Goal: Transaction & Acquisition: Purchase product/service

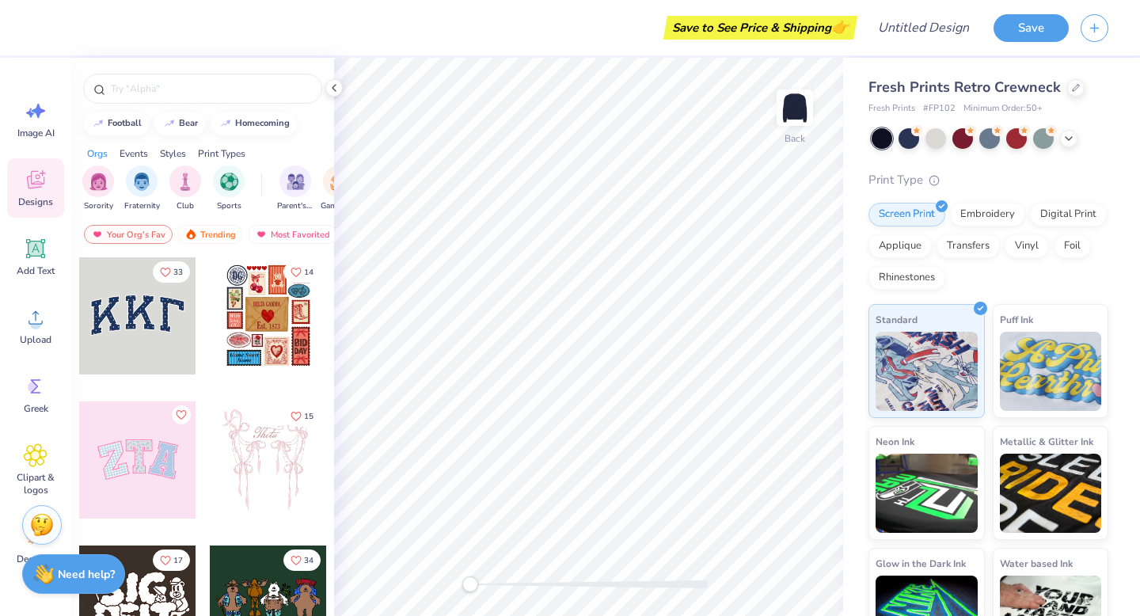
click at [141, 330] on div at bounding box center [137, 315] width 117 height 117
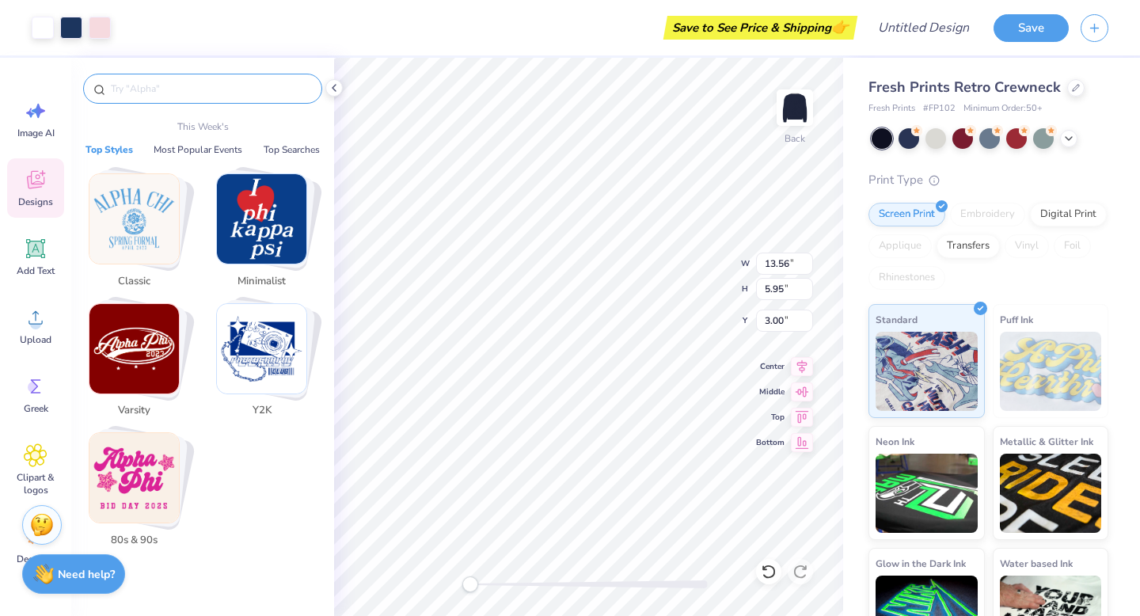
click at [150, 86] on input "text" at bounding box center [210, 89] width 203 height 16
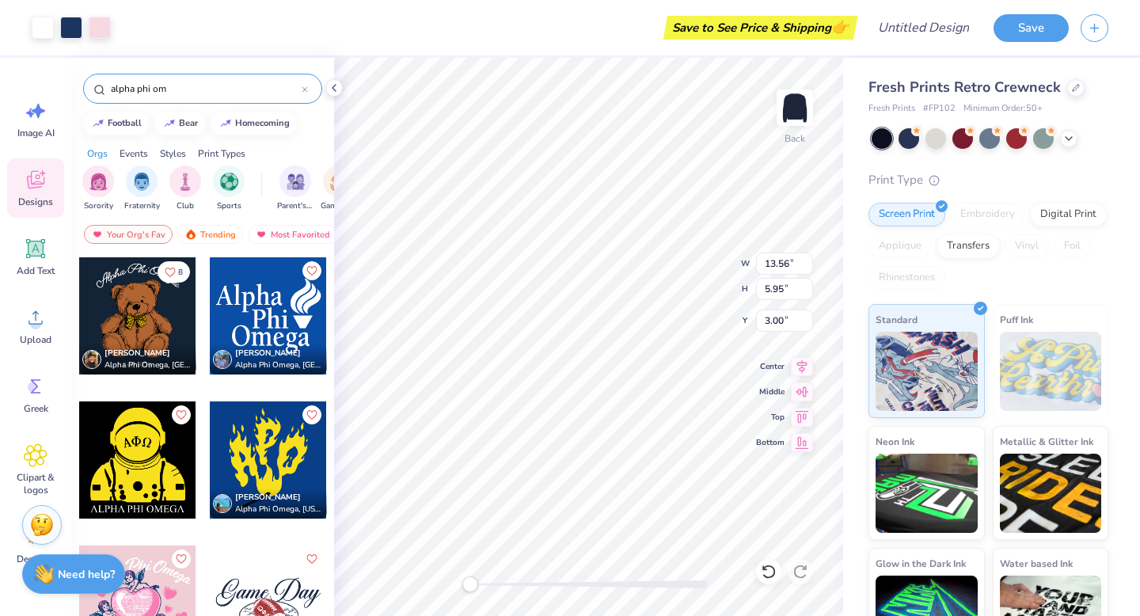
type input "alpha phi om"
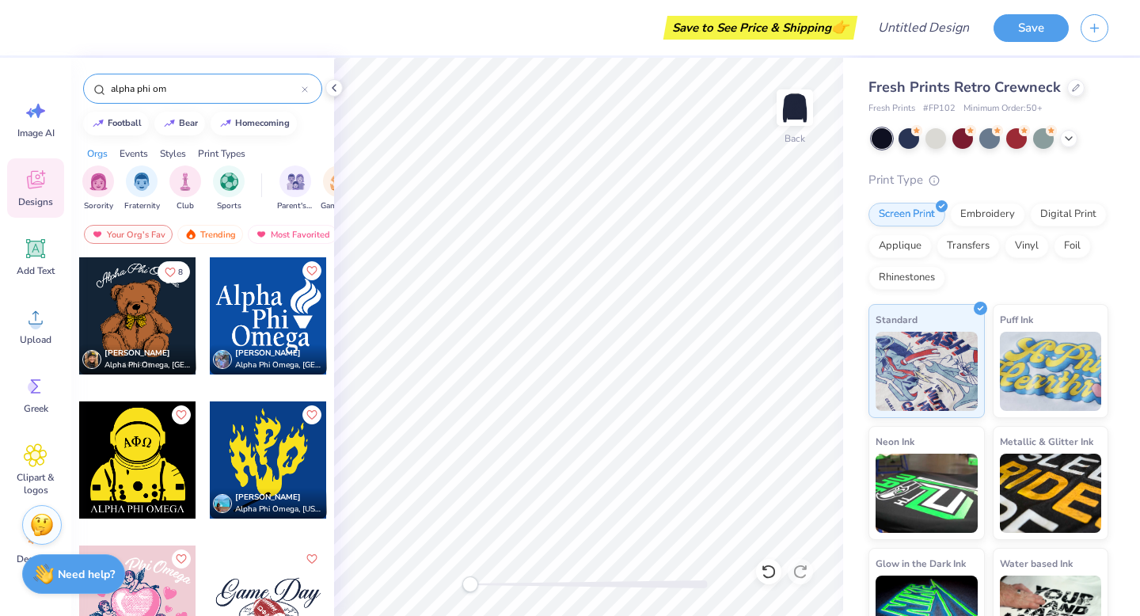
click at [134, 325] on div at bounding box center [137, 315] width 117 height 117
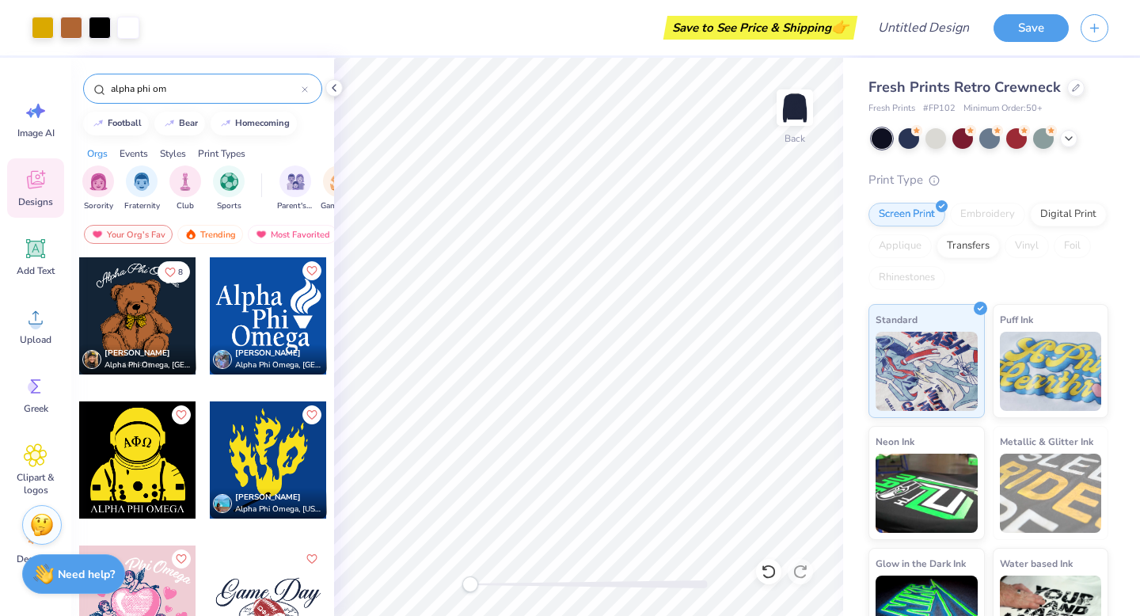
click at [257, 301] on div at bounding box center [268, 315] width 117 height 117
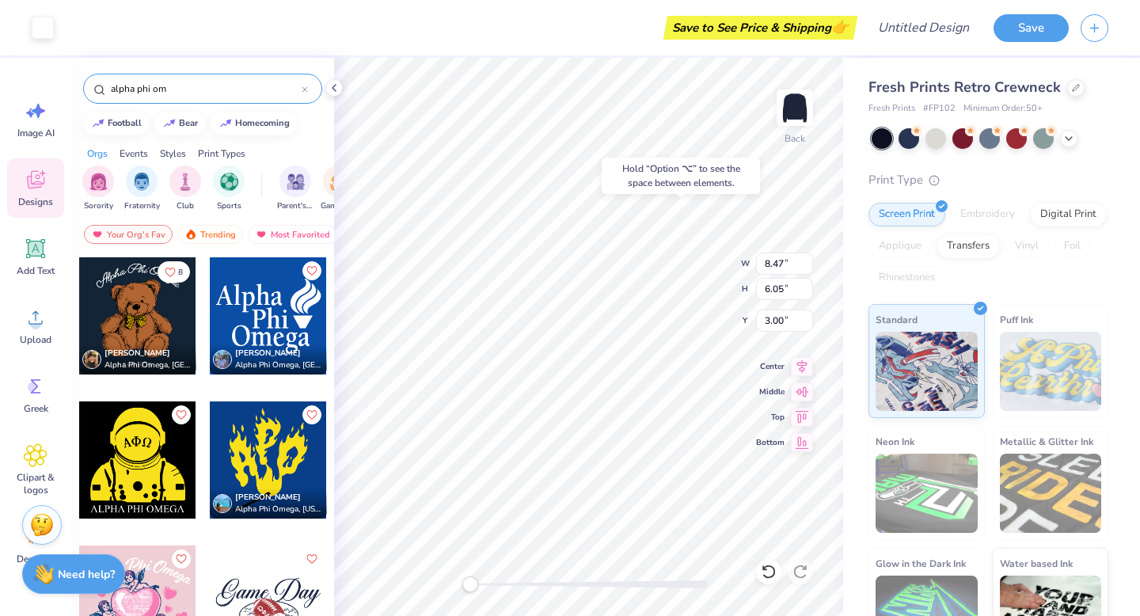
type input "8.55"
type input "10.87"
type input "8.47"
type input "6.05"
type input "0.50"
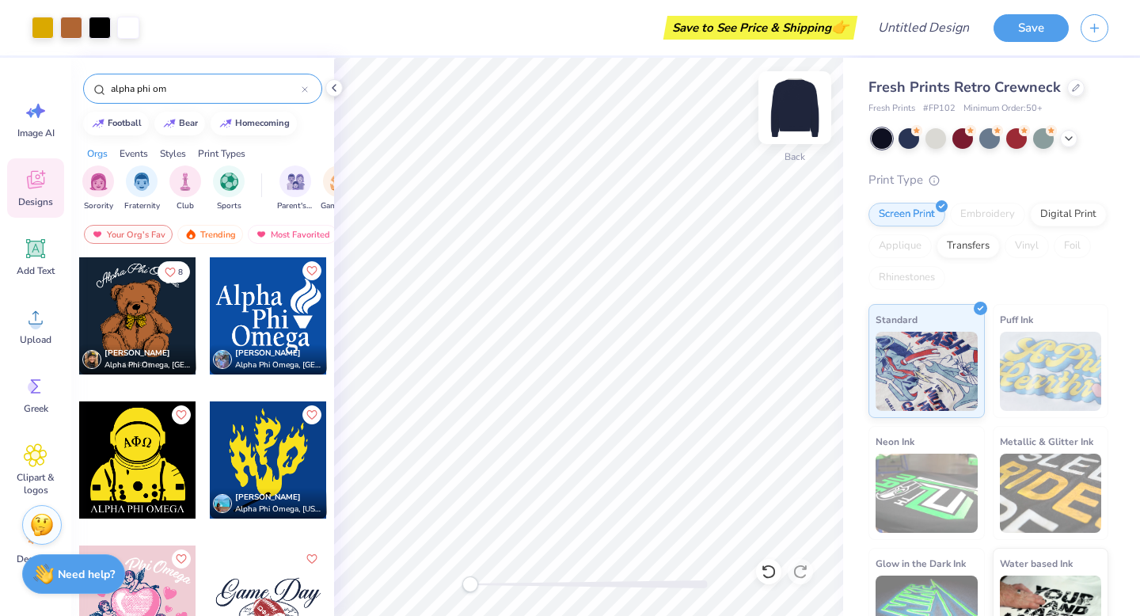
click at [793, 111] on img at bounding box center [794, 107] width 63 height 63
click at [793, 108] on img at bounding box center [794, 107] width 63 height 63
click at [120, 462] on div at bounding box center [137, 459] width 117 height 117
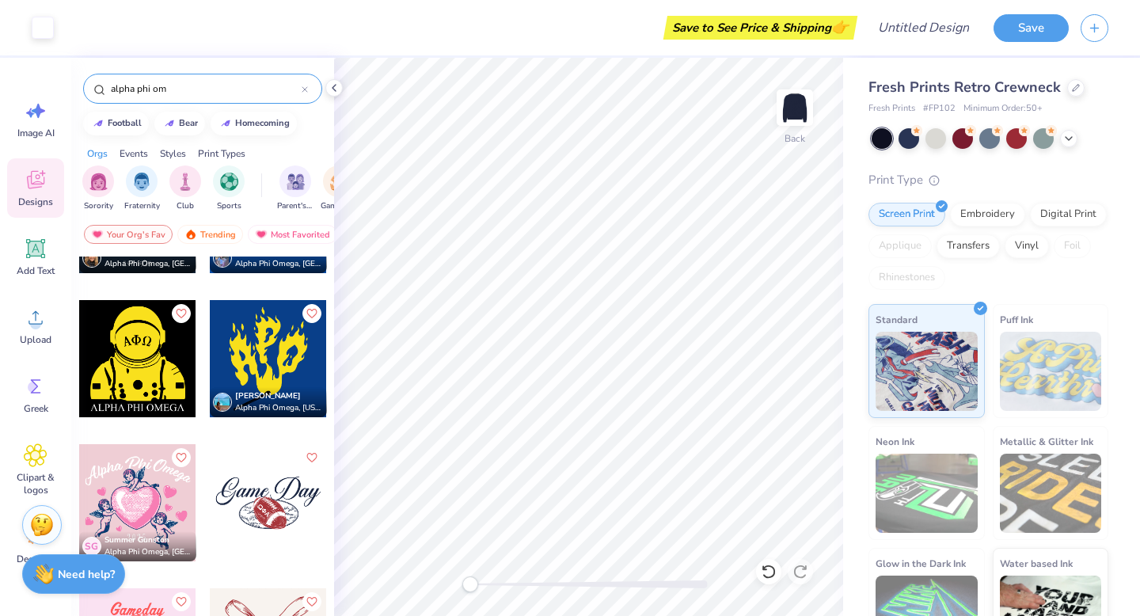
scroll to position [104, 0]
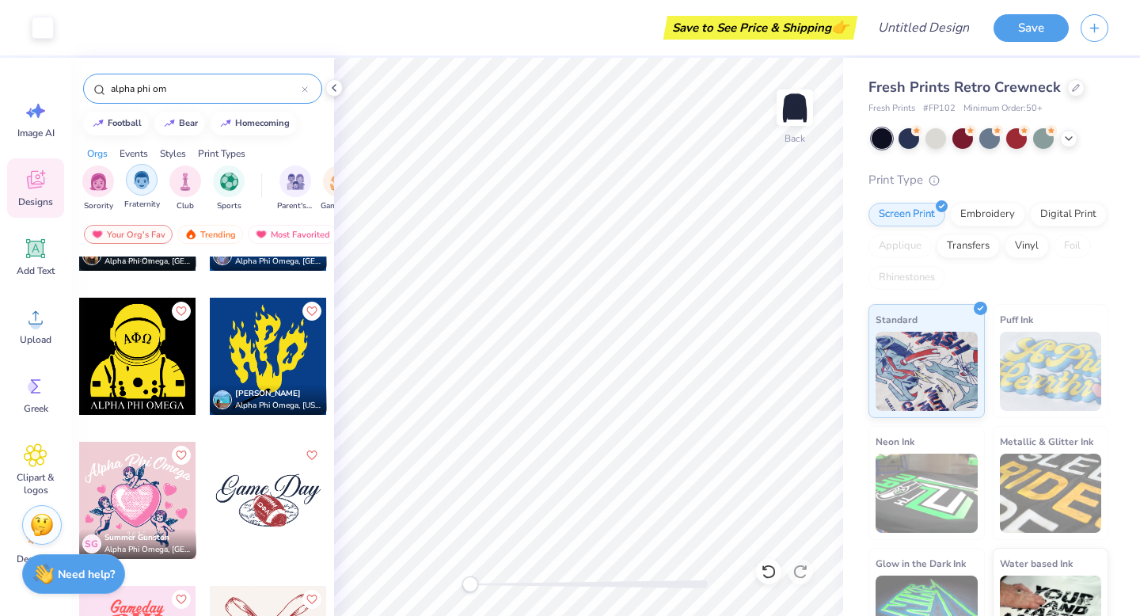
click at [145, 184] on img "filter for Fraternity" at bounding box center [141, 180] width 17 height 18
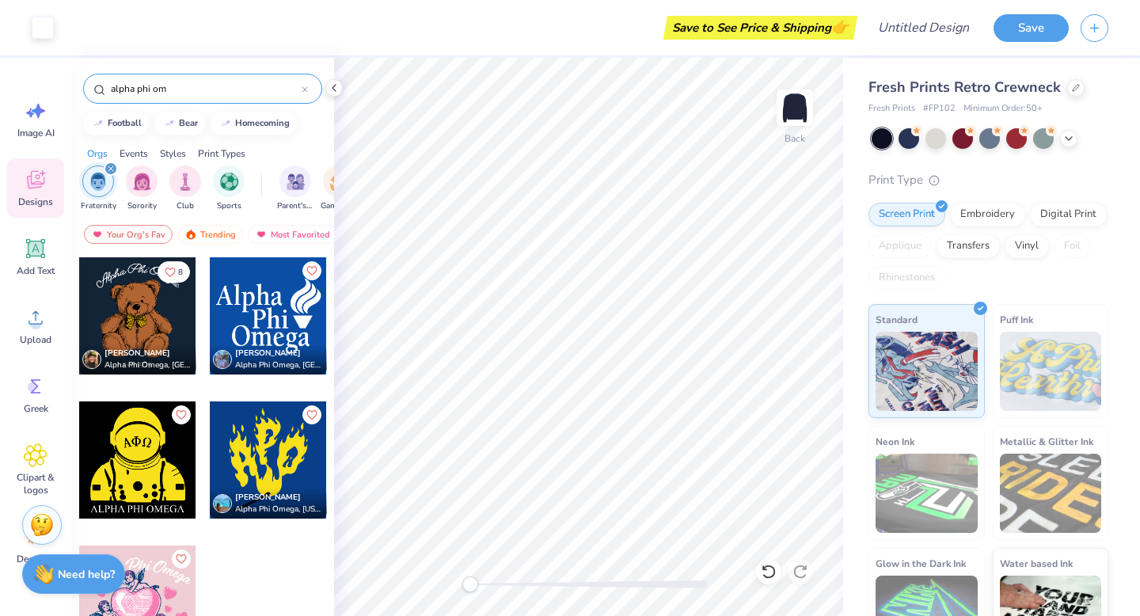
click at [191, 82] on div "alpha phi om" at bounding box center [202, 89] width 239 height 30
type textarea "i om"
drag, startPoint x: 187, startPoint y: 87, endPoint x: 6, endPoint y: 79, distance: 180.7
click at [6, 79] on div "Art colors Save to See Price & Shipping 👉 Design Title Save Image AI Designs Ad…" at bounding box center [570, 308] width 1140 height 616
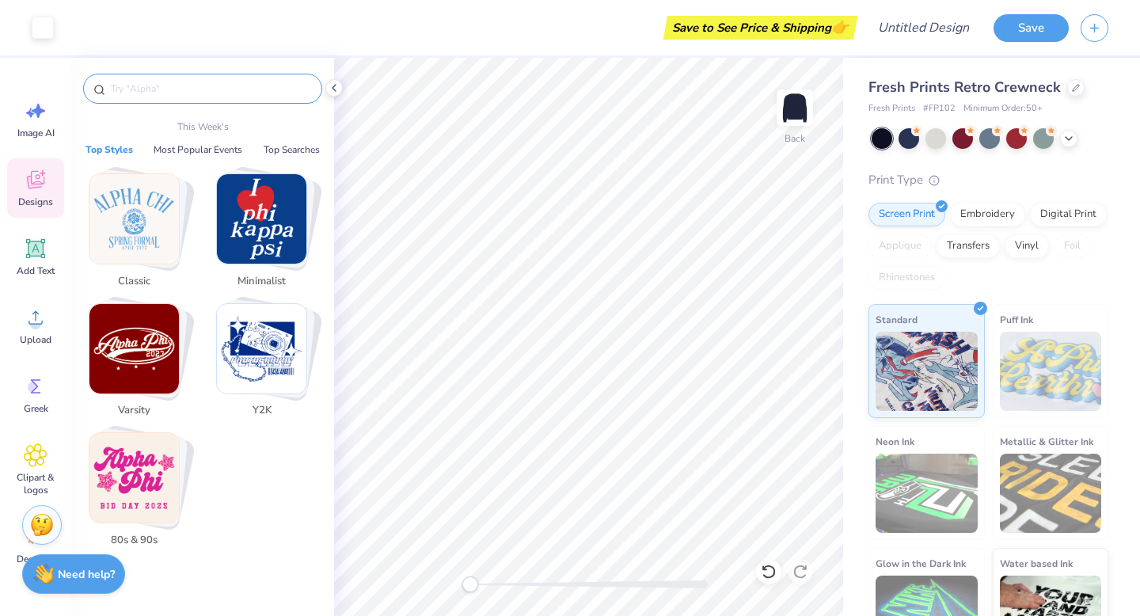
click at [120, 149] on button "Top Styles" at bounding box center [109, 150] width 57 height 16
click at [139, 223] on img "Stack Card Button Classic" at bounding box center [133, 218] width 89 height 89
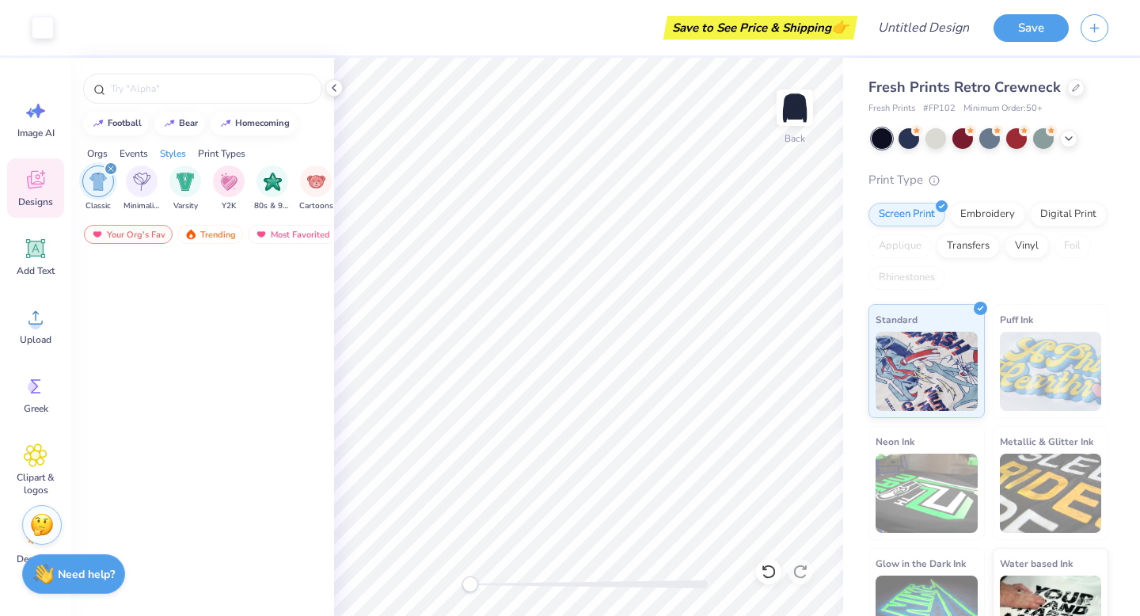
scroll to position [0, 0]
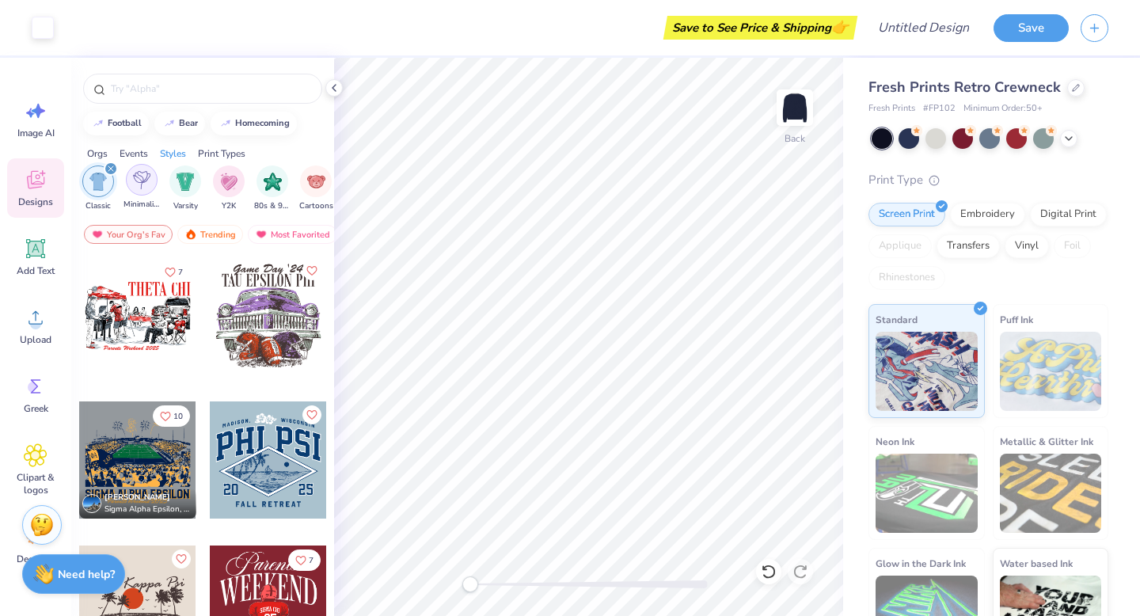
click at [143, 182] on img "filter for Minimalist" at bounding box center [141, 180] width 17 height 18
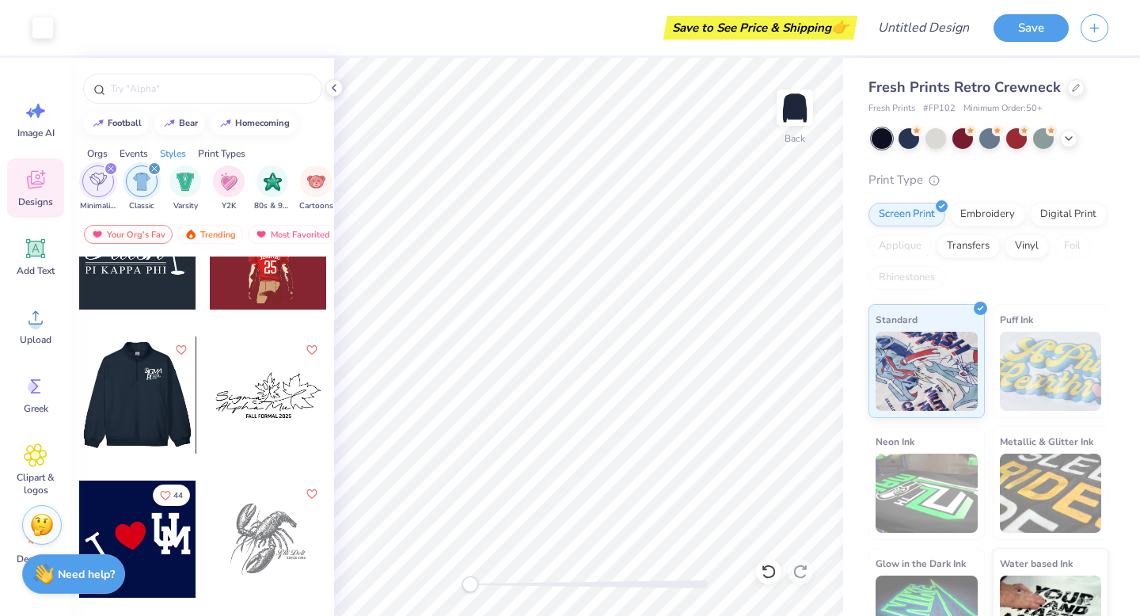
scroll to position [640, 0]
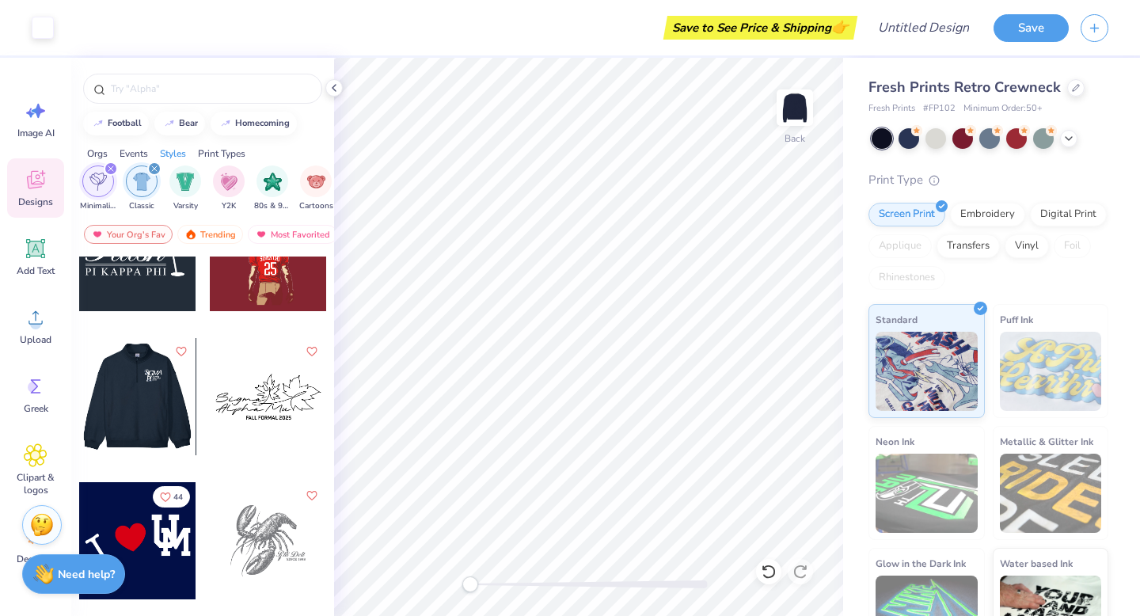
click at [79, 420] on div at bounding box center [20, 396] width 117 height 117
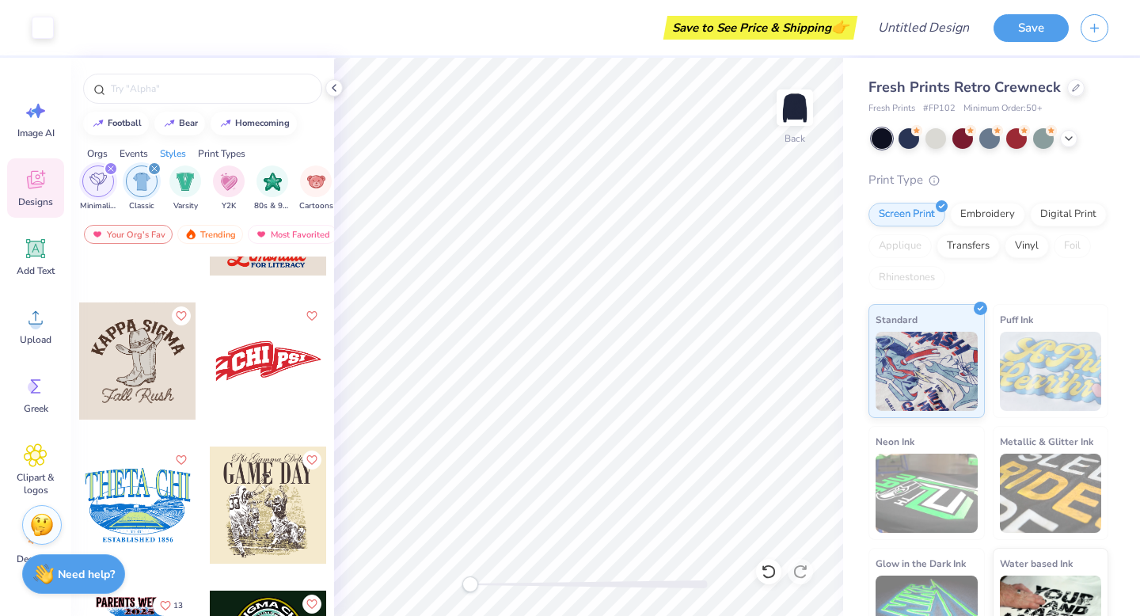
scroll to position [1249, 0]
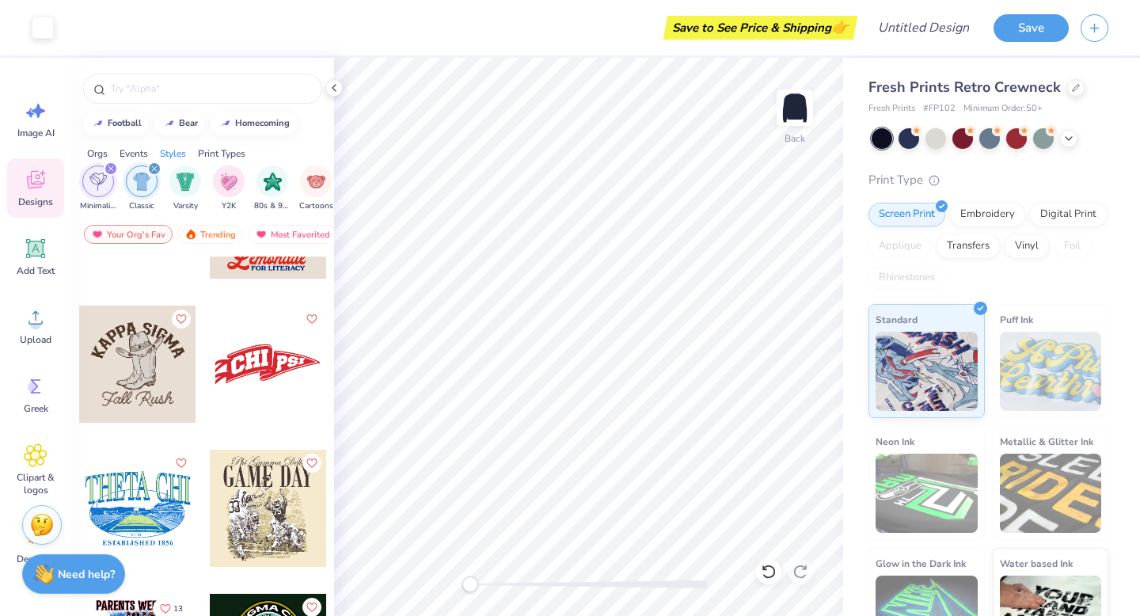
click at [209, 383] on div at bounding box center [150, 364] width 117 height 117
click at [784, 111] on img at bounding box center [794, 107] width 63 height 63
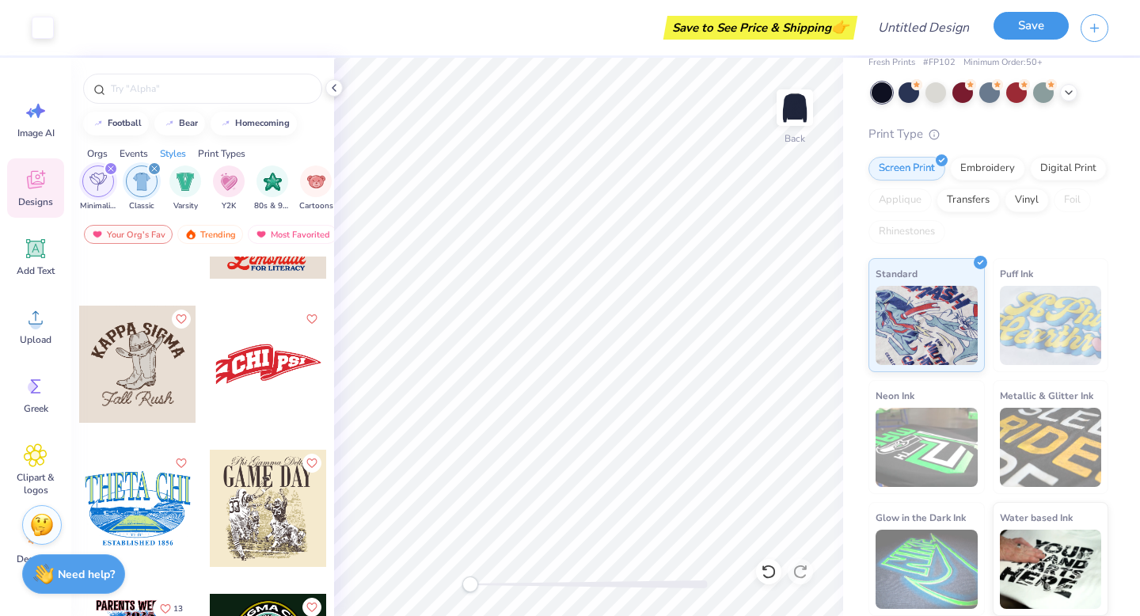
click at [1029, 30] on button "Save" at bounding box center [1031, 26] width 75 height 28
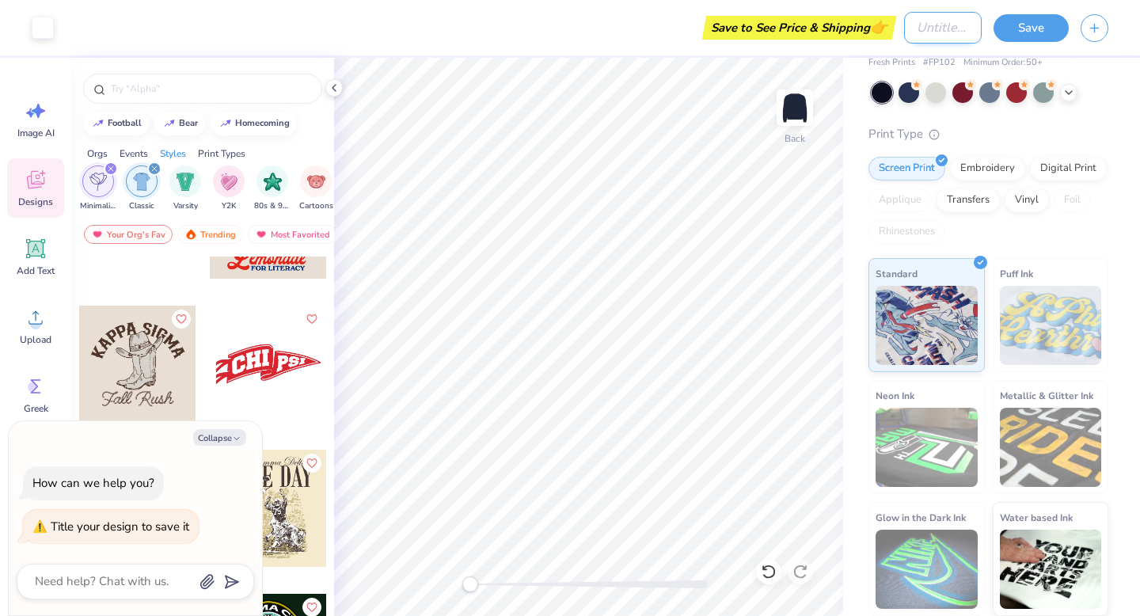
type textarea "x"
click at [914, 25] on input "Design Title" at bounding box center [943, 28] width 78 height 32
type input "A"
type textarea "x"
type input "AP"
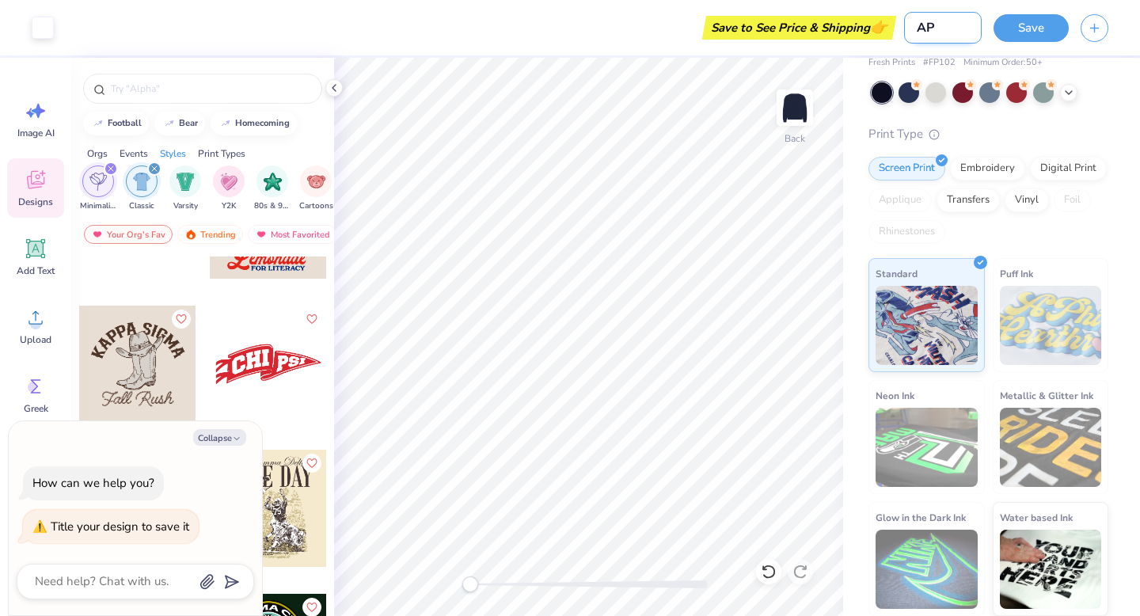
type textarea "x"
type input "APO"
type textarea "x"
type input "APO"
click at [1037, 28] on button "Save" at bounding box center [1031, 26] width 75 height 28
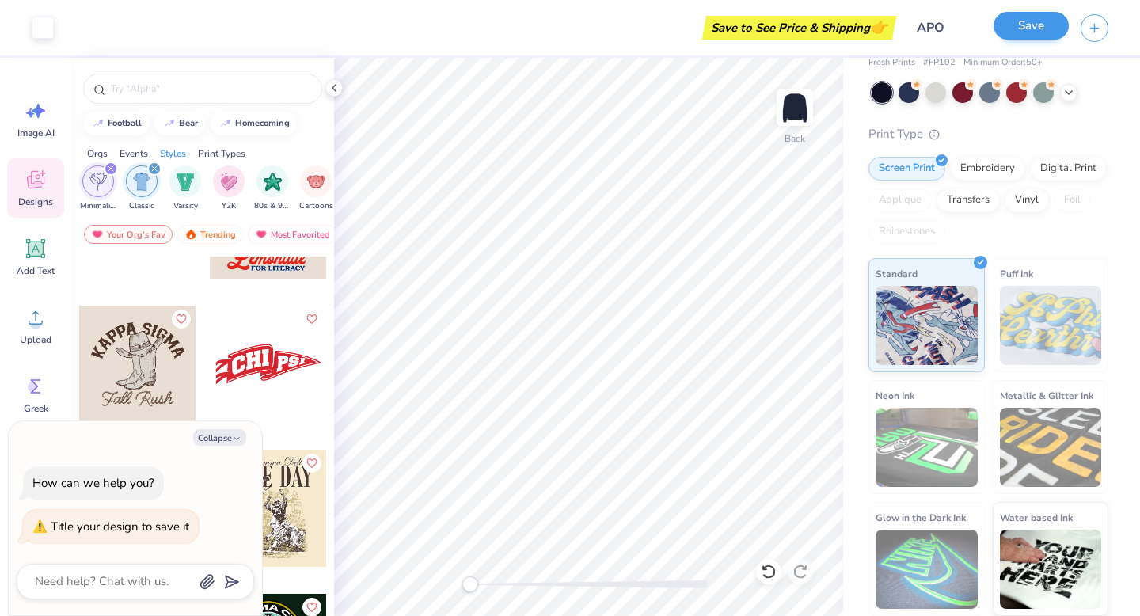
type textarea "x"
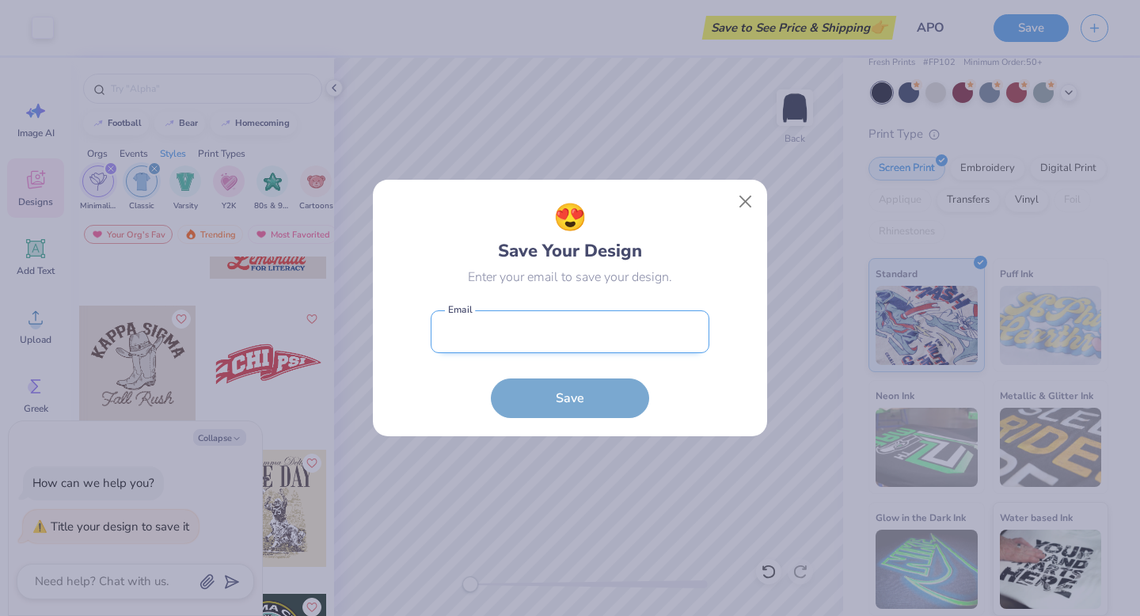
click at [501, 329] on input "email" at bounding box center [570, 332] width 279 height 44
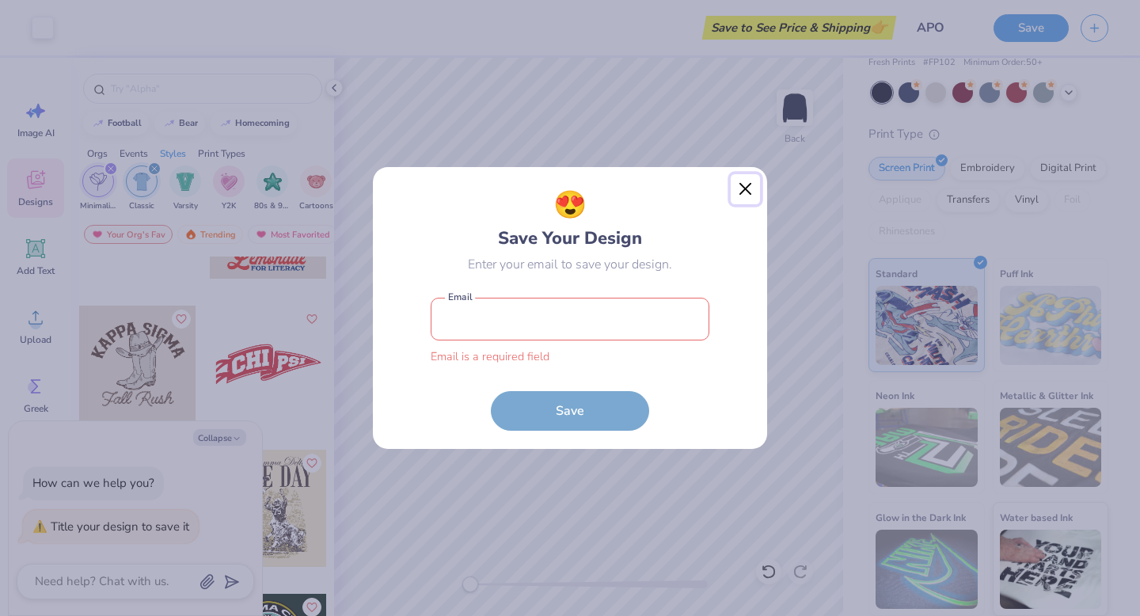
click at [743, 188] on button "Close" at bounding box center [746, 189] width 30 height 30
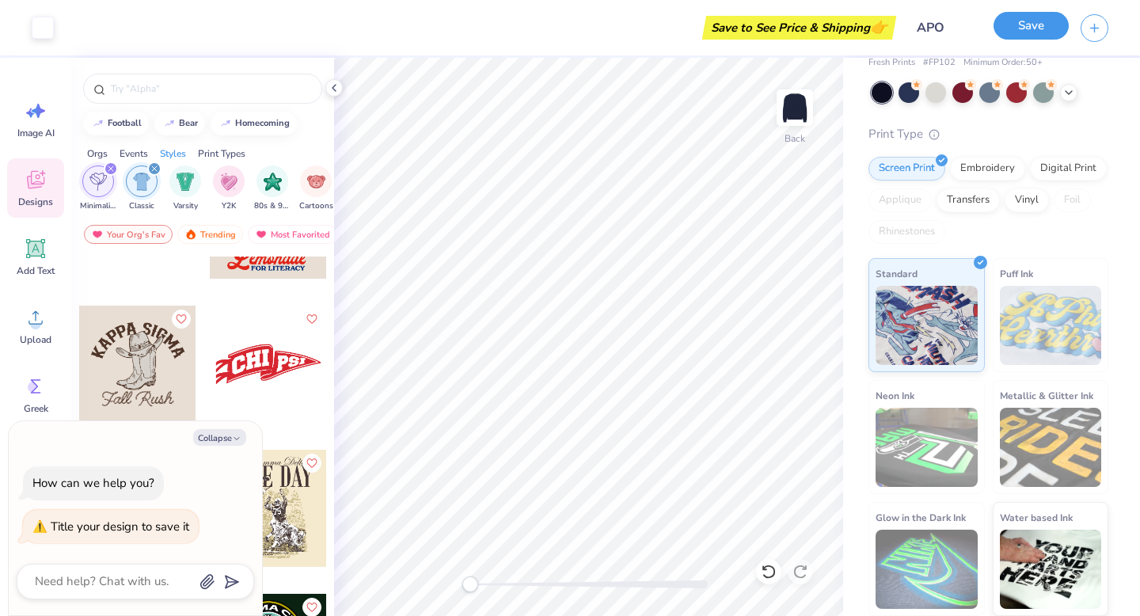
click at [1026, 25] on button "Save" at bounding box center [1031, 26] width 75 height 28
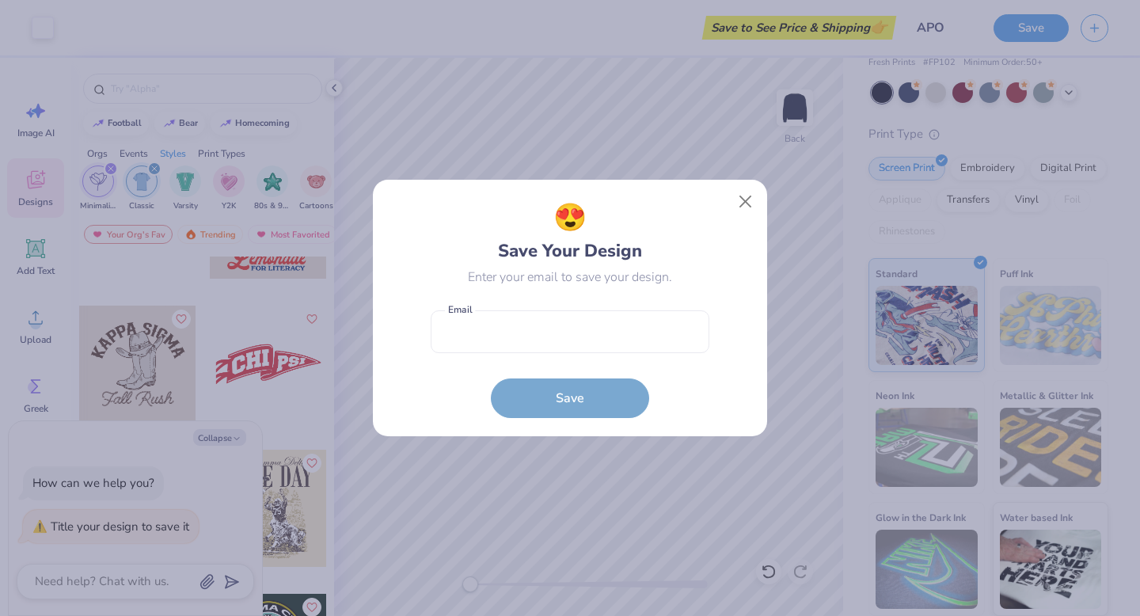
click at [554, 415] on form "Email is a required field Email Save" at bounding box center [570, 360] width 279 height 116
click at [511, 348] on input "email" at bounding box center [570, 332] width 279 height 44
type input "cameryn6205@gmail.com"
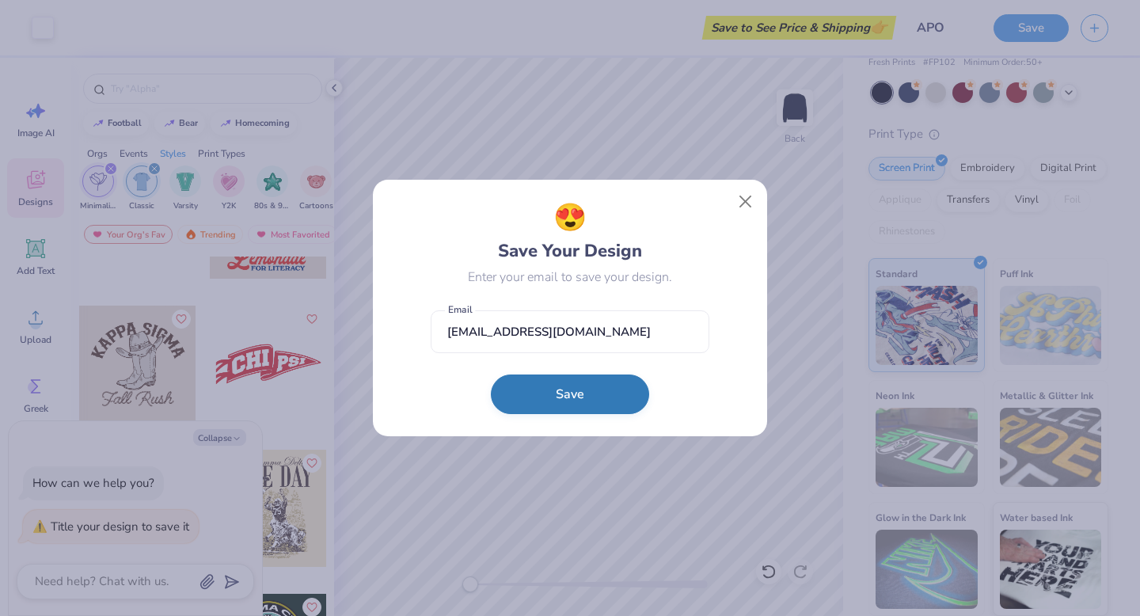
click at [542, 392] on button "Save" at bounding box center [570, 395] width 158 height 40
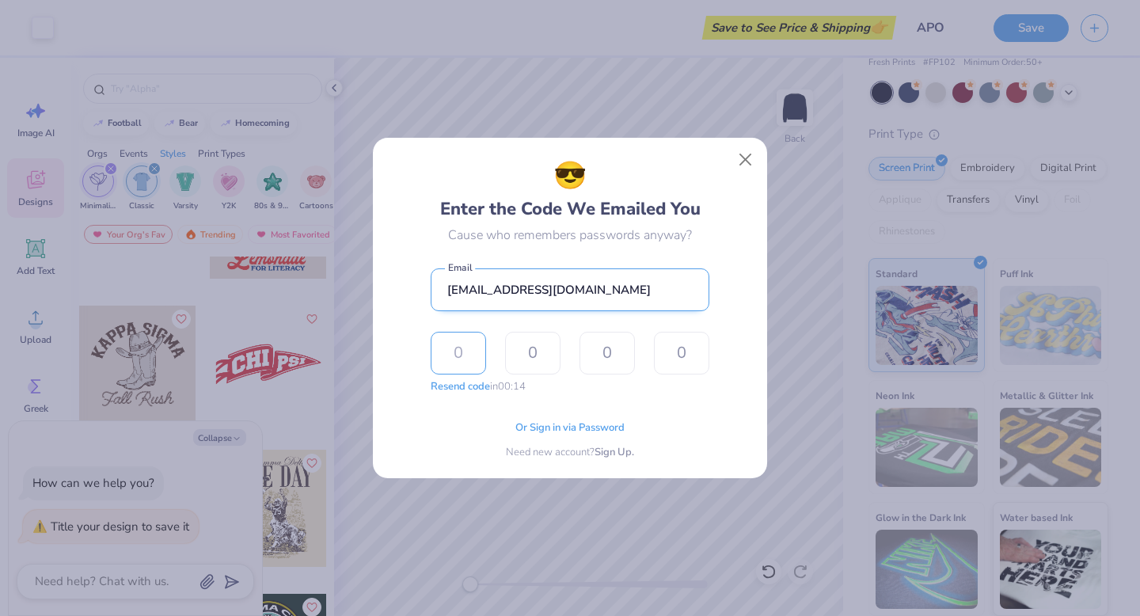
type input "4"
type input "8"
type input "0"
type input "1"
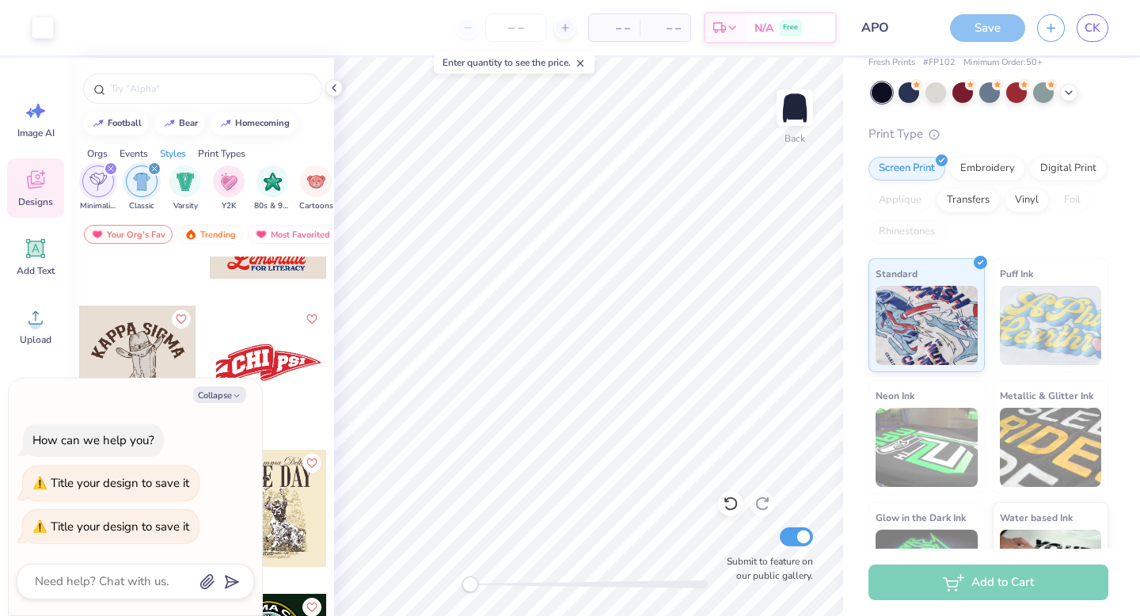
type textarea "x"
click at [641, 28] on div "– – Total" at bounding box center [665, 27] width 51 height 27
click at [615, 25] on span "– –" at bounding box center [615, 28] width 32 height 17
click at [520, 29] on input "number" at bounding box center [516, 27] width 62 height 29
click at [516, 30] on input "number" at bounding box center [516, 27] width 62 height 29
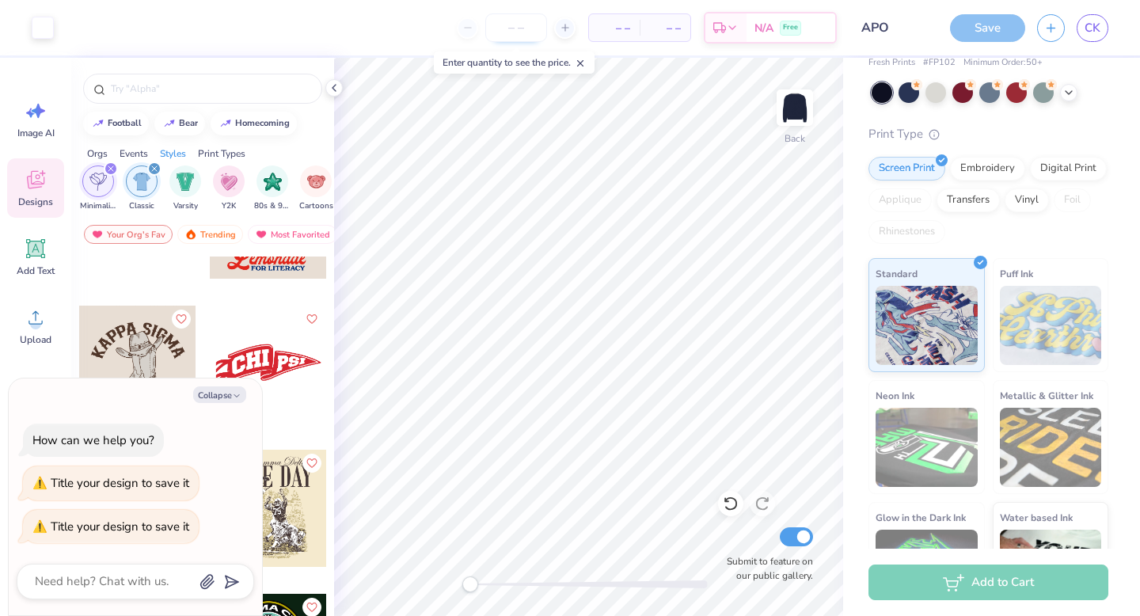
click at [516, 30] on input "number" at bounding box center [516, 27] width 62 height 29
type input "15"
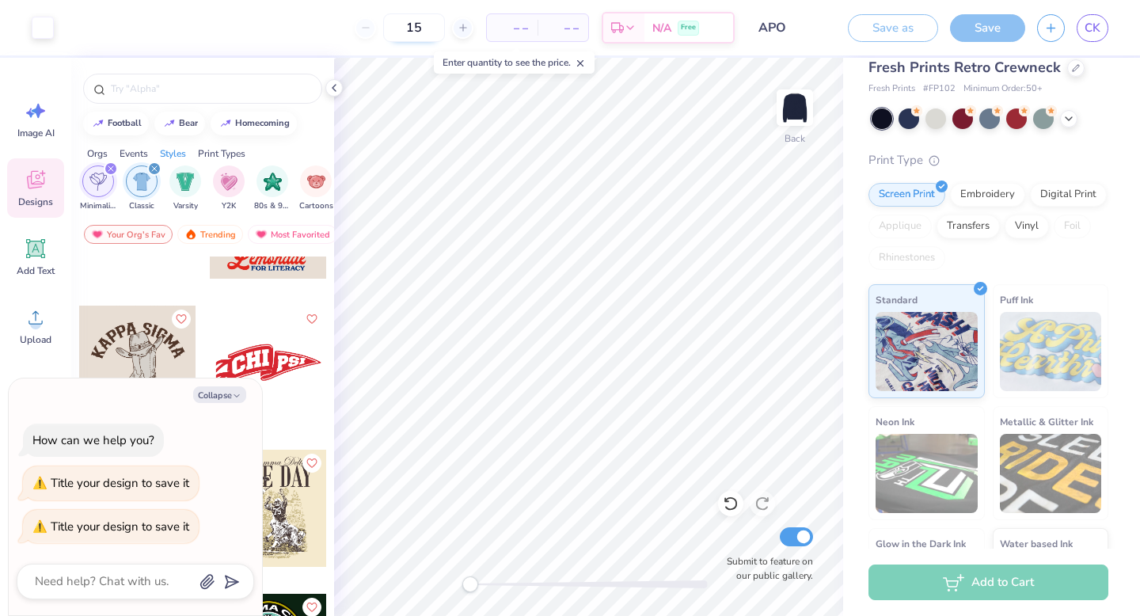
scroll to position [72, 0]
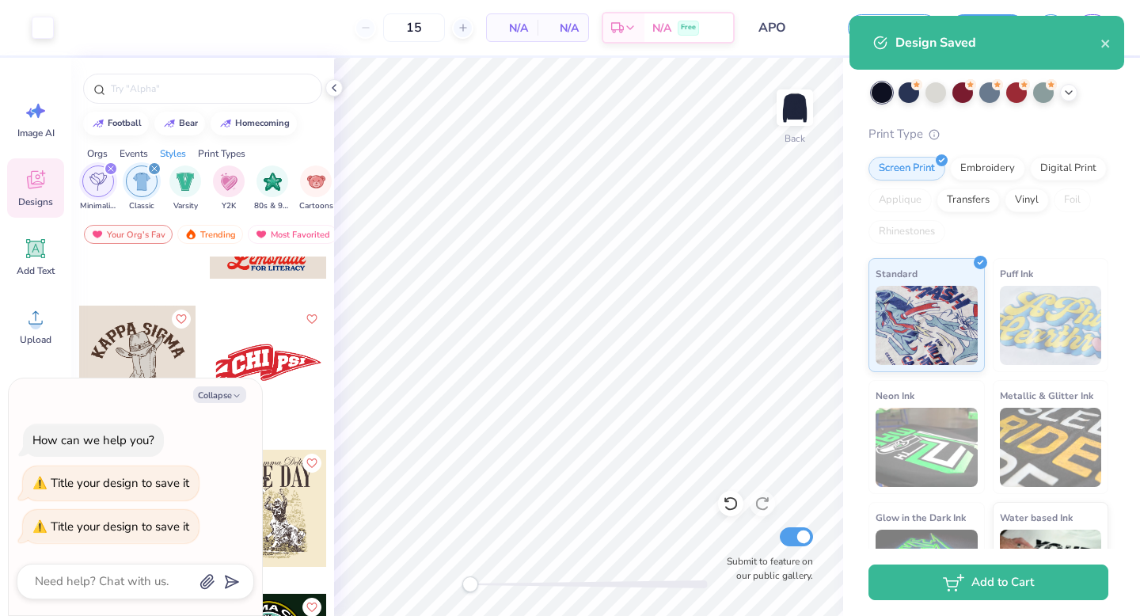
type textarea "x"
type input "50"
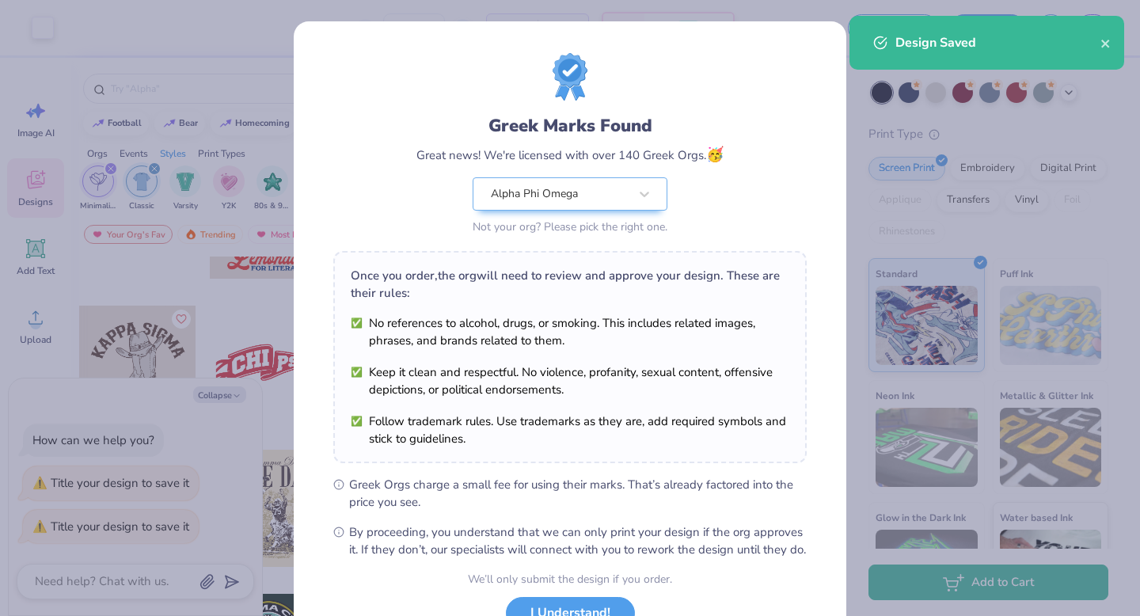
click at [318, 25] on div "Greek Marks Found Great news! We're licensed with over 140 Greek Orgs. 🥳 Alpha …" at bounding box center [570, 361] width 553 height 681
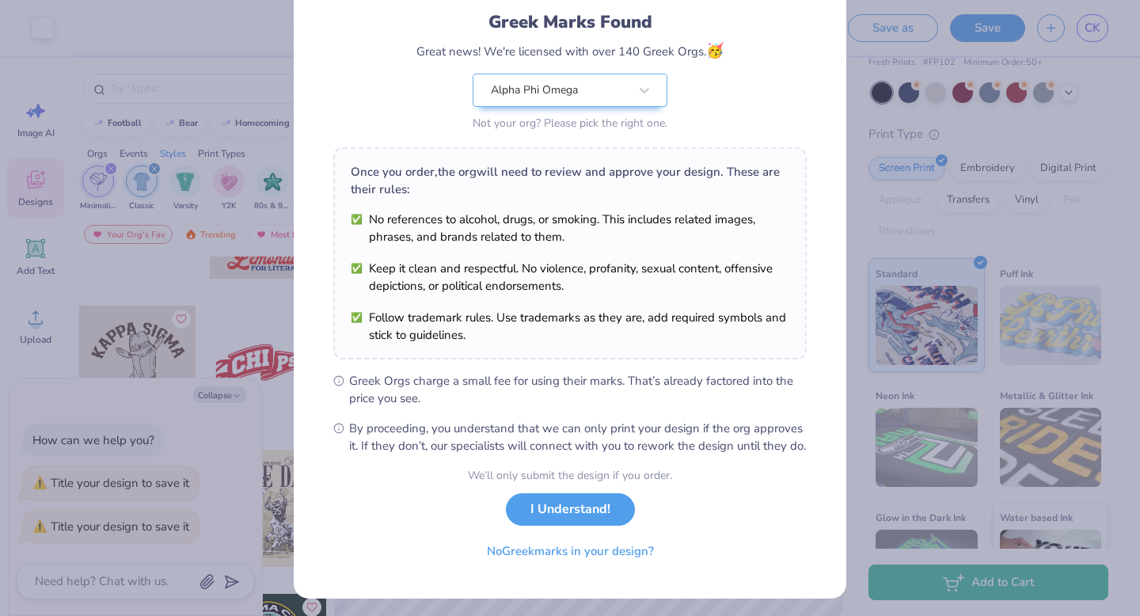
scroll to position [105, 0]
click at [589, 520] on button "I Understand!" at bounding box center [570, 504] width 129 height 32
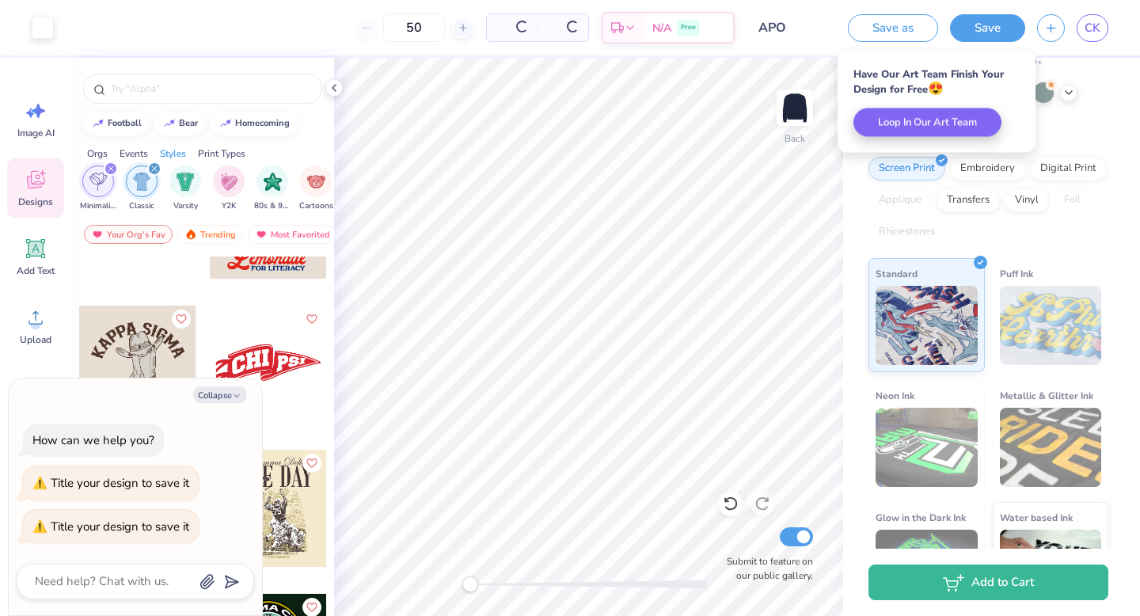
scroll to position [0, 0]
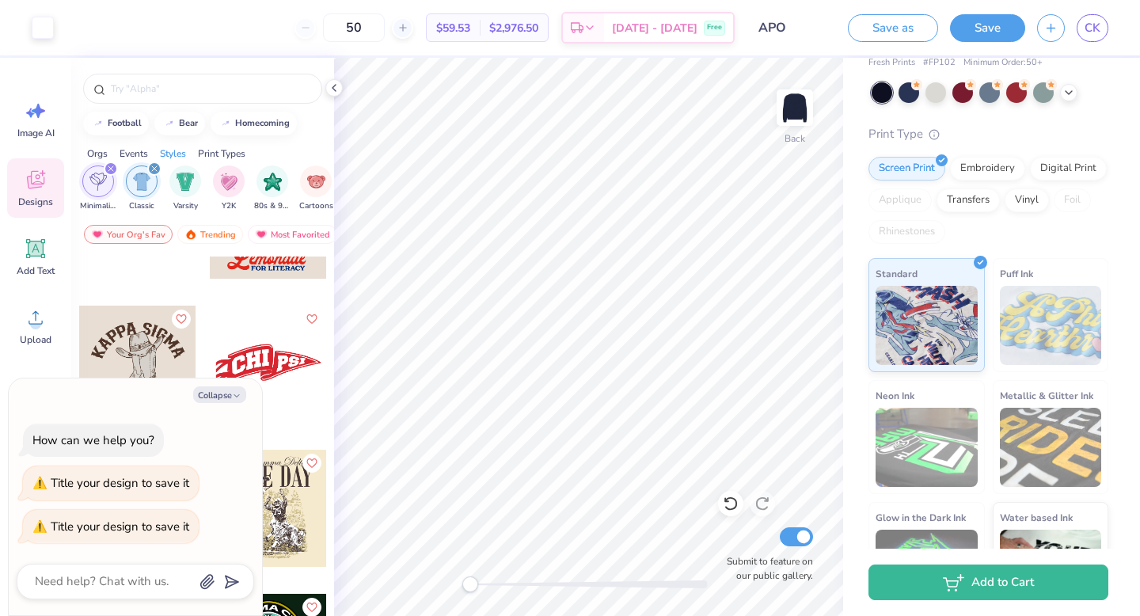
type textarea "x"
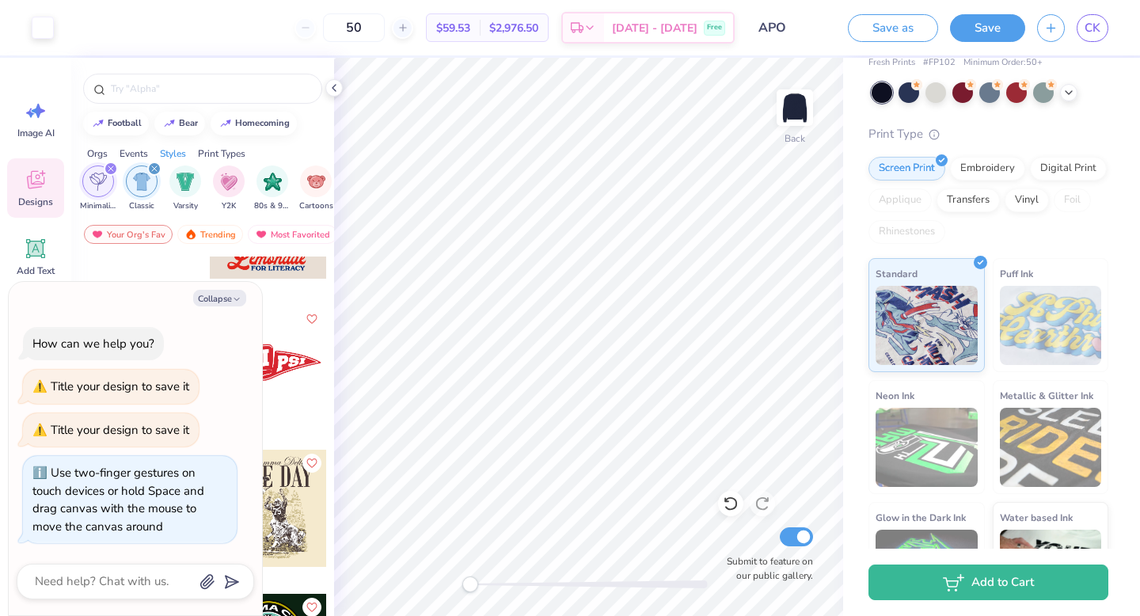
click at [455, 576] on div "Back Submit to feature on our public gallery." at bounding box center [588, 337] width 509 height 558
click at [385, 23] on input "50" at bounding box center [354, 27] width 62 height 29
click at [375, 25] on input "50" at bounding box center [354, 27] width 62 height 29
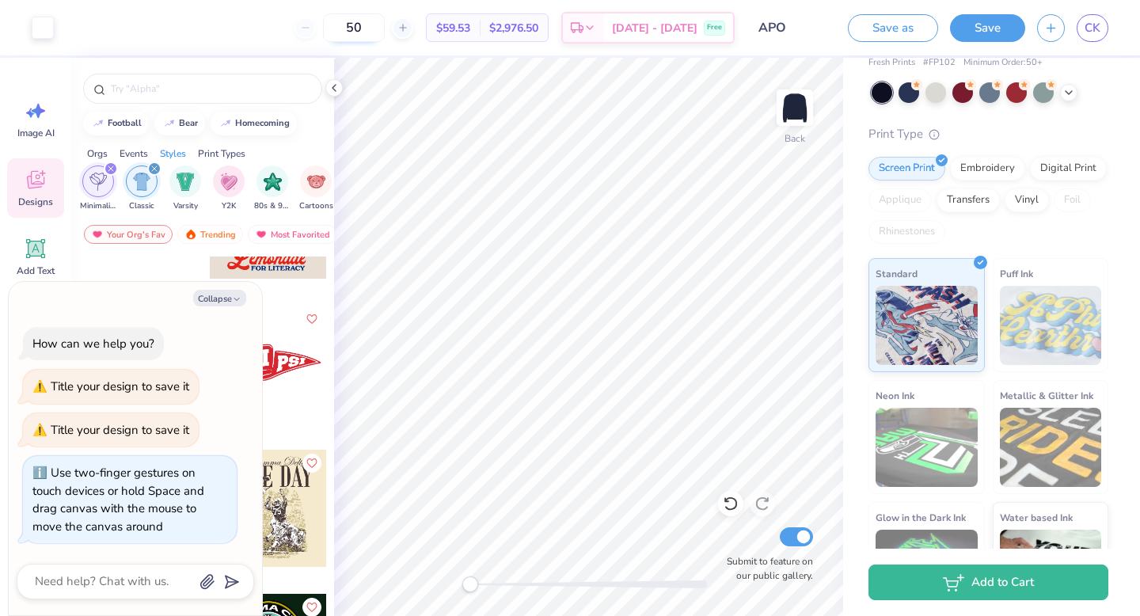
click at [375, 25] on input "50" at bounding box center [354, 27] width 62 height 29
type input "400"
type textarea "x"
drag, startPoint x: 382, startPoint y: 29, endPoint x: 318, endPoint y: 29, distance: 64.9
click at [318, 29] on div "400" at bounding box center [347, 27] width 119 height 29
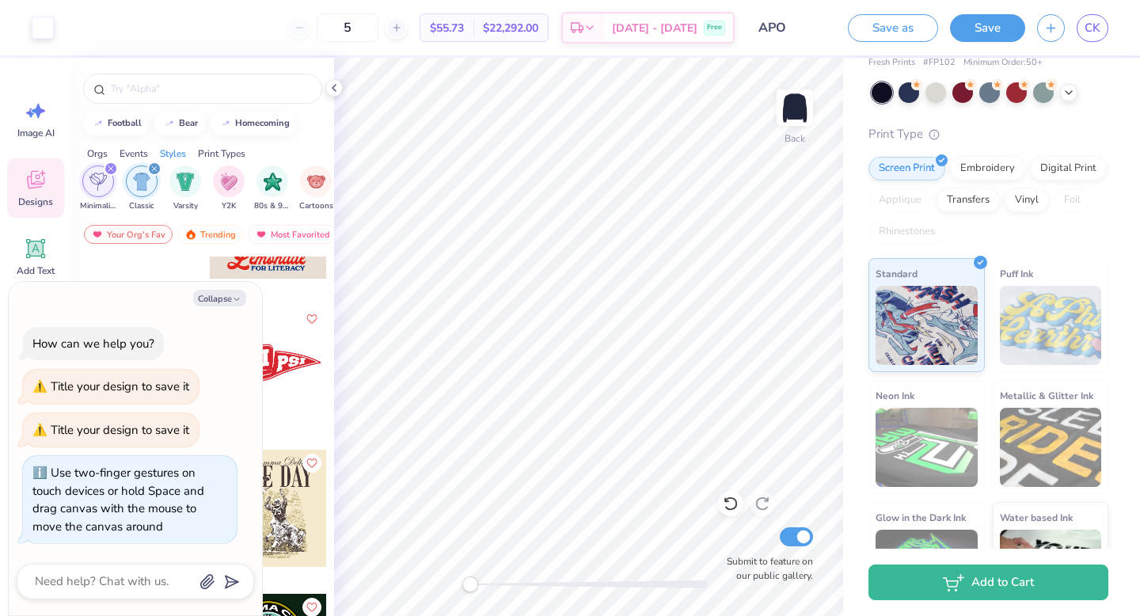
type input "50"
type textarea "x"
click at [226, 31] on div "50 $59.53 Per Item $2,976.50 Total Est. Delivery Sep 21 - 24 Free" at bounding box center [400, 27] width 669 height 55
click at [1083, 22] on link "CK" at bounding box center [1093, 28] width 32 height 28
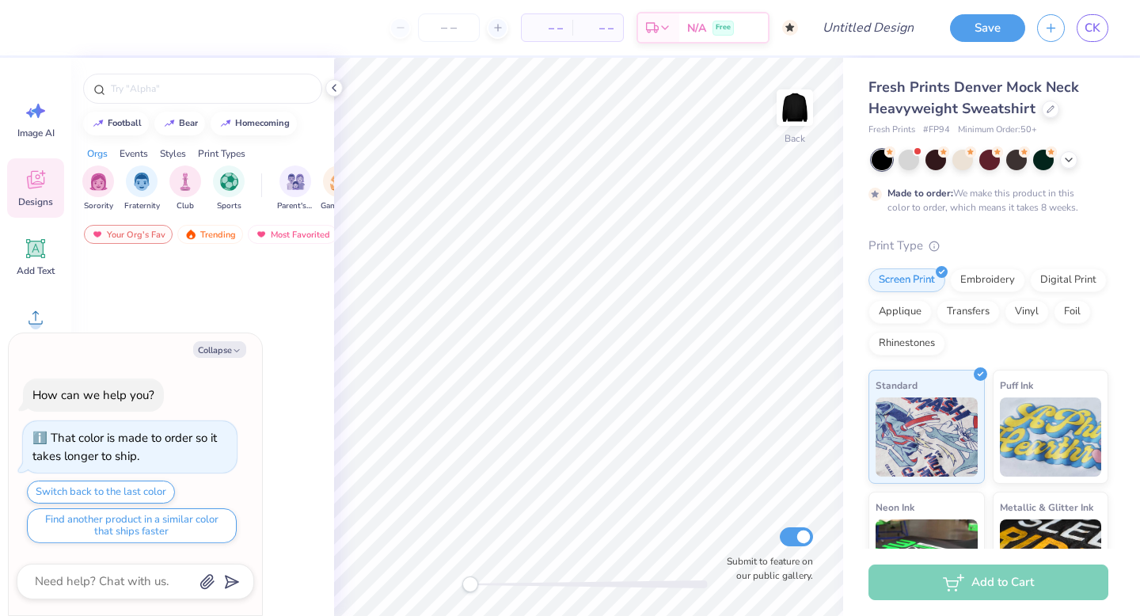
scroll to position [1407, 0]
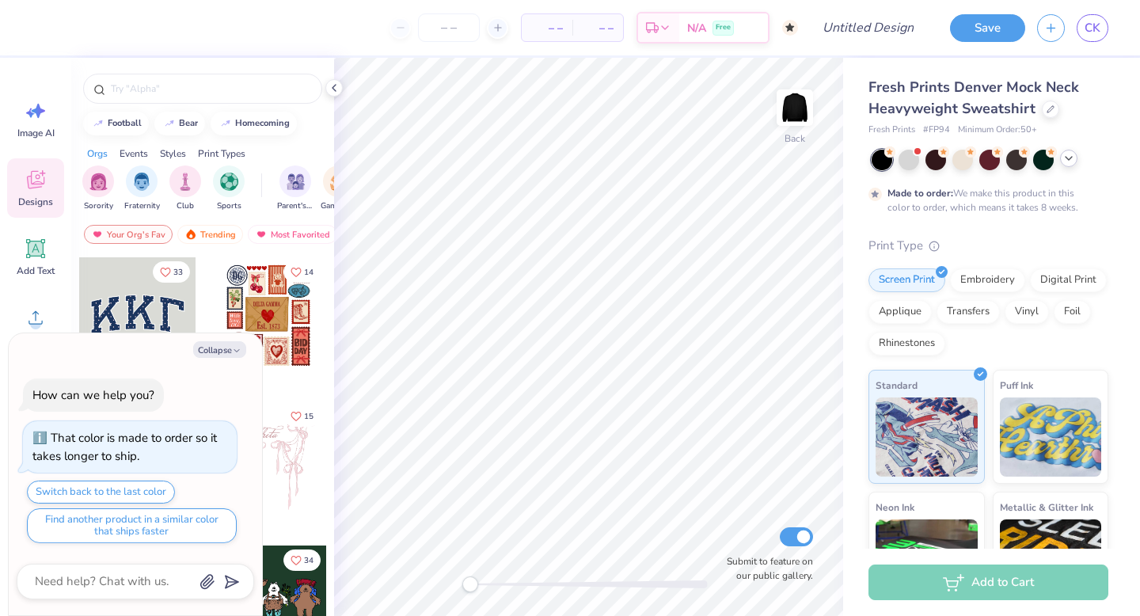
click at [1071, 157] on polyline at bounding box center [1069, 158] width 6 height 3
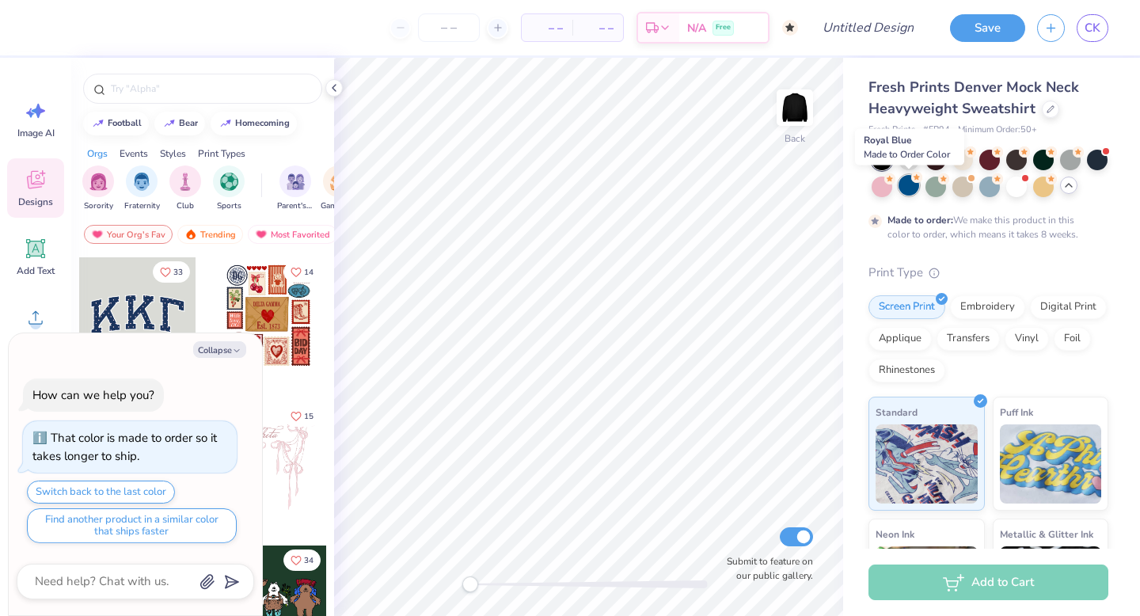
click at [907, 188] on div at bounding box center [909, 185] width 21 height 21
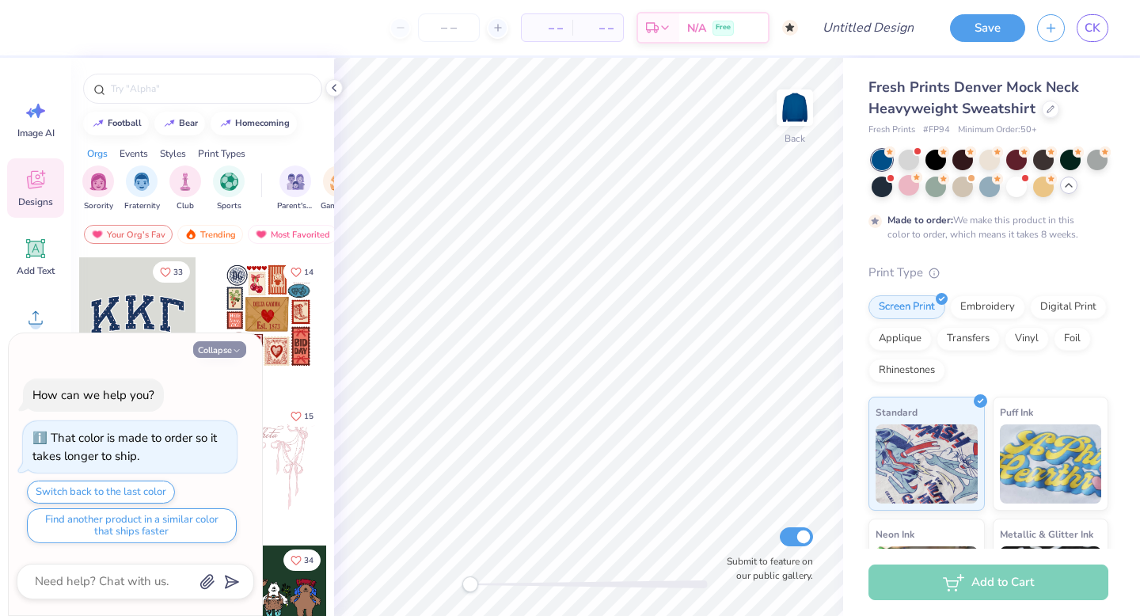
click at [215, 346] on button "Collapse" at bounding box center [219, 349] width 53 height 17
type textarea "x"
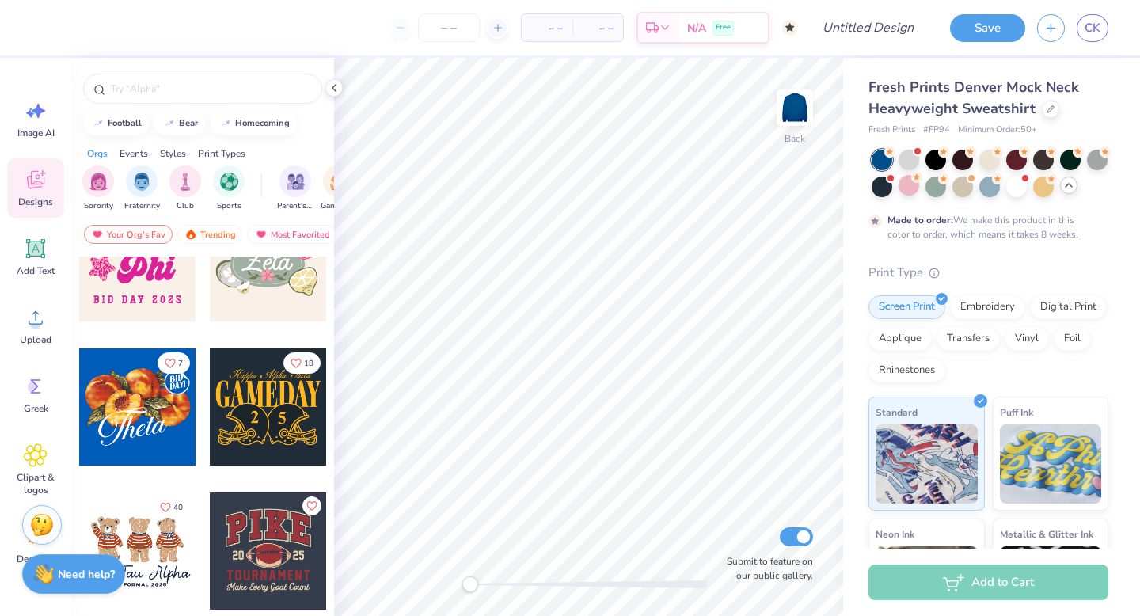
scroll to position [929, 0]
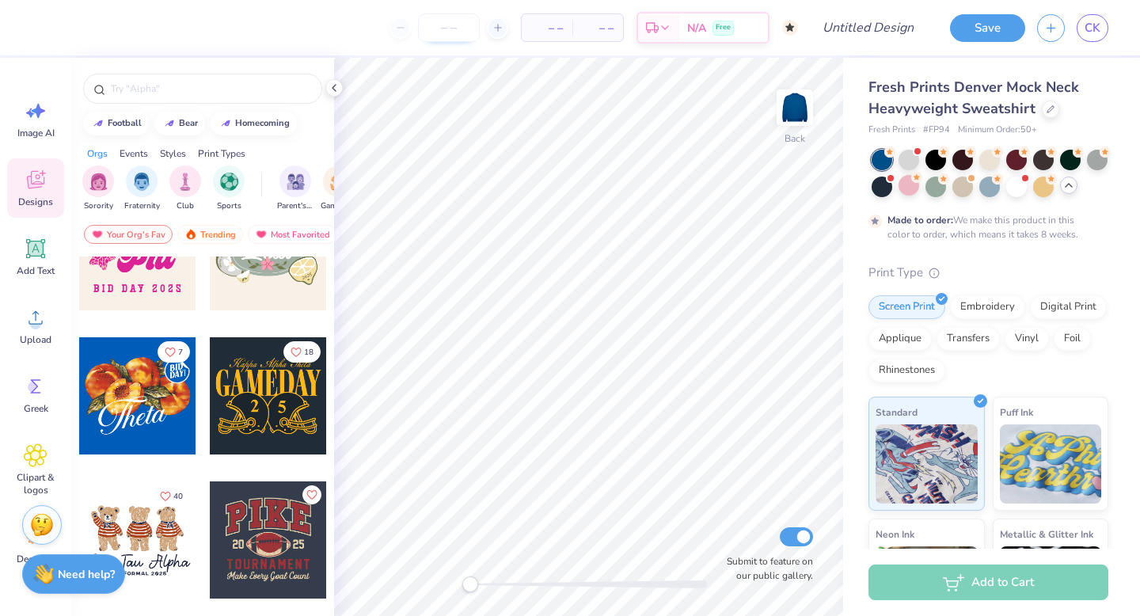
click at [445, 25] on input "number" at bounding box center [449, 27] width 62 height 29
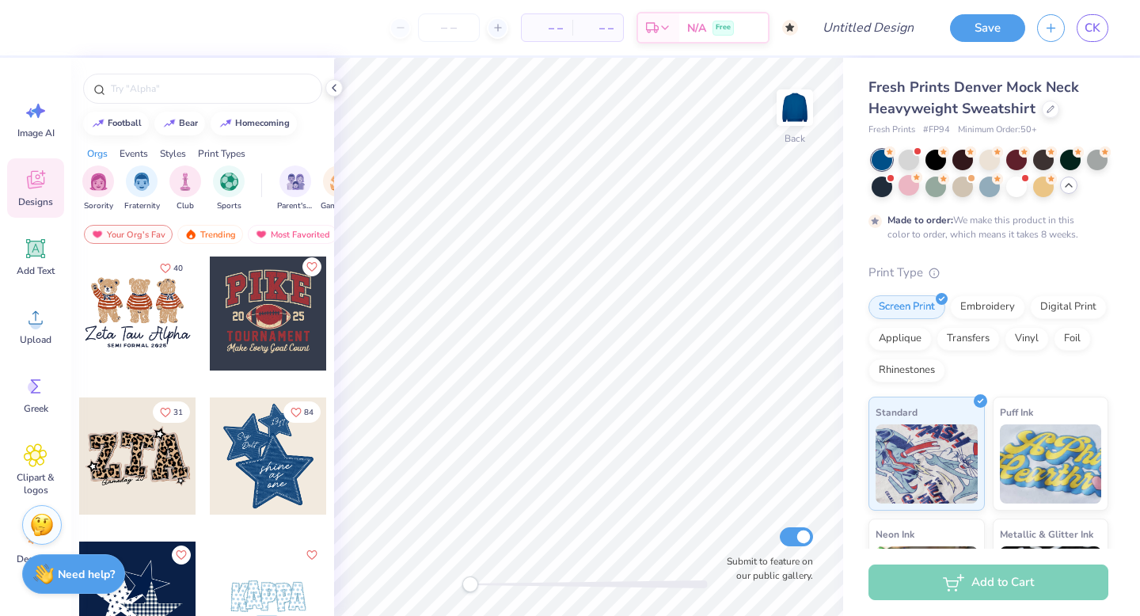
scroll to position [1175, 0]
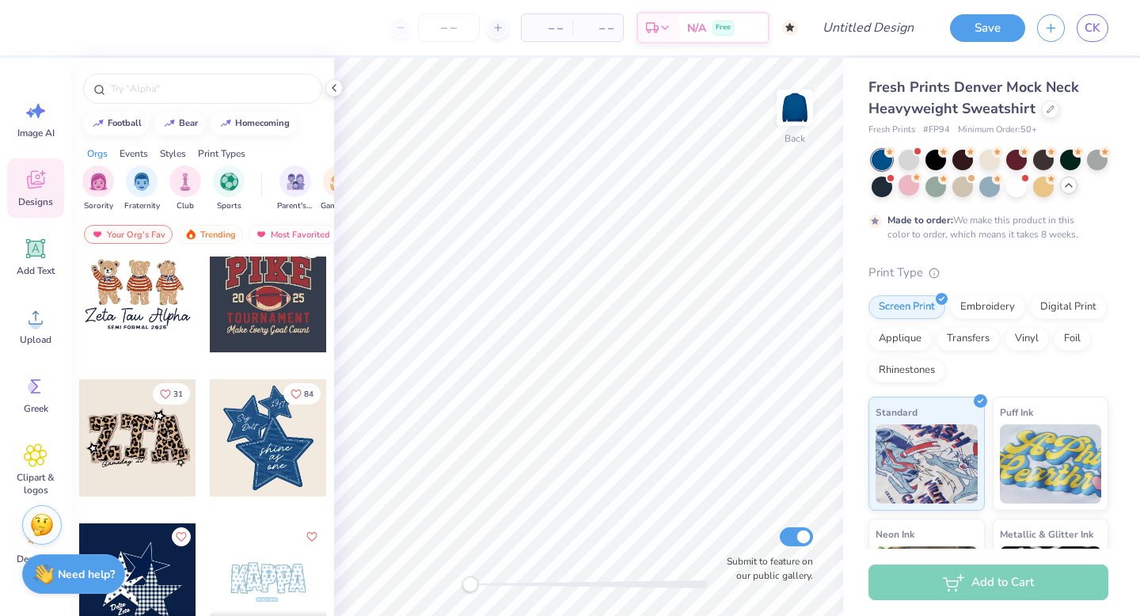
click at [131, 305] on div at bounding box center [137, 293] width 117 height 117
click at [34, 262] on div "Add Text" at bounding box center [35, 256] width 57 height 59
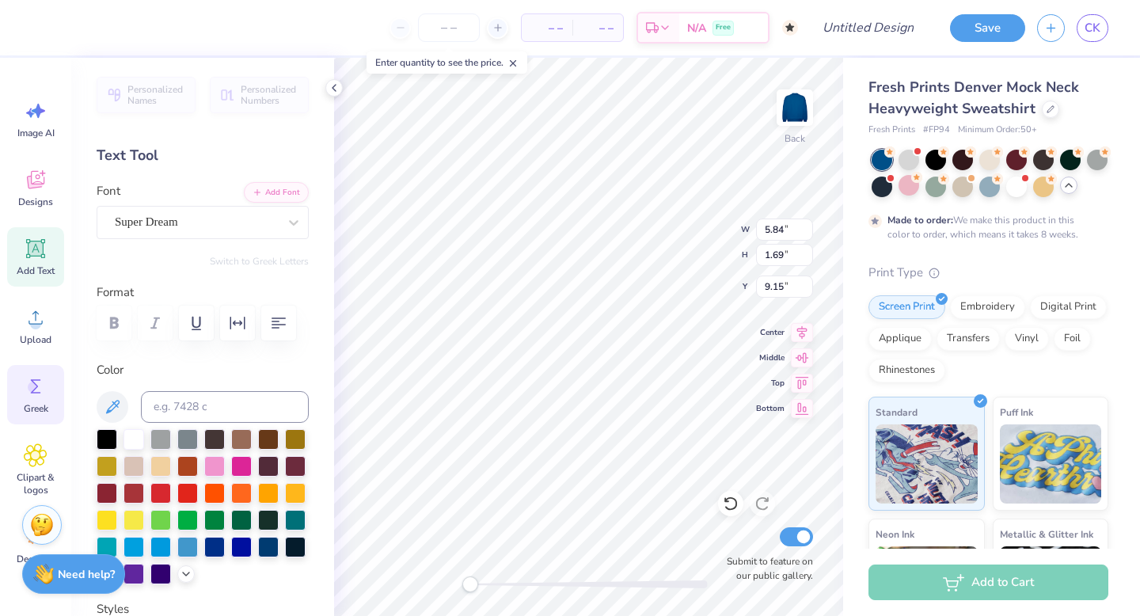
click at [36, 390] on circle at bounding box center [33, 387] width 11 height 11
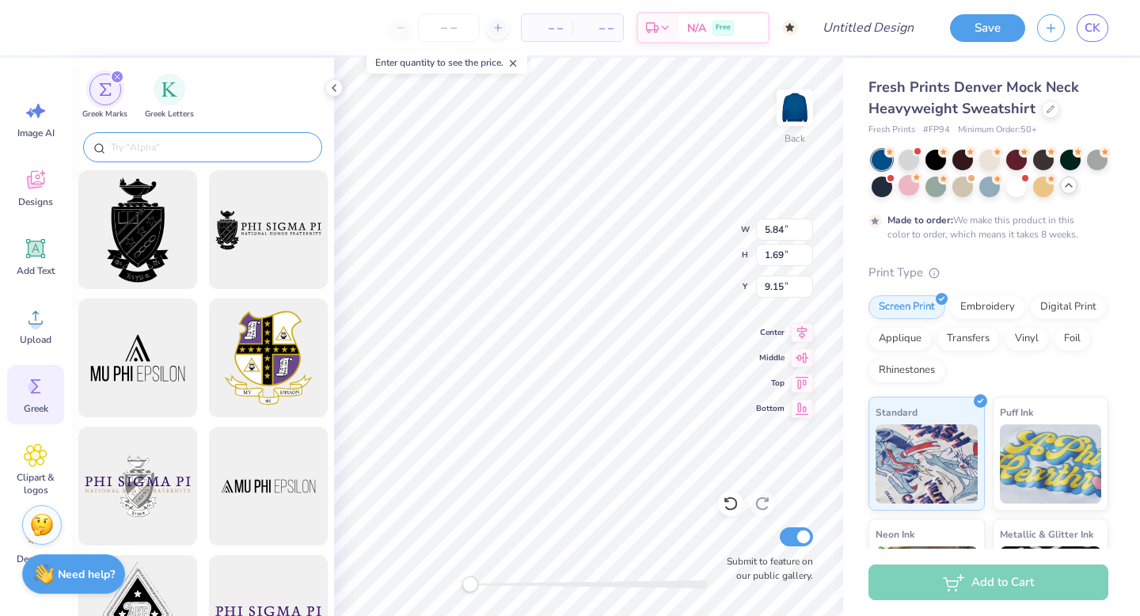
type textarea "Try "Alpha""
click at [135, 139] on div at bounding box center [202, 147] width 239 height 30
click at [136, 140] on input "text" at bounding box center [210, 147] width 203 height 16
click at [177, 141] on input "text" at bounding box center [210, 147] width 203 height 16
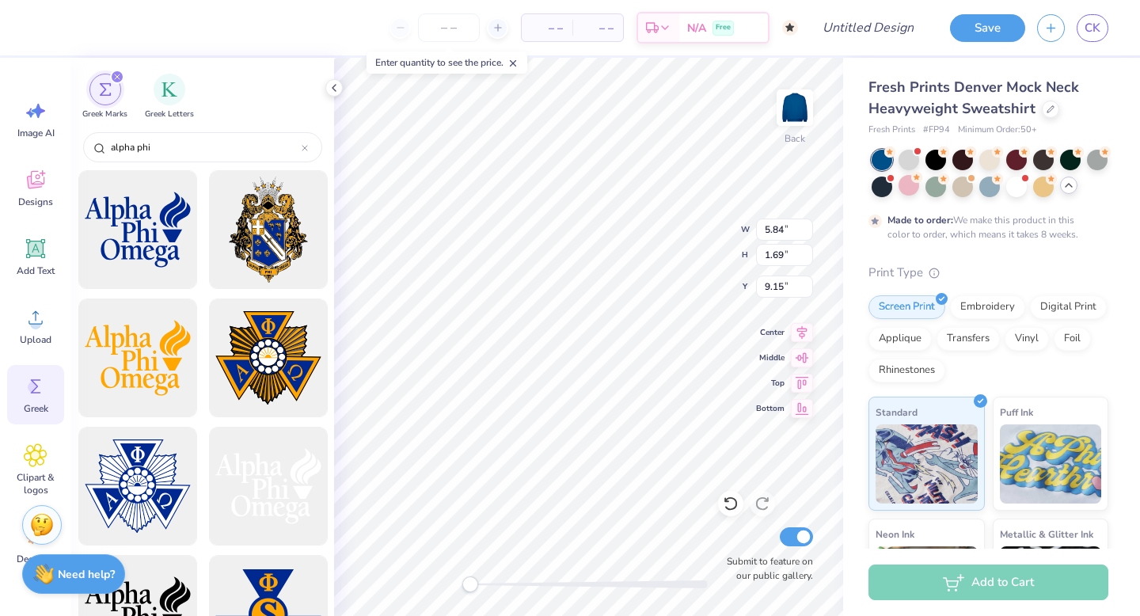
scroll to position [0, 0]
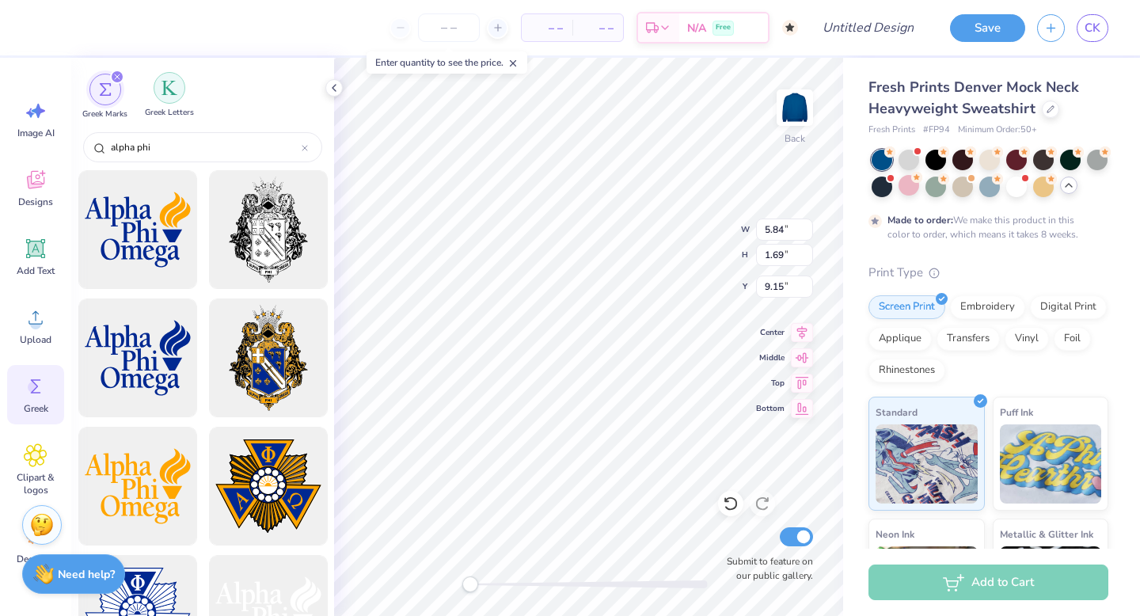
type input "alpha phi"
click at [159, 96] on div "filter for Greek Letters" at bounding box center [170, 88] width 32 height 32
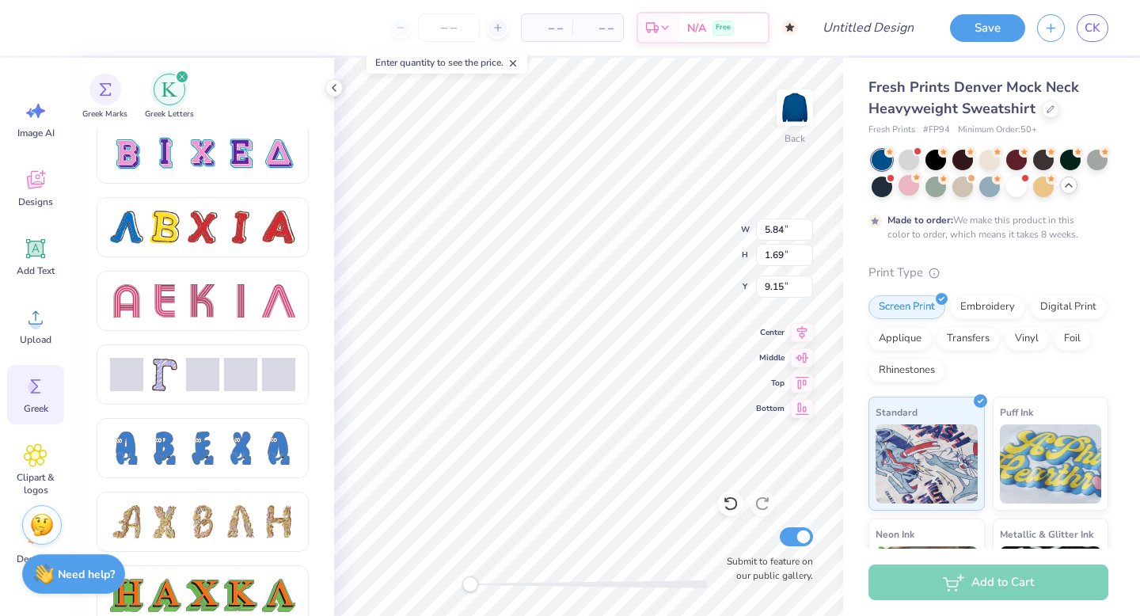
scroll to position [1331, 0]
click at [170, 231] on div at bounding box center [164, 226] width 33 height 33
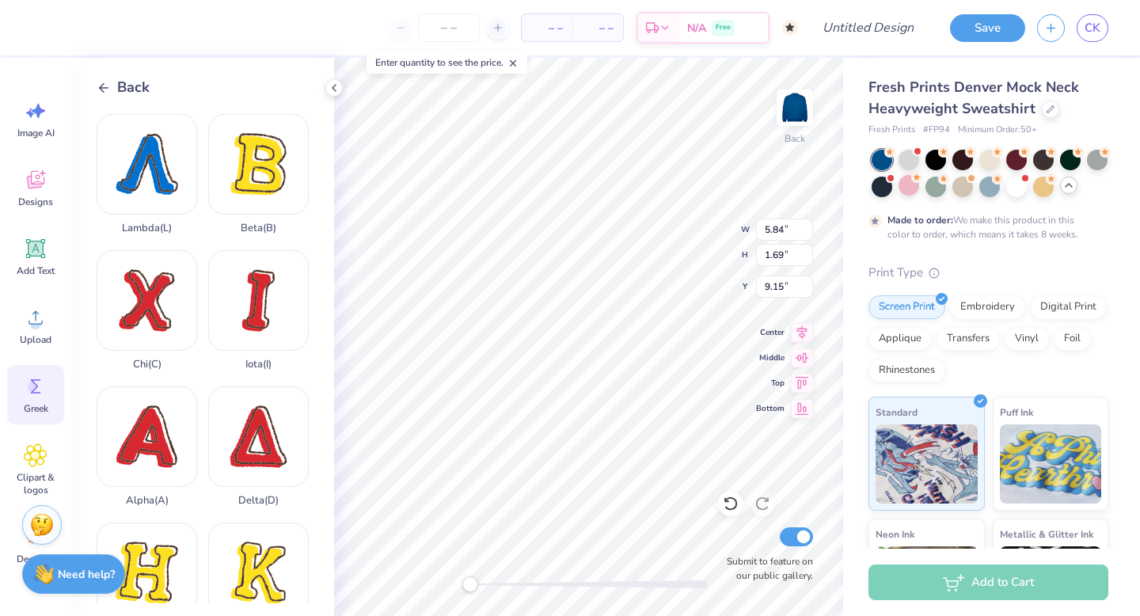
scroll to position [67, 0]
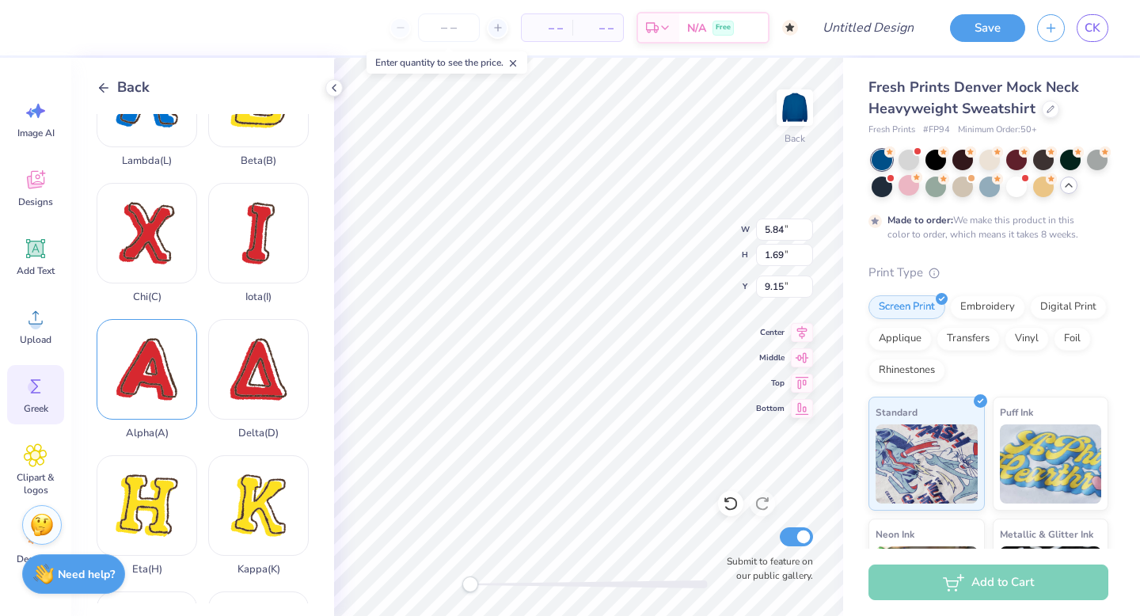
click at [152, 371] on div "Alpha ( A )" at bounding box center [147, 379] width 101 height 120
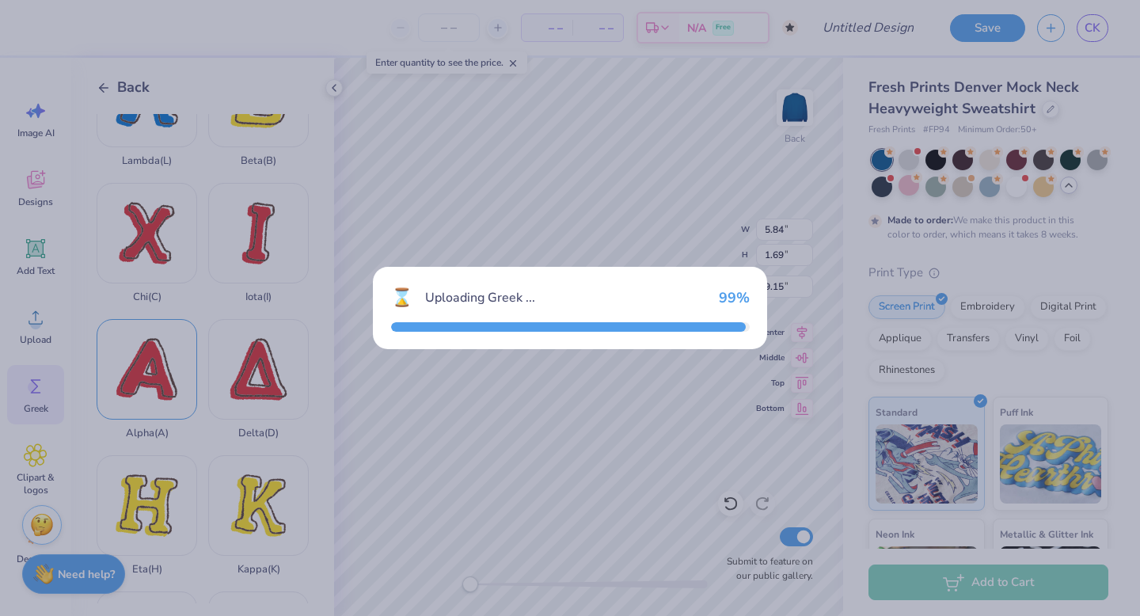
type input "14.54"
type input "14.85"
type input "2.57"
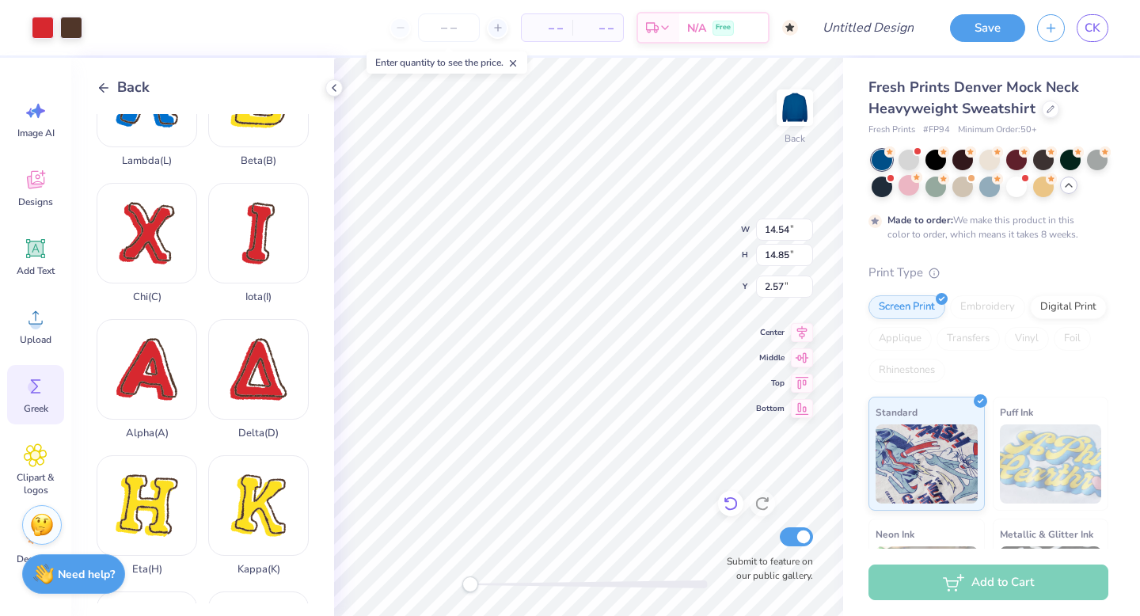
type input "5.84"
type input "1.69"
type input "3.00"
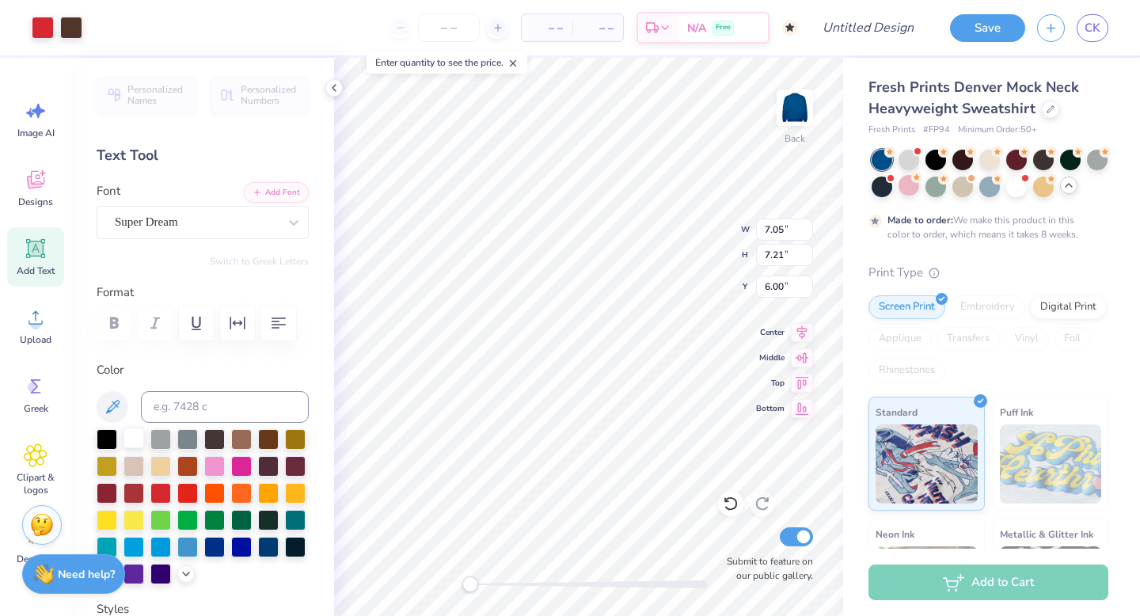
click at [130, 441] on div at bounding box center [134, 438] width 21 height 21
click at [137, 437] on div at bounding box center [134, 438] width 21 height 21
click at [130, 445] on div at bounding box center [134, 438] width 21 height 21
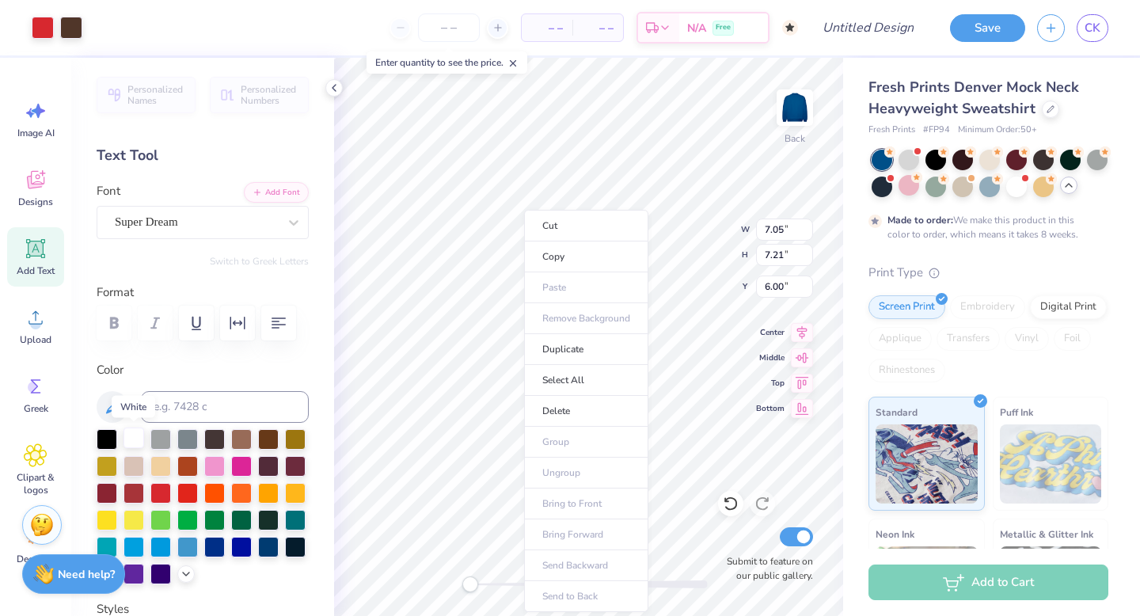
click at [130, 436] on div at bounding box center [134, 438] width 21 height 21
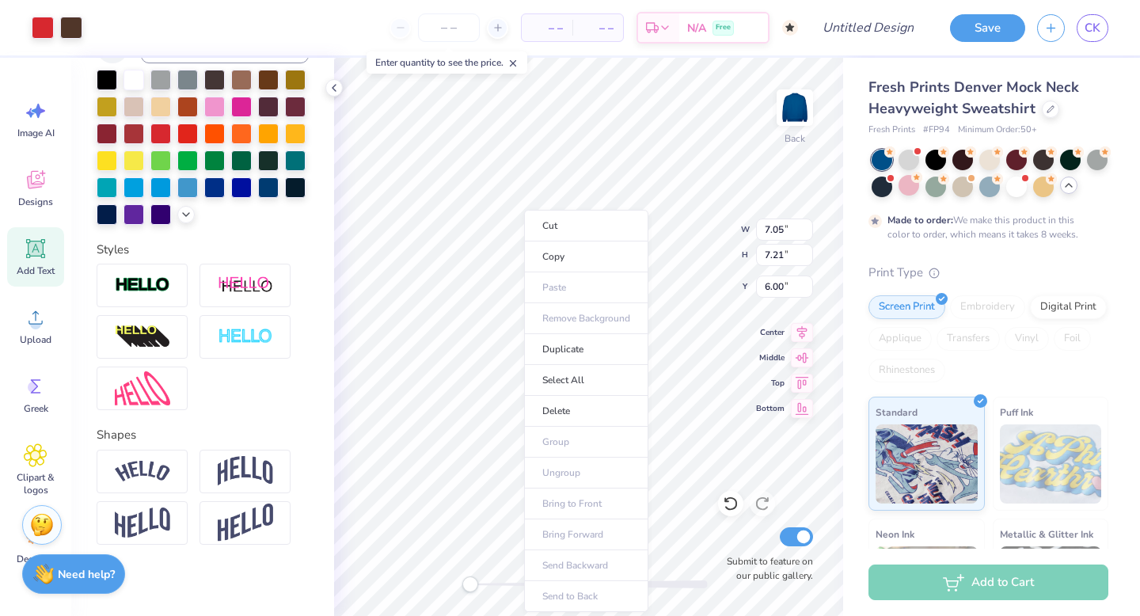
scroll to position [367, 0]
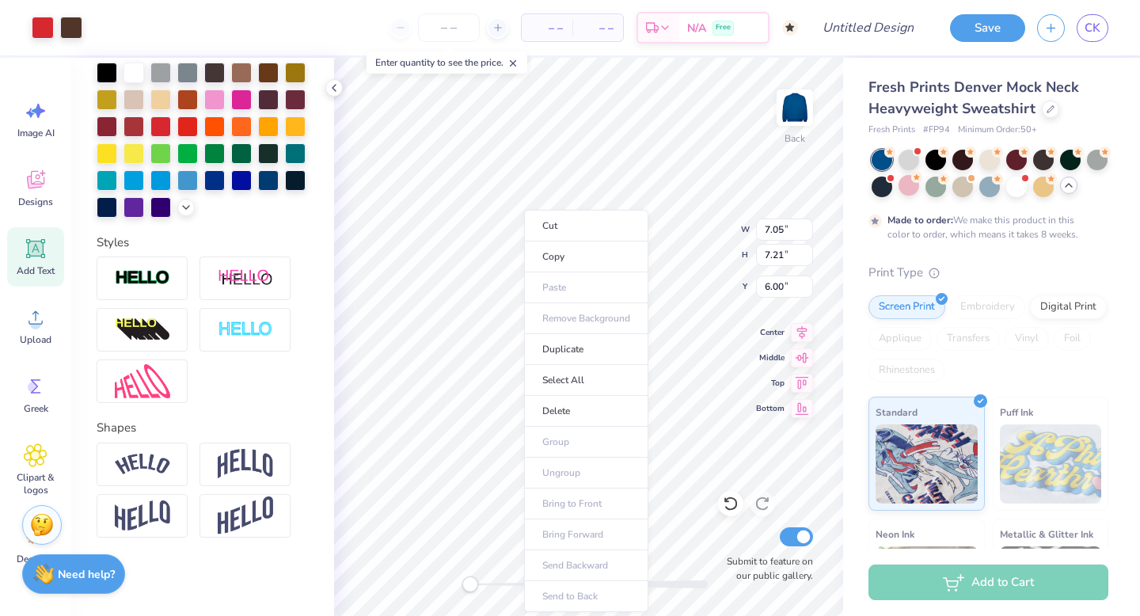
click at [231, 387] on div at bounding box center [203, 330] width 212 height 146
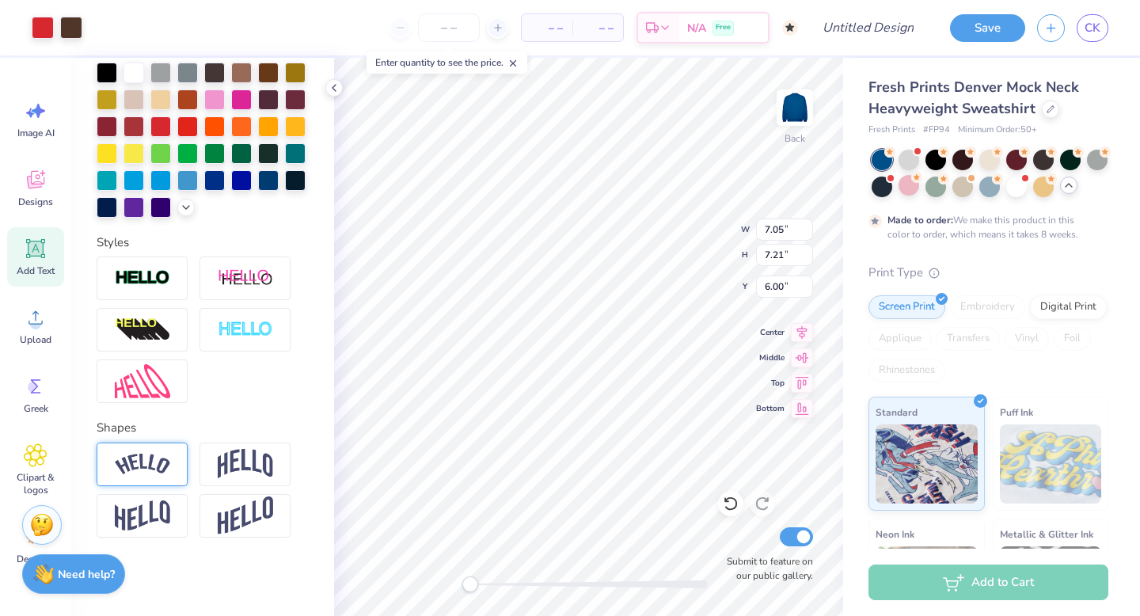
click at [147, 455] on img at bounding box center [142, 464] width 55 height 21
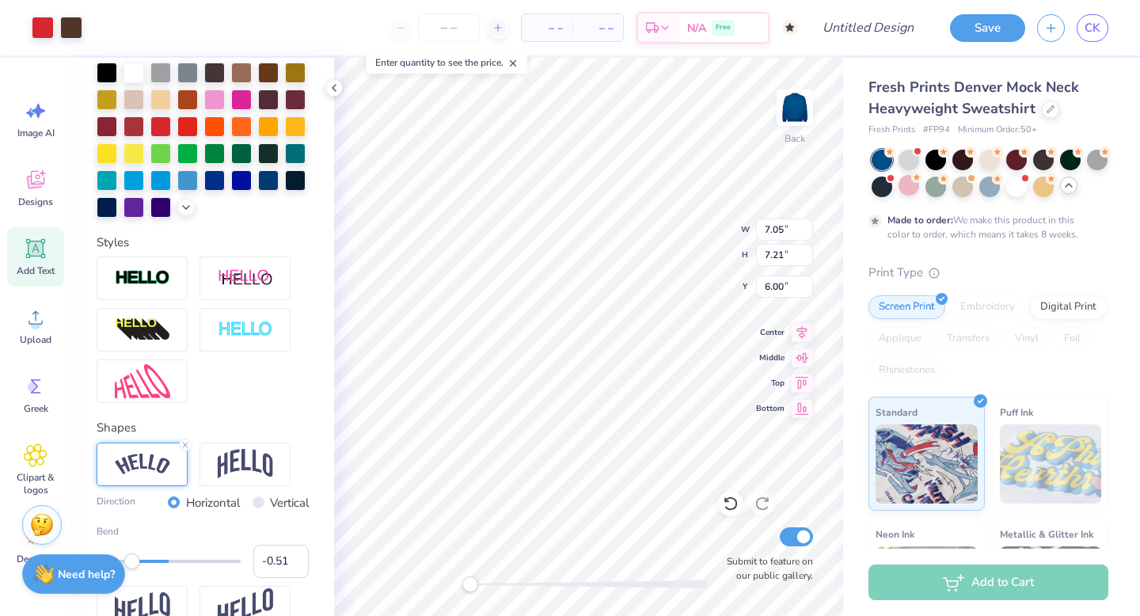
type input "-0.52"
drag, startPoint x: 207, startPoint y: 562, endPoint x: 131, endPoint y: 555, distance: 76.4
click at [131, 555] on div "Accessibility label" at bounding box center [132, 562] width 16 height 16
type input "0.13"
click at [178, 563] on div at bounding box center [169, 562] width 144 height 16
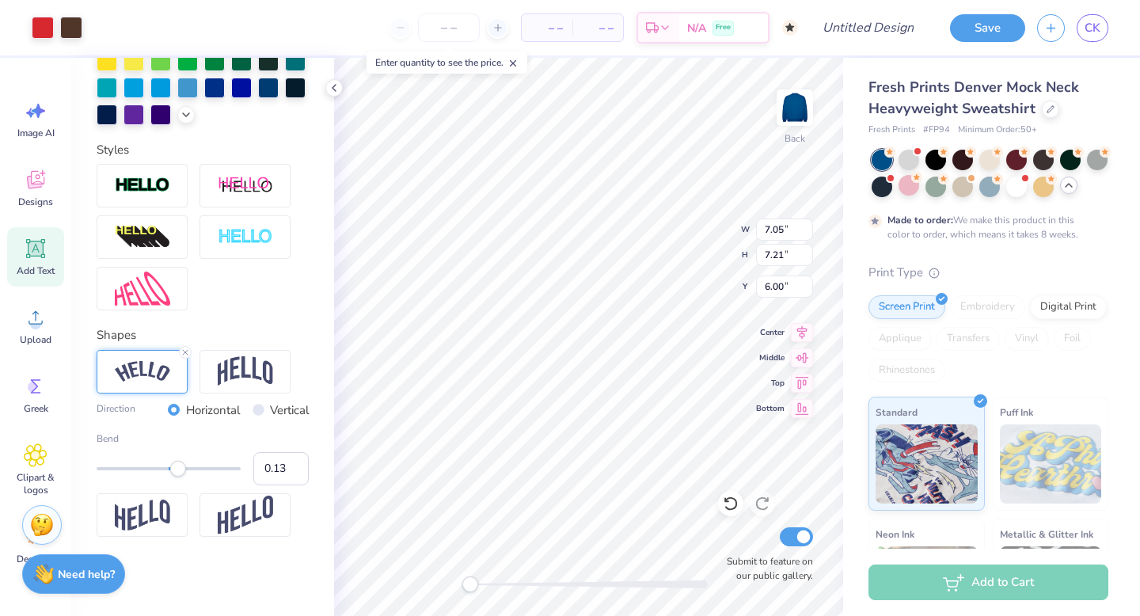
scroll to position [0, 0]
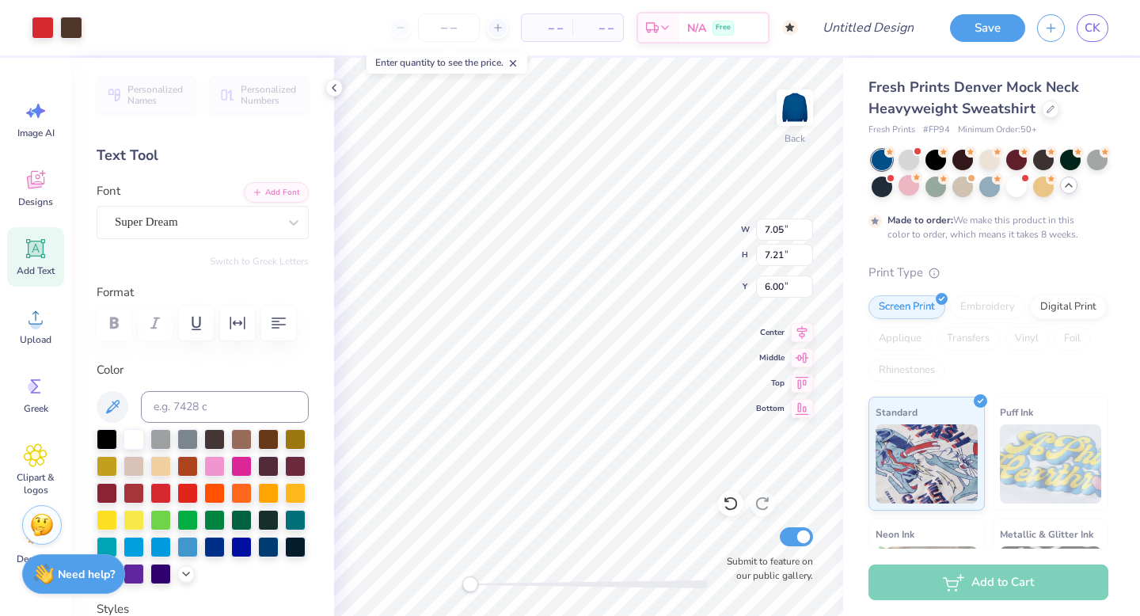
click at [207, 204] on div "Font Super Dream" at bounding box center [203, 210] width 212 height 57
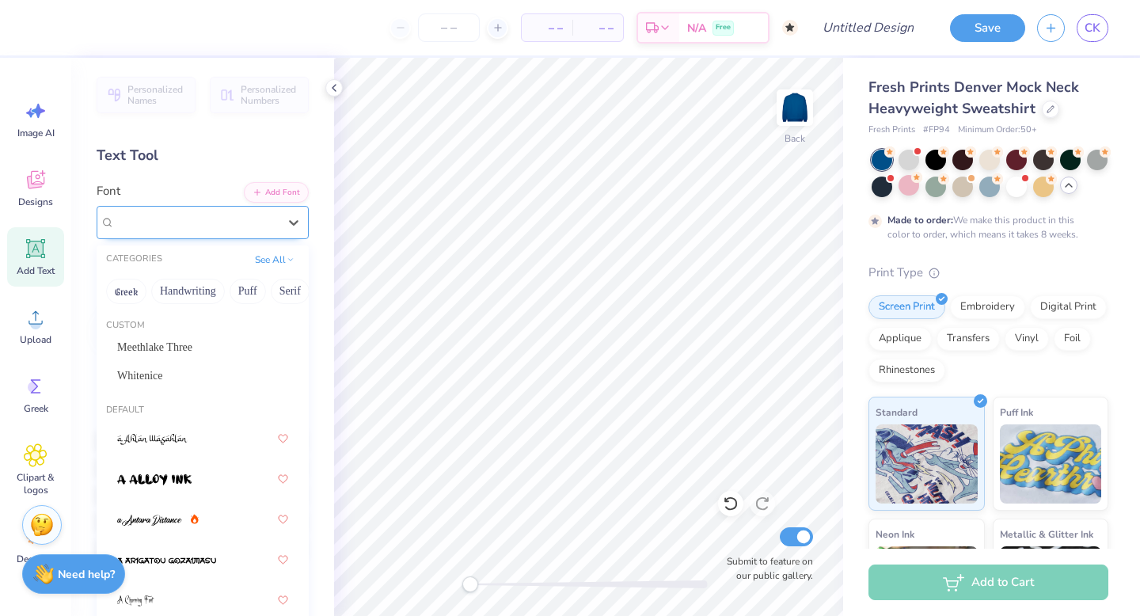
click at [192, 223] on div "Super Dream" at bounding box center [196, 222] width 166 height 25
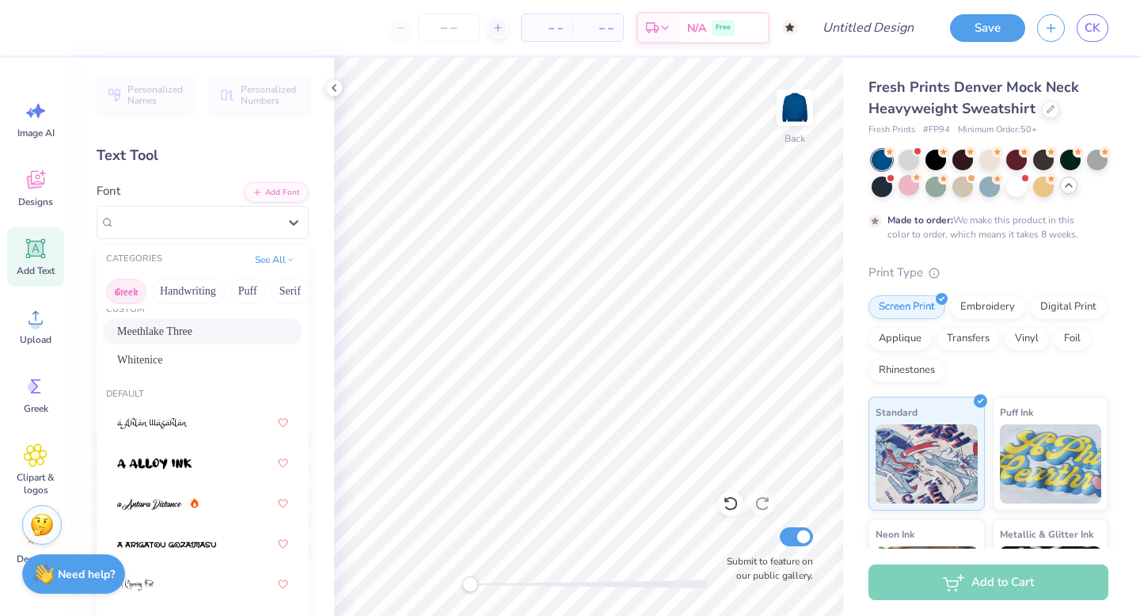
click at [130, 297] on button "Greek" at bounding box center [126, 291] width 40 height 25
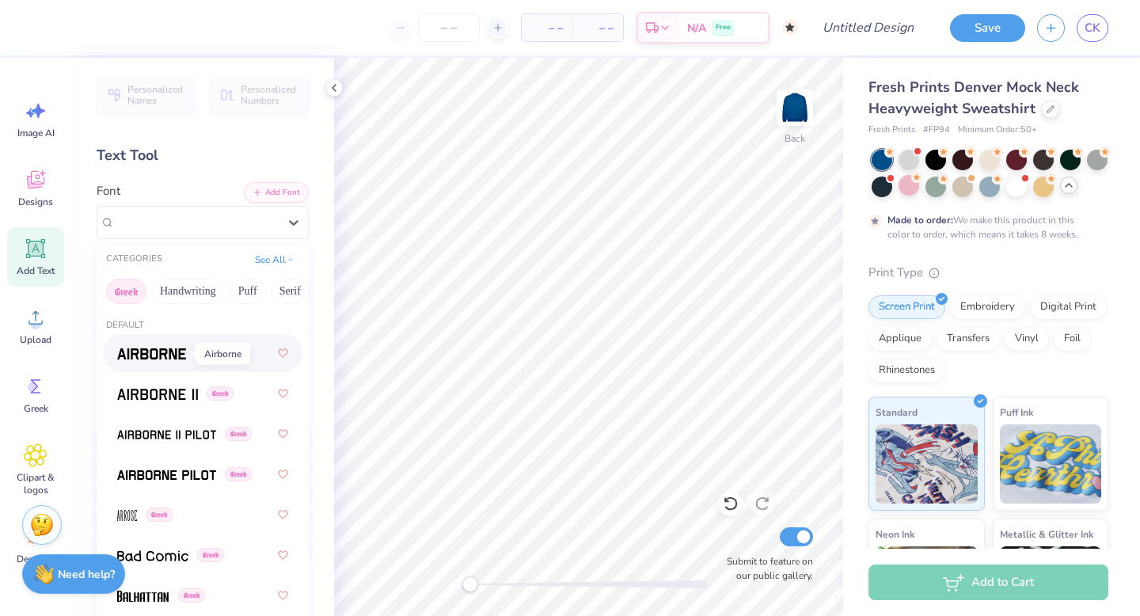
click at [159, 352] on img at bounding box center [151, 353] width 69 height 11
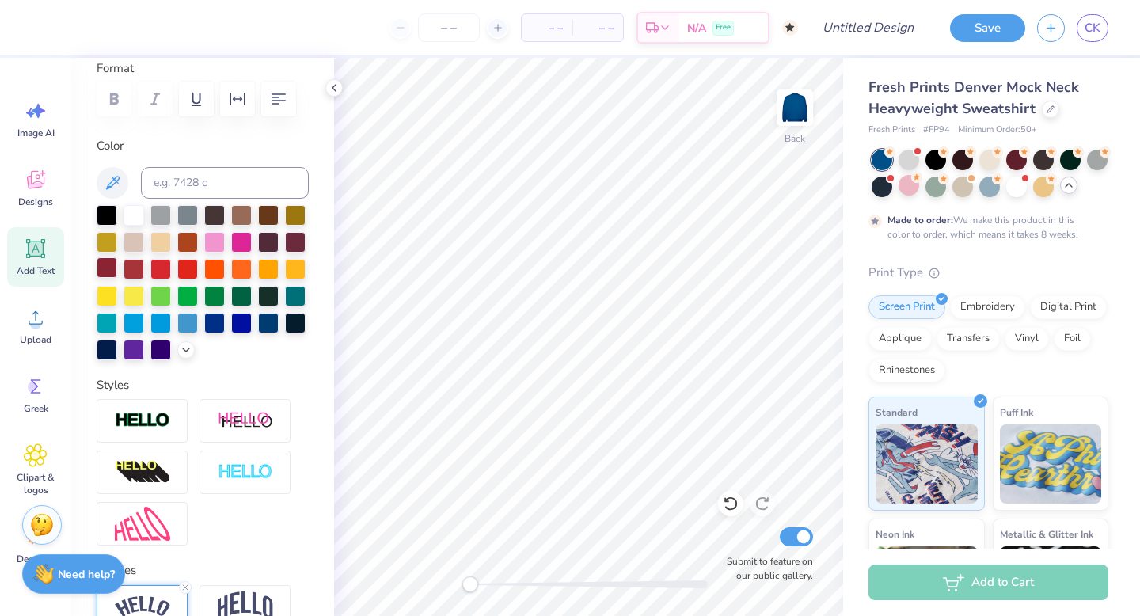
scroll to position [230, 0]
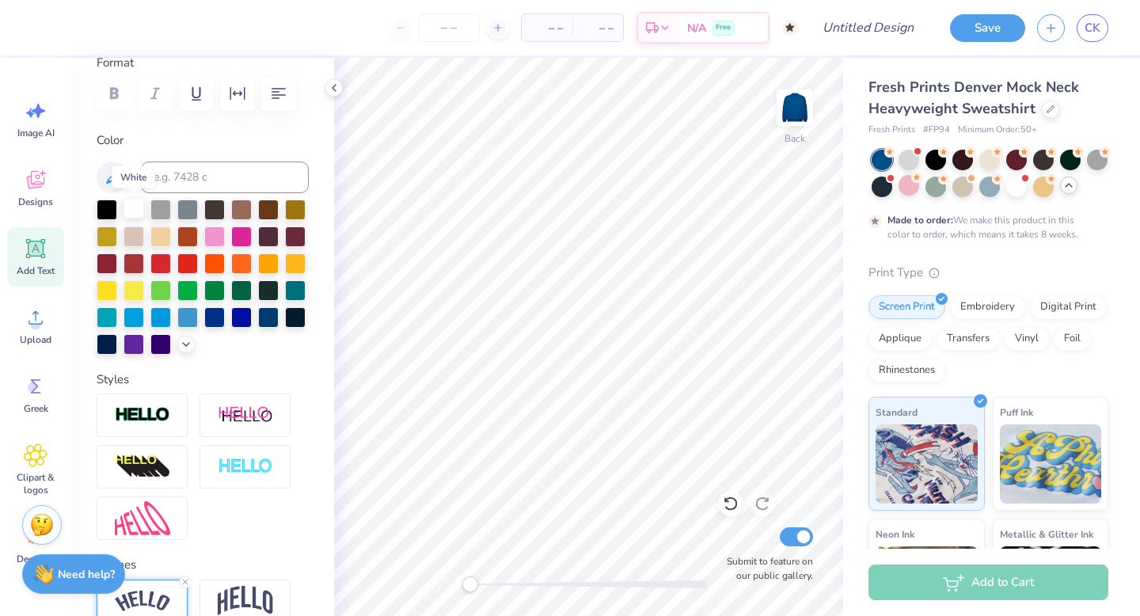
click at [134, 204] on div at bounding box center [134, 208] width 21 height 21
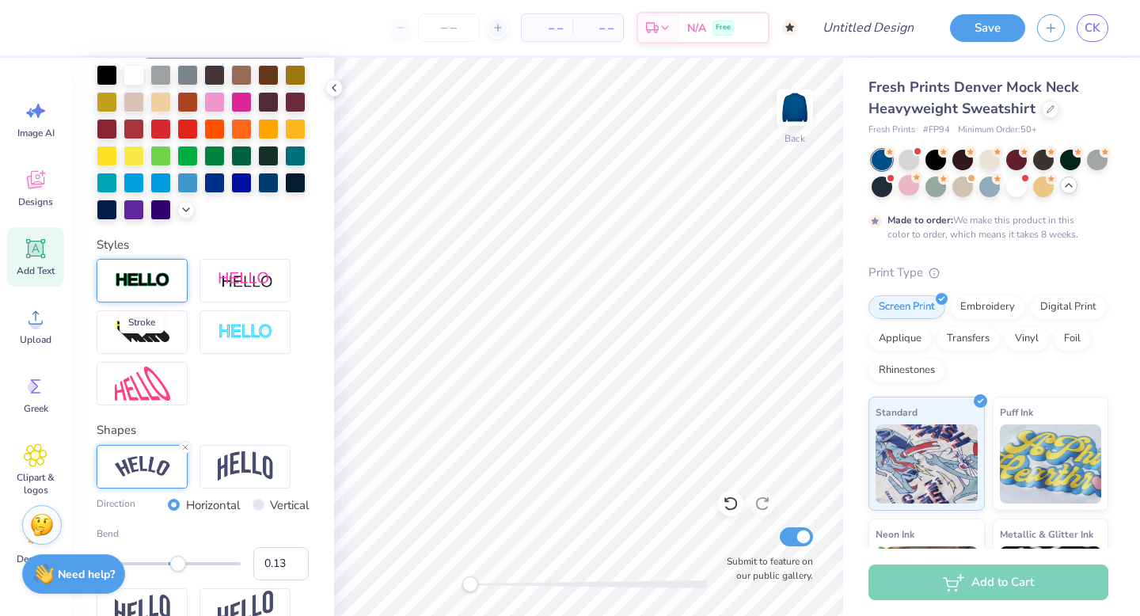
scroll to position [381, 0]
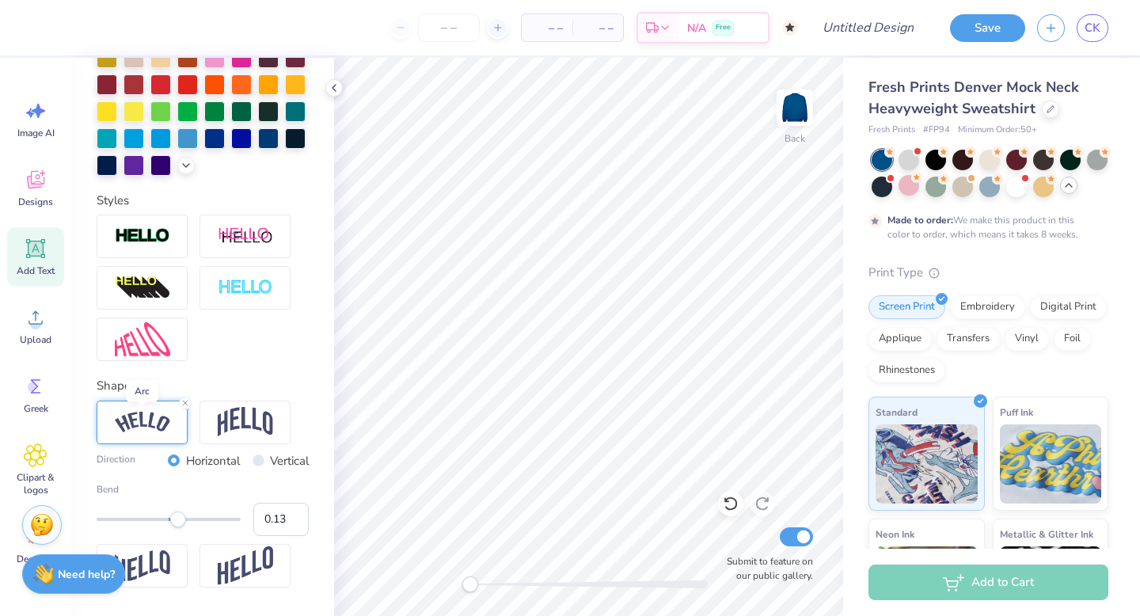
click at [140, 419] on img at bounding box center [142, 422] width 55 height 21
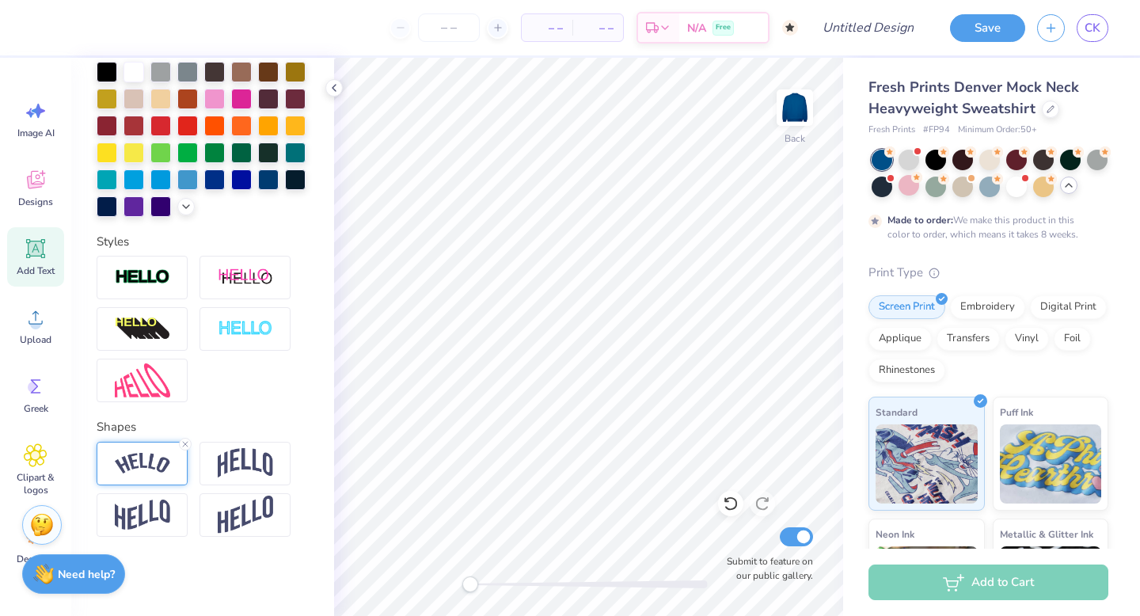
scroll to position [367, 0]
click at [139, 474] on div at bounding box center [142, 465] width 91 height 44
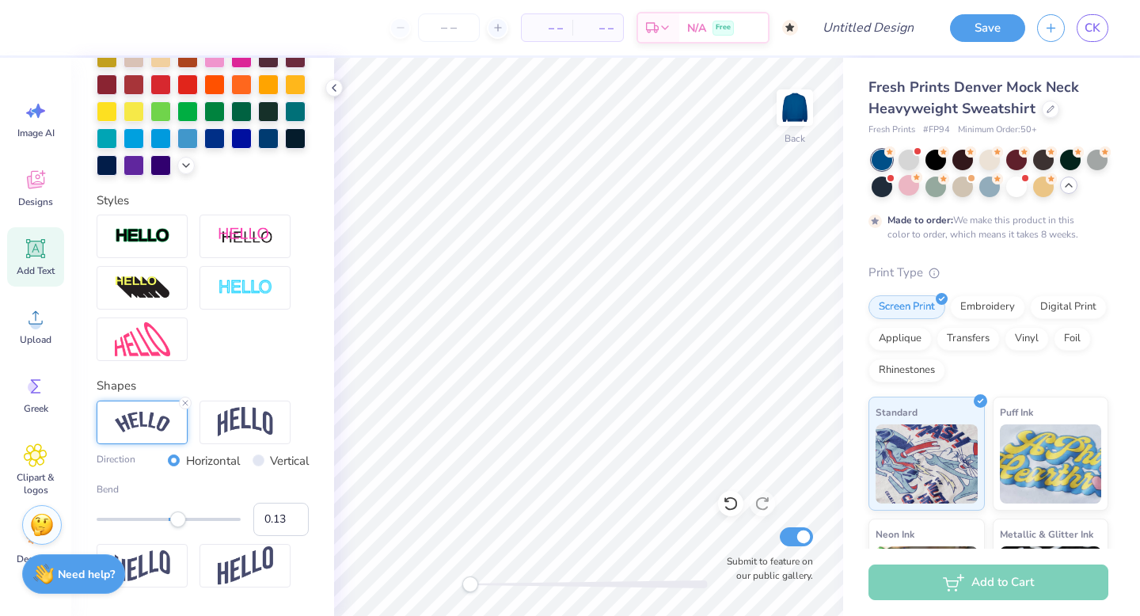
scroll to position [459, 0]
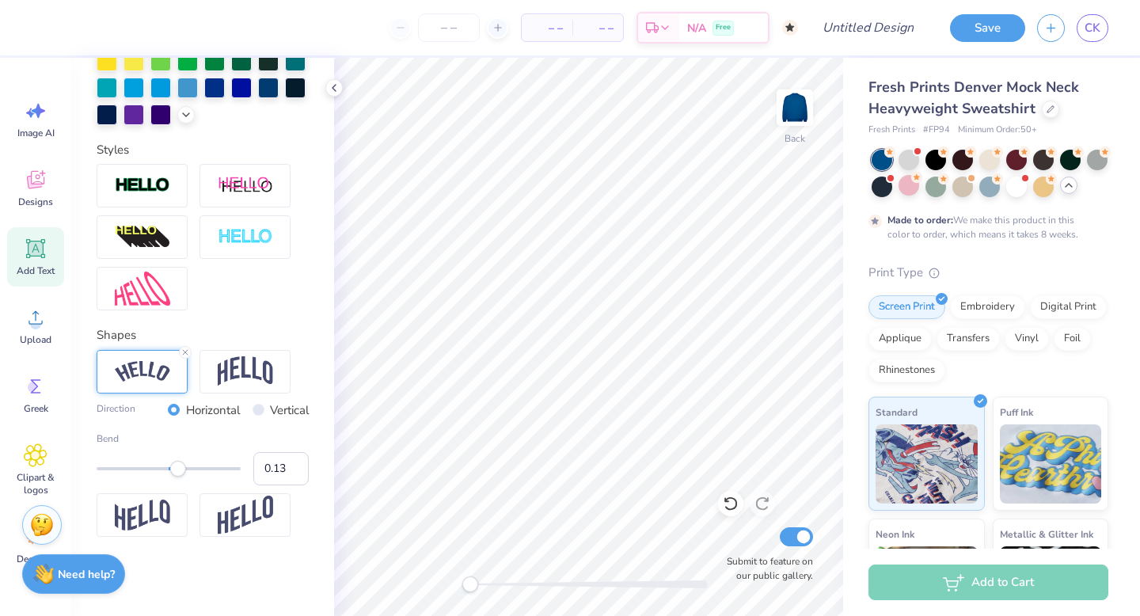
click at [24, 252] on icon at bounding box center [36, 249] width 24 height 24
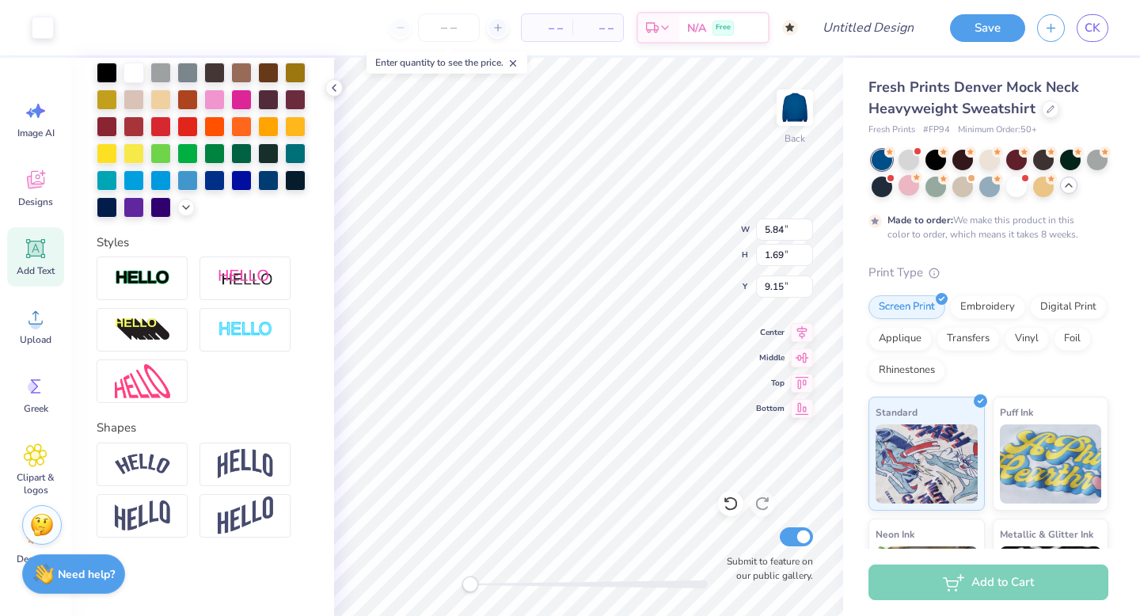
click at [35, 253] on icon at bounding box center [36, 249] width 15 height 15
click at [131, 462] on img at bounding box center [142, 464] width 55 height 21
type textarea "E"
type textarea "Alpha Phi Omega"
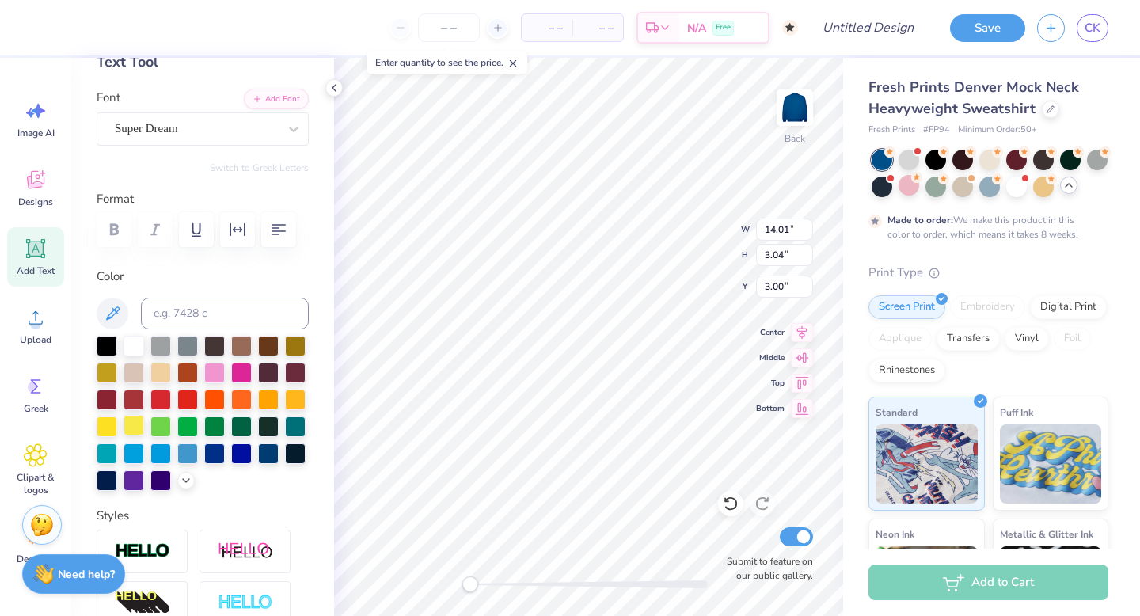
scroll to position [60, 0]
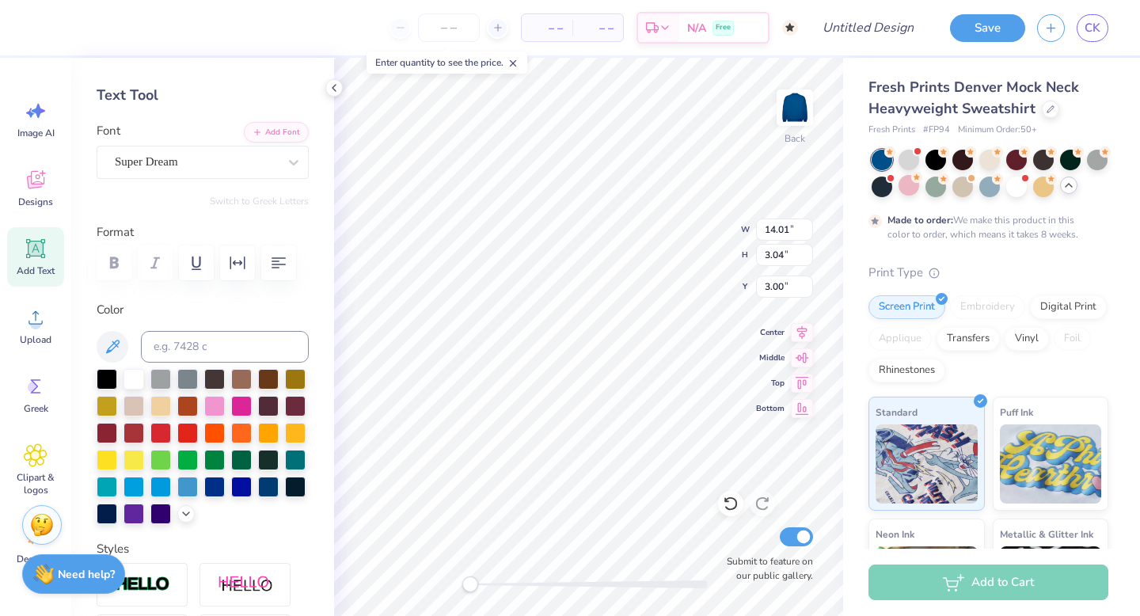
click at [114, 262] on div at bounding box center [203, 262] width 212 height 35
click at [168, 163] on div "Super Dream" at bounding box center [196, 162] width 166 height 25
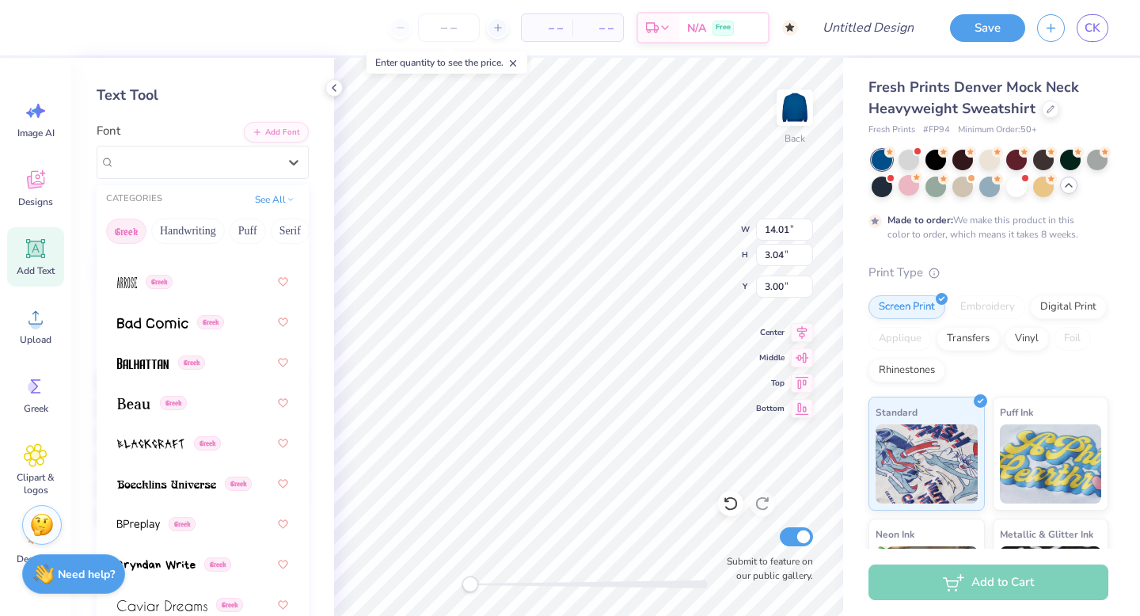
scroll to position [182, 0]
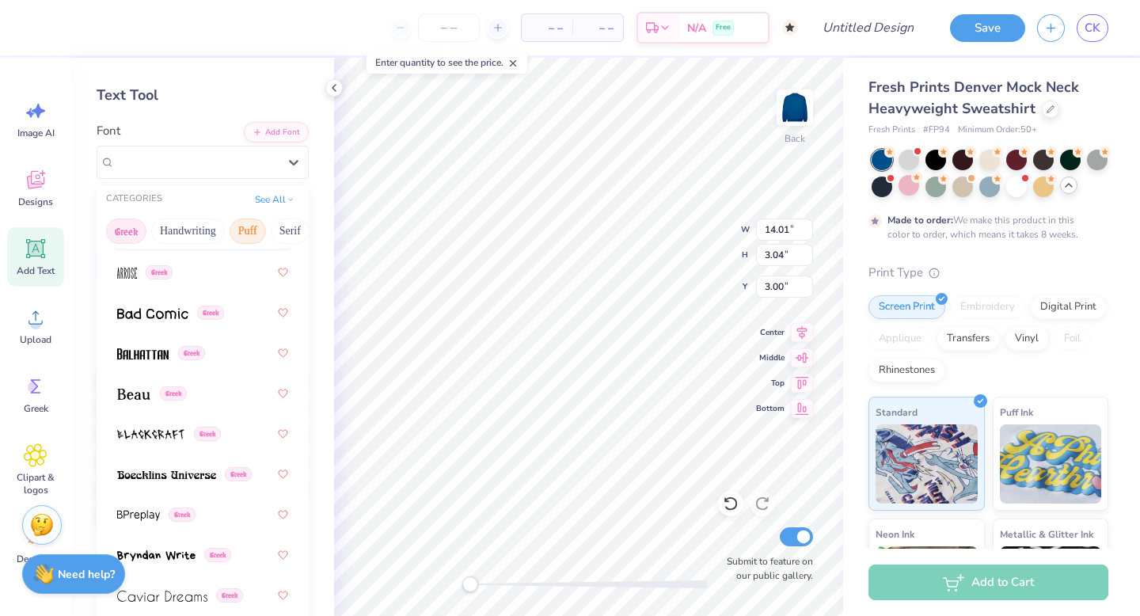
click at [242, 229] on button "Puff" at bounding box center [248, 231] width 36 height 25
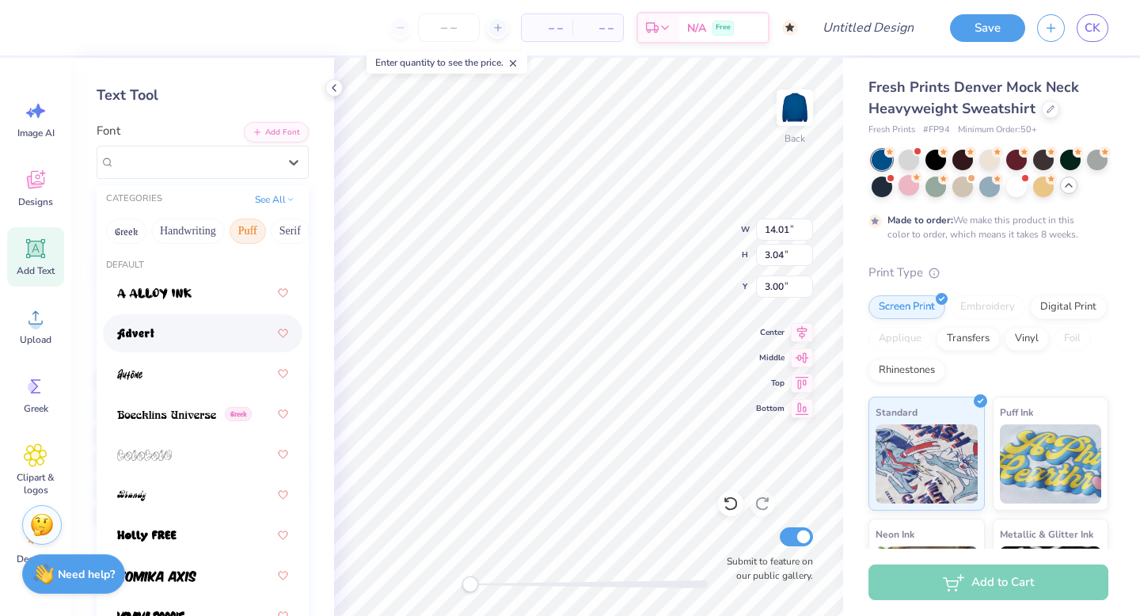
click at [154, 333] on div at bounding box center [202, 333] width 171 height 29
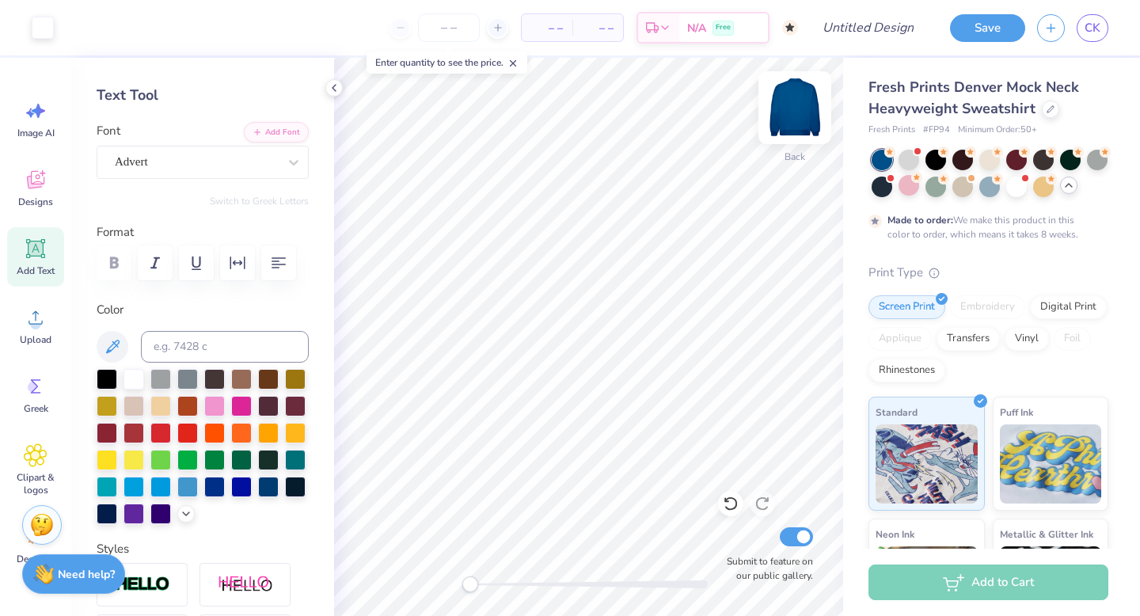
click at [797, 108] on img at bounding box center [794, 107] width 63 height 63
click at [800, 101] on img at bounding box center [794, 107] width 63 height 63
click at [793, 104] on img at bounding box center [794, 107] width 63 height 63
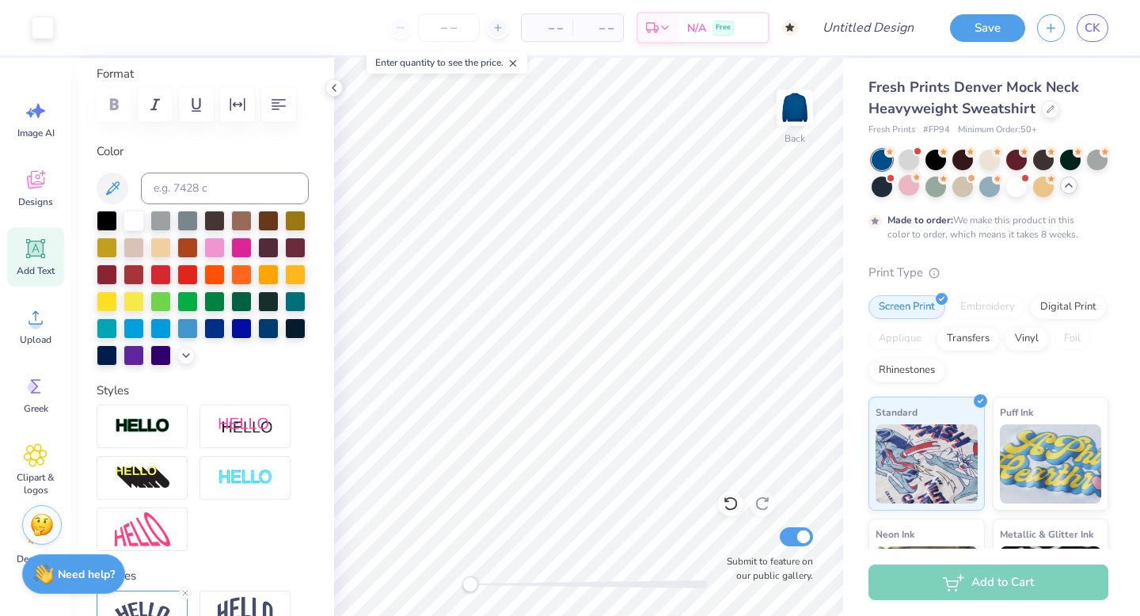
scroll to position [167, 0]
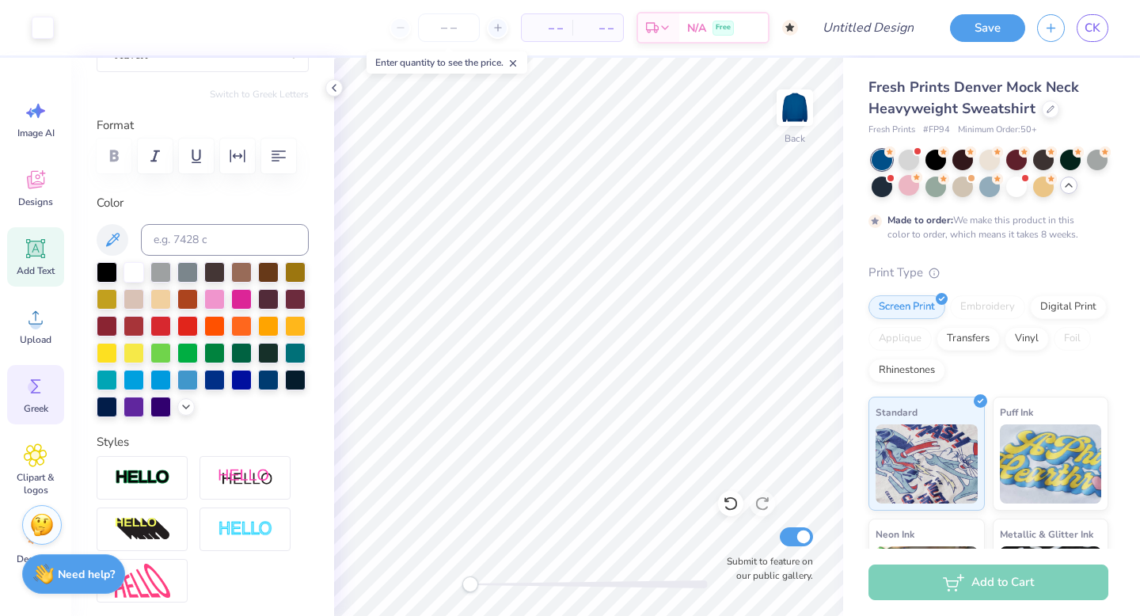
click at [29, 388] on circle at bounding box center [33, 387] width 11 height 11
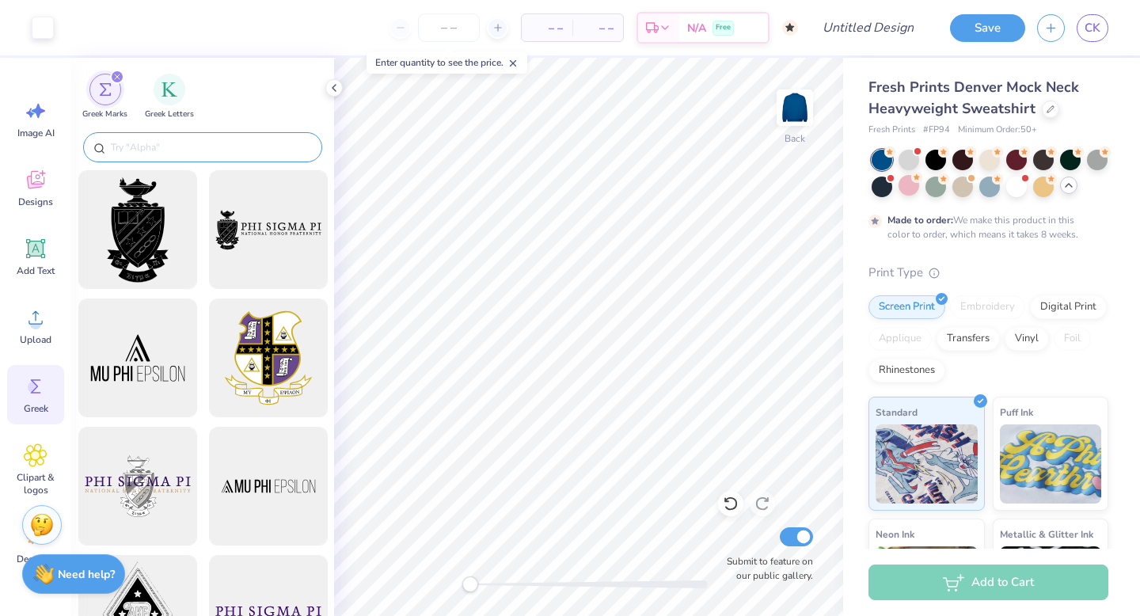
click at [177, 143] on input "text" at bounding box center [210, 147] width 203 height 16
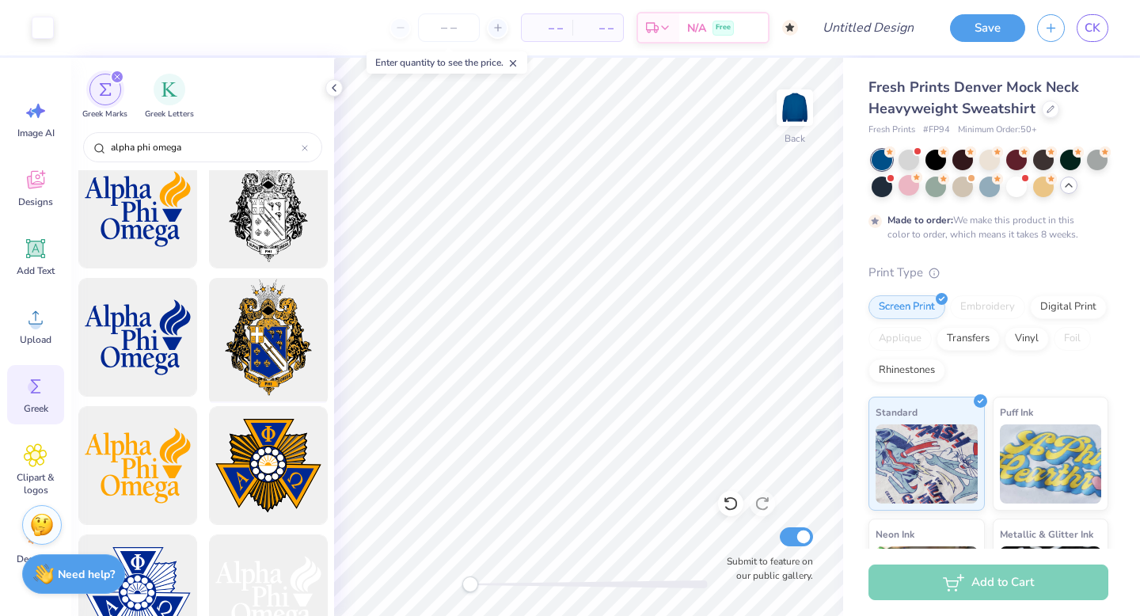
scroll to position [24, 0]
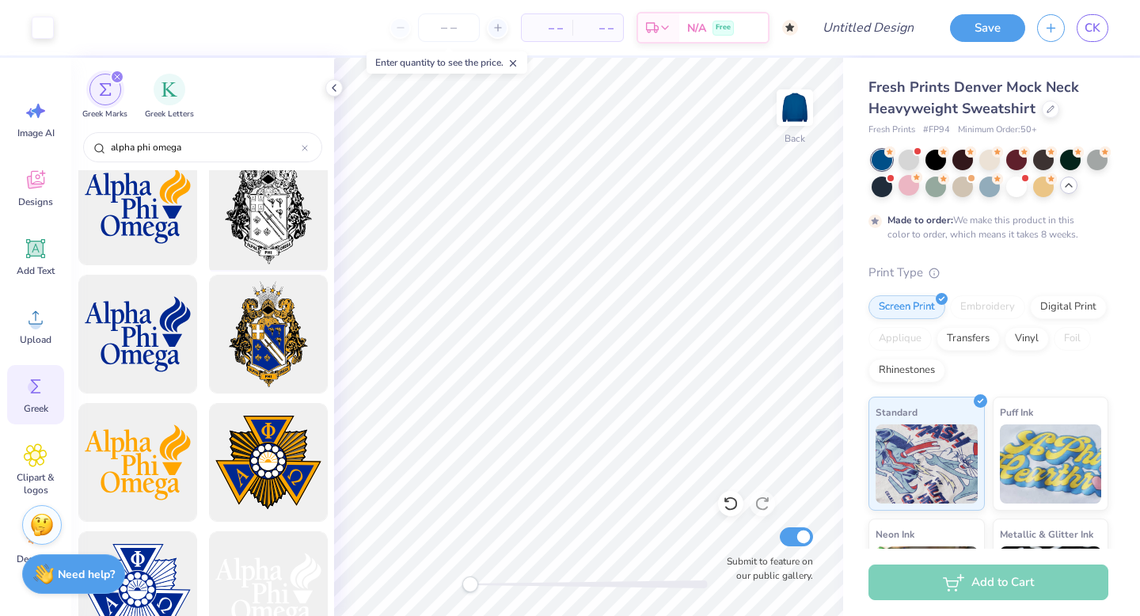
type input "alpha phi omega"
click at [258, 222] on div at bounding box center [268, 206] width 131 height 131
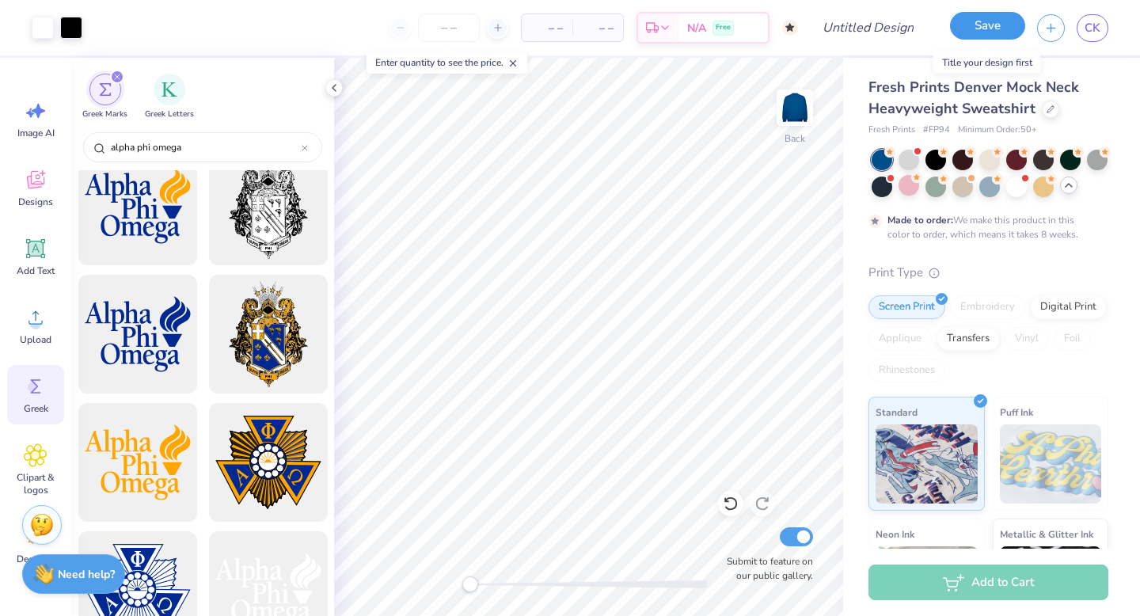
click at [968, 28] on button "Save" at bounding box center [987, 26] width 75 height 28
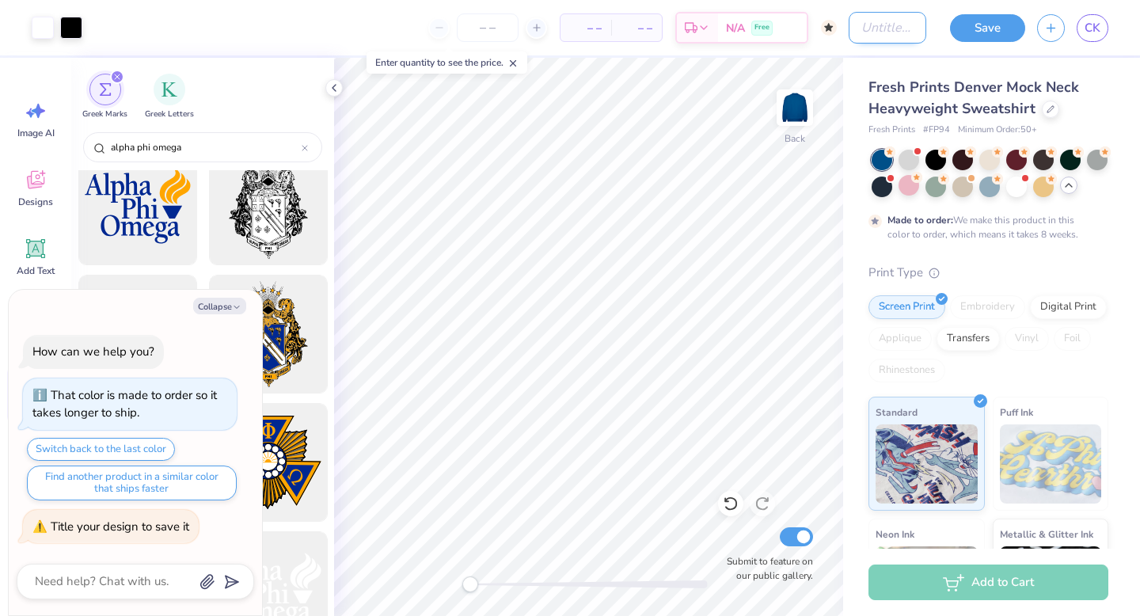
click at [854, 24] on input "Design Title" at bounding box center [888, 28] width 78 height 32
type textarea "x"
type input "a"
type textarea "x"
type input "ap"
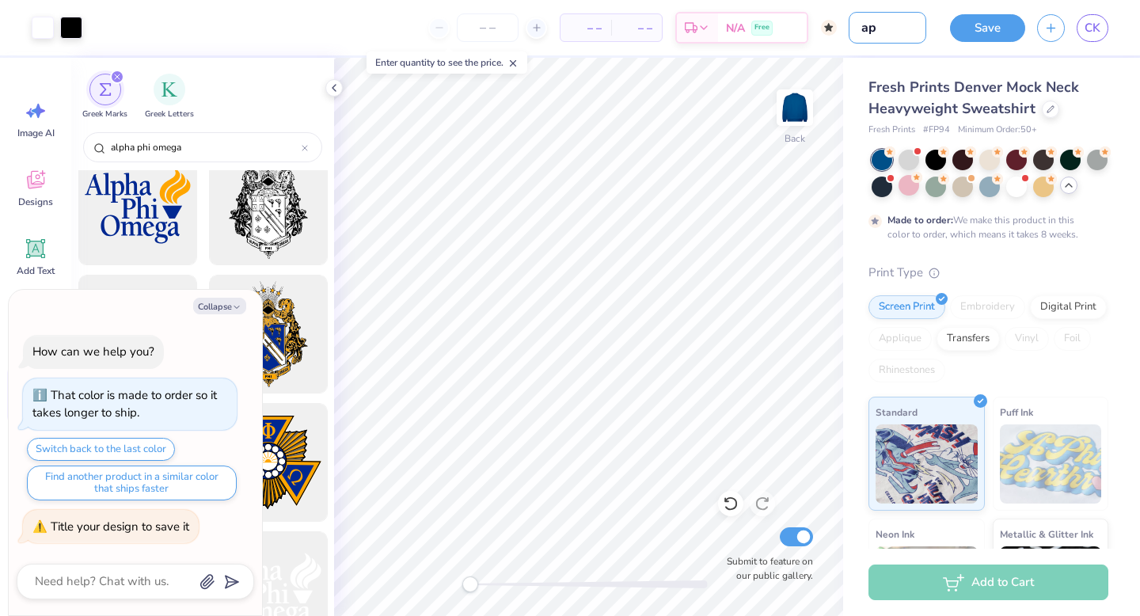
type textarea "x"
type input "apo"
type textarea "x"
type input "apo1"
type textarea "x"
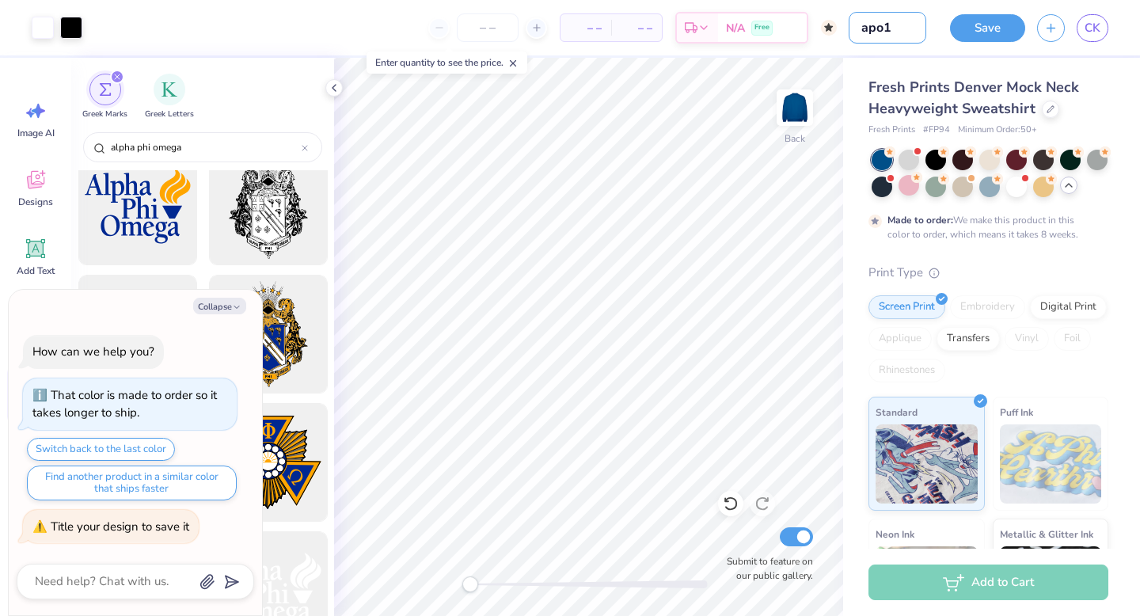
type input "apo1q"
type textarea "x"
type input "apo1"
type textarea "x"
type input "apo1"
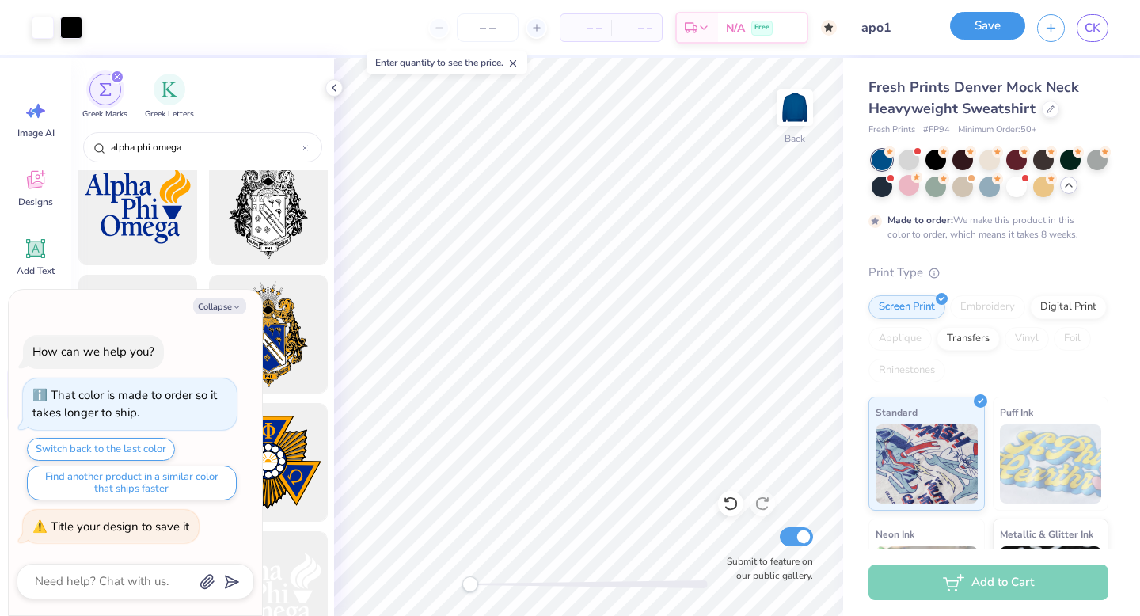
click at [967, 29] on button "Save" at bounding box center [987, 26] width 75 height 28
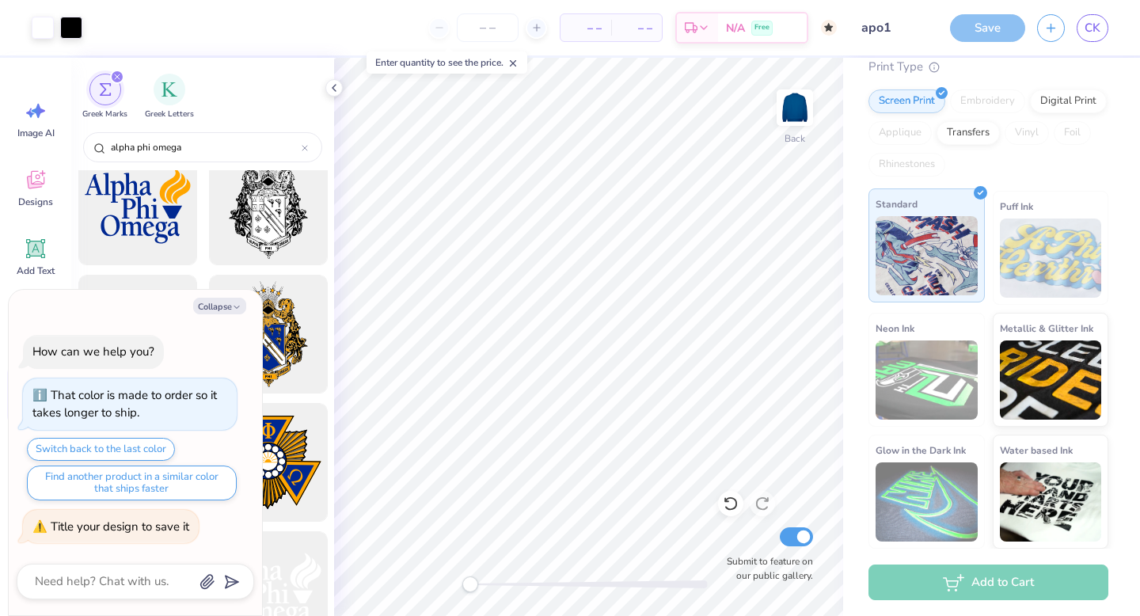
scroll to position [0, 0]
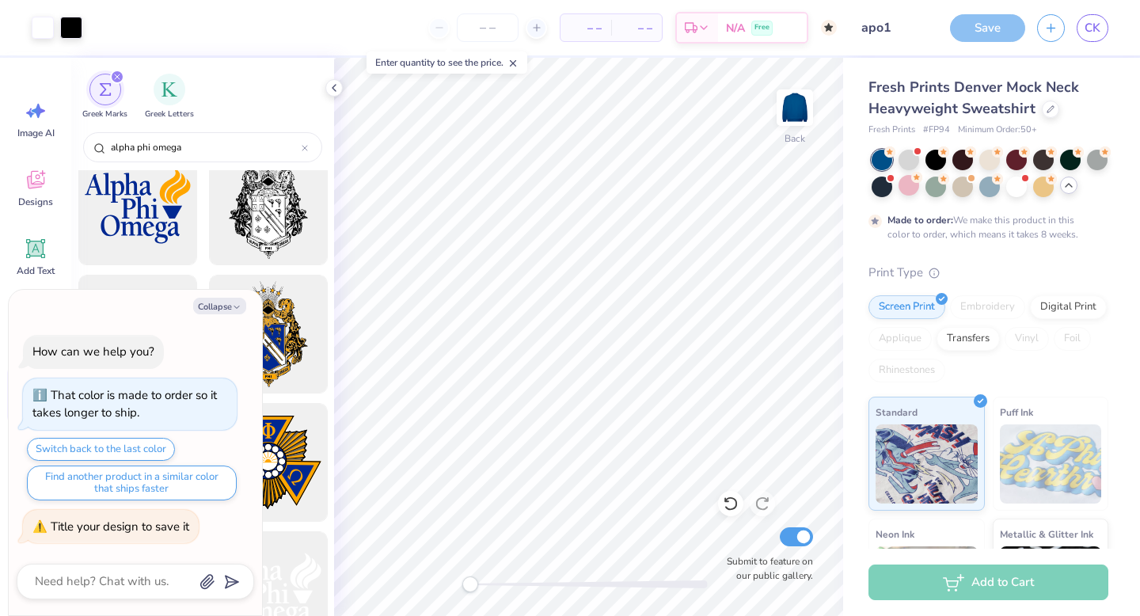
click at [981, 29] on div "Save" at bounding box center [987, 28] width 75 height 28
click at [139, 550] on div "How can we help you? That color is made to order so it takes longer to ship. Sw…" at bounding box center [136, 439] width 238 height 234
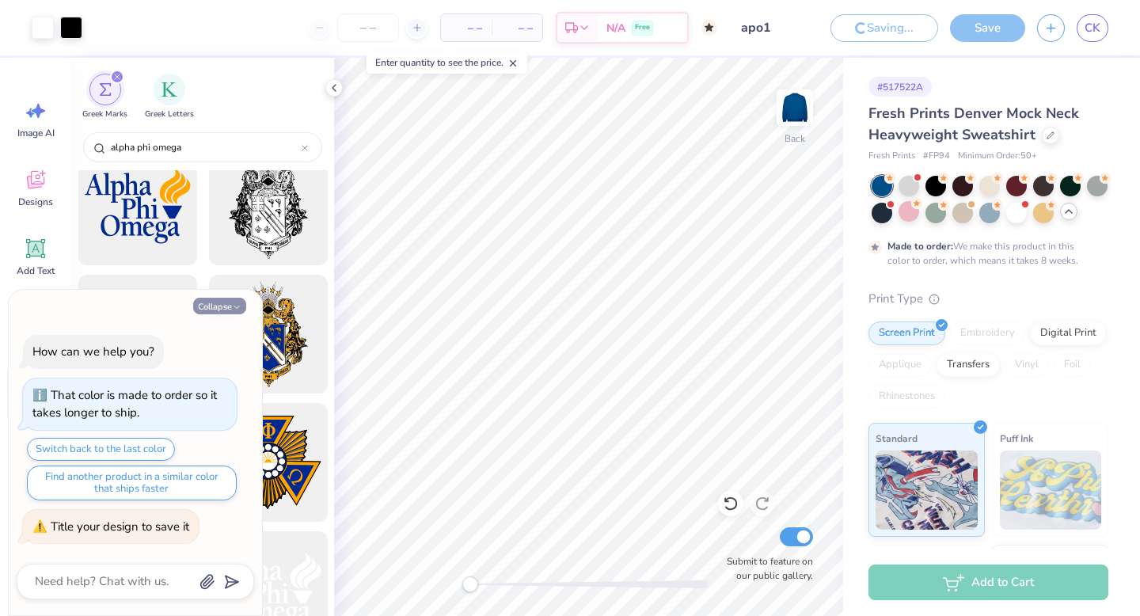
click at [211, 305] on button "Collapse" at bounding box center [219, 306] width 53 height 17
type textarea "x"
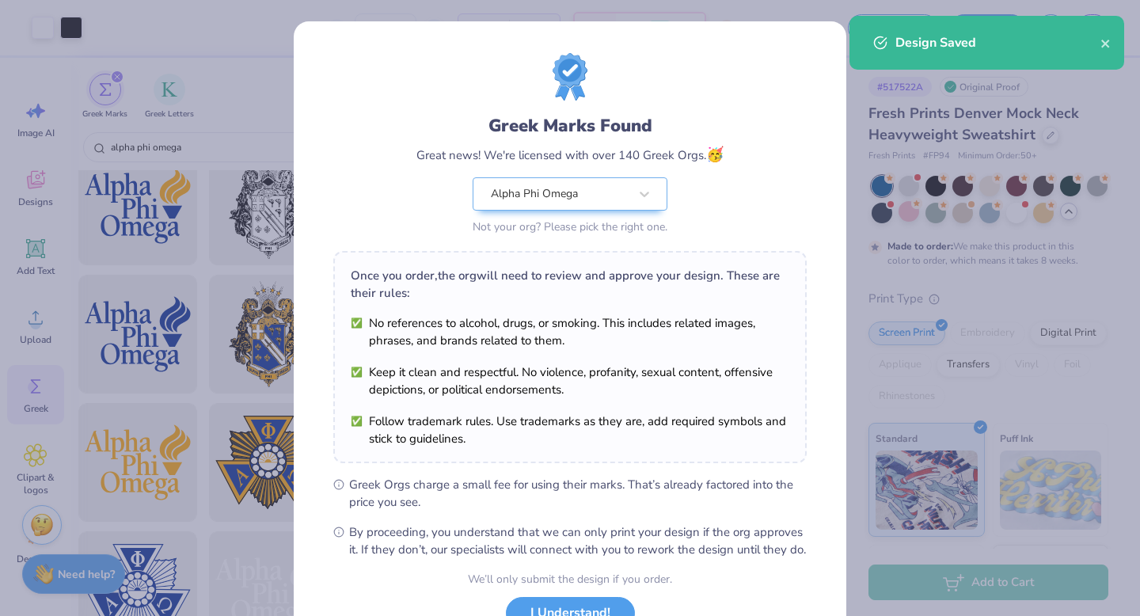
scroll to position [125, 0]
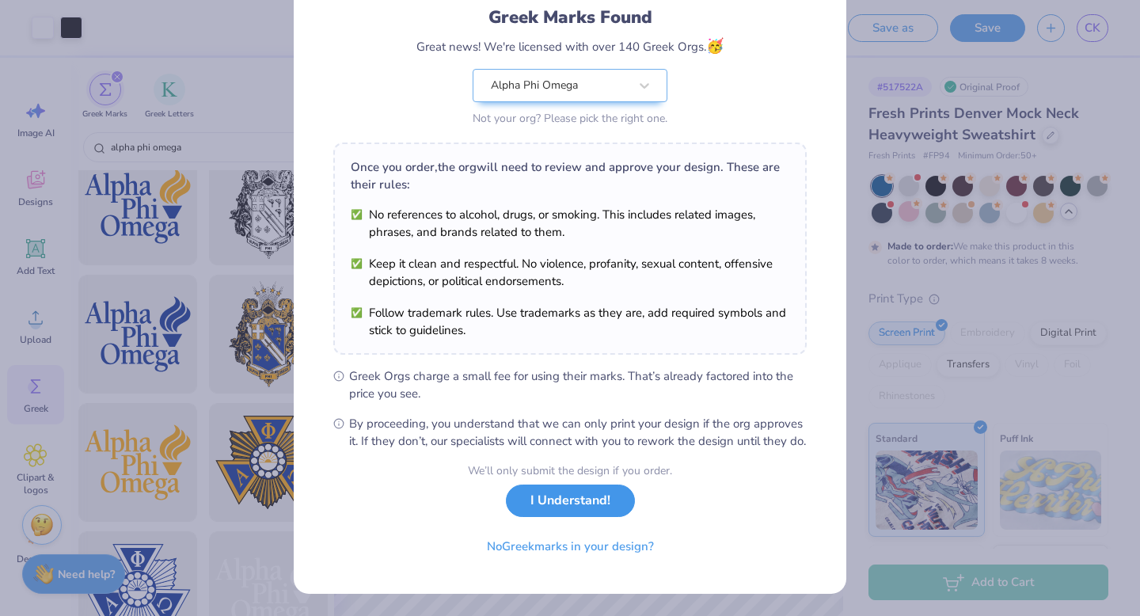
click at [559, 493] on button "I Understand!" at bounding box center [570, 501] width 129 height 32
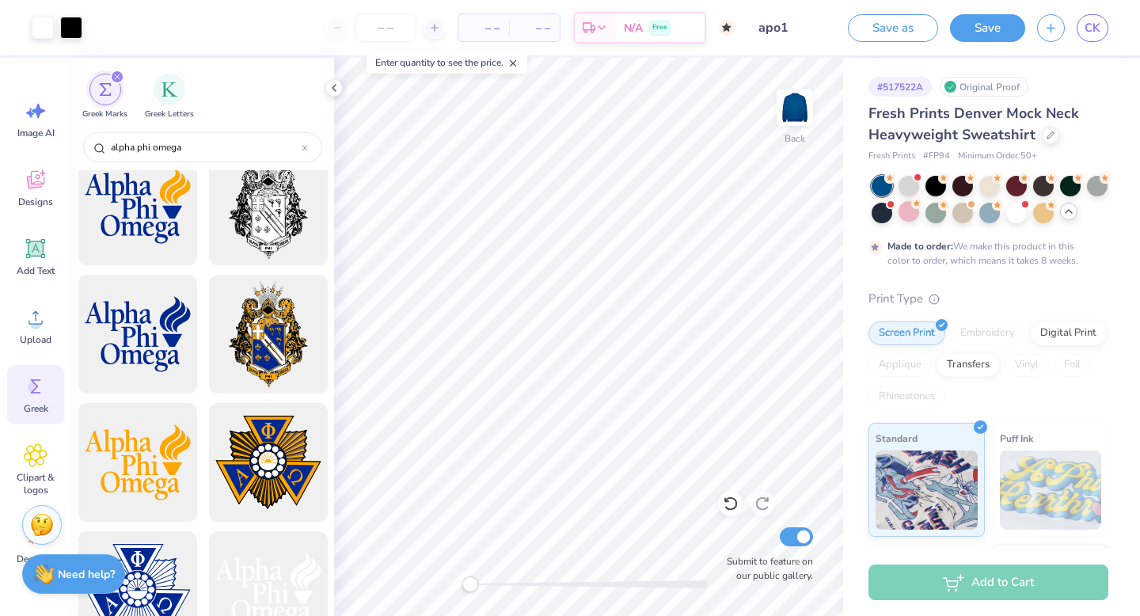
scroll to position [0, 0]
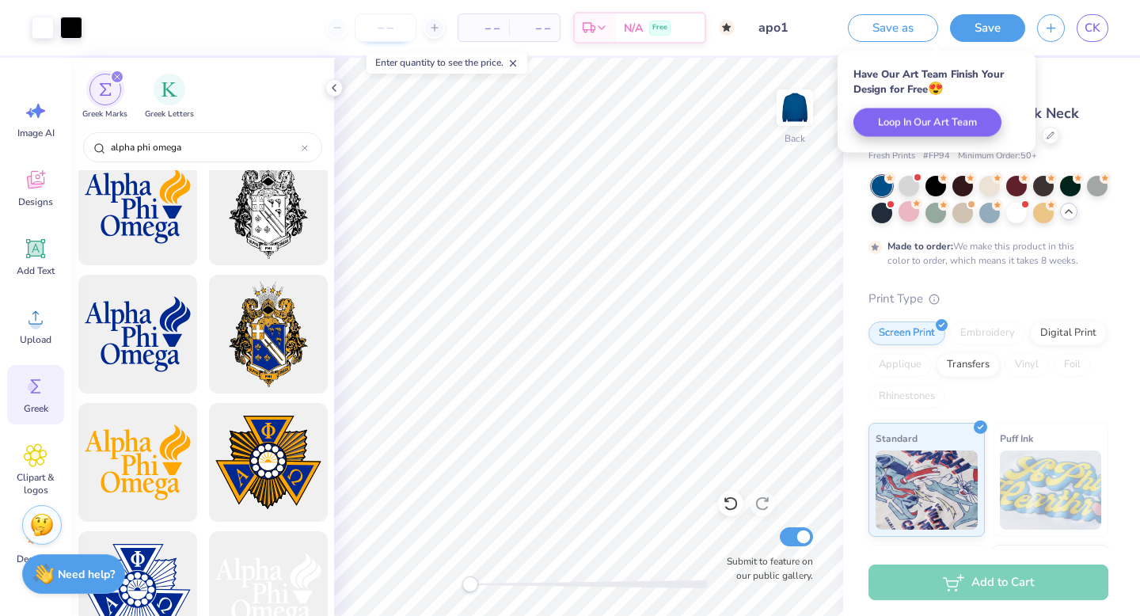
click at [392, 28] on input "number" at bounding box center [386, 27] width 62 height 29
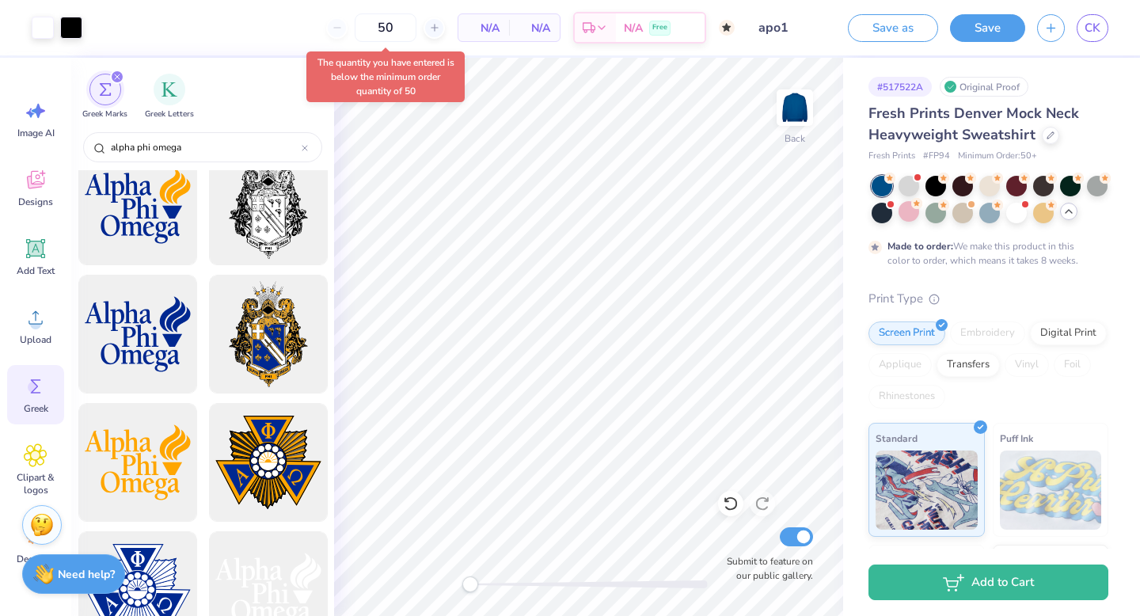
click at [303, 34] on div "50 N/A Per Item N/A Total Est. Delivery N/A Free" at bounding box center [414, 27] width 641 height 55
click at [356, 32] on input "50" at bounding box center [326, 27] width 62 height 29
type input "5"
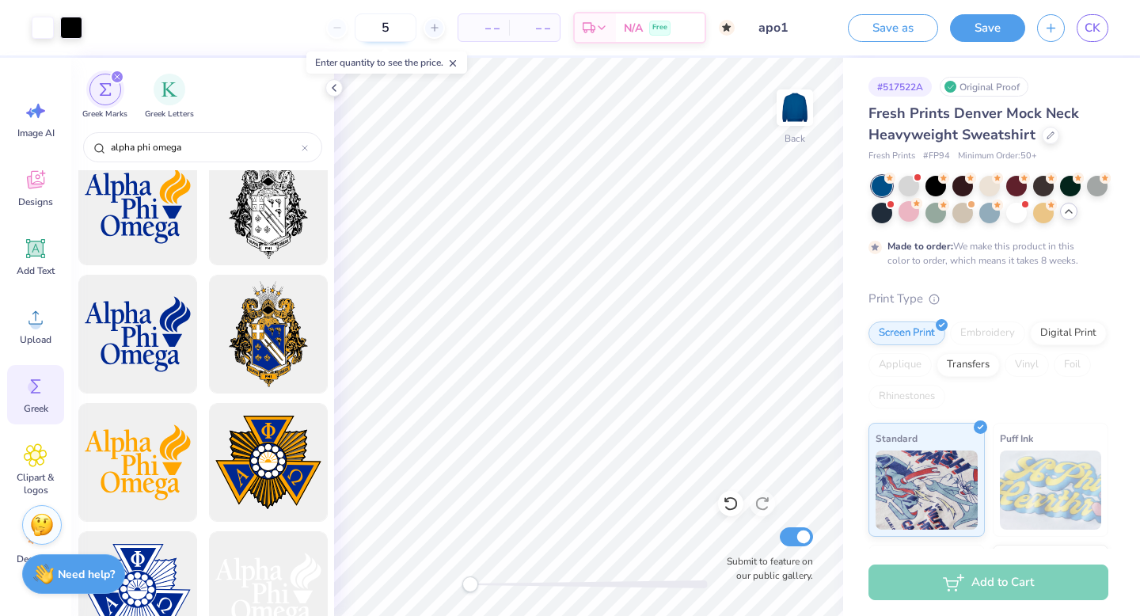
type input "50"
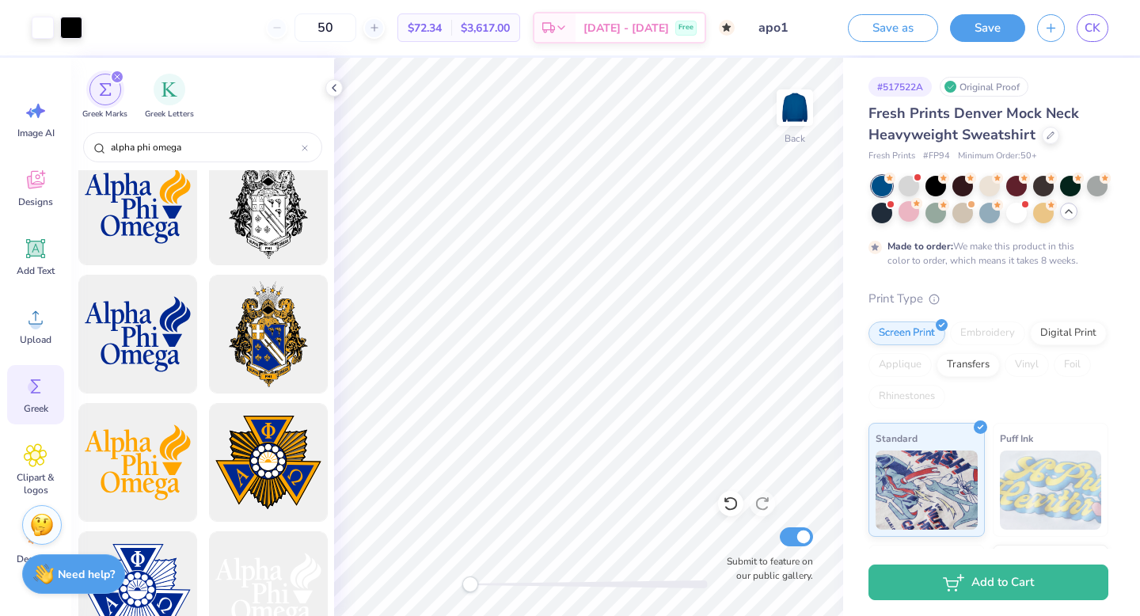
click at [276, 37] on div "50 $72.34 Per Item $3,617.00 Total Est. Delivery [DATE] - [DATE] Free" at bounding box center [414, 27] width 641 height 55
